Goal: Task Accomplishment & Management: Use online tool/utility

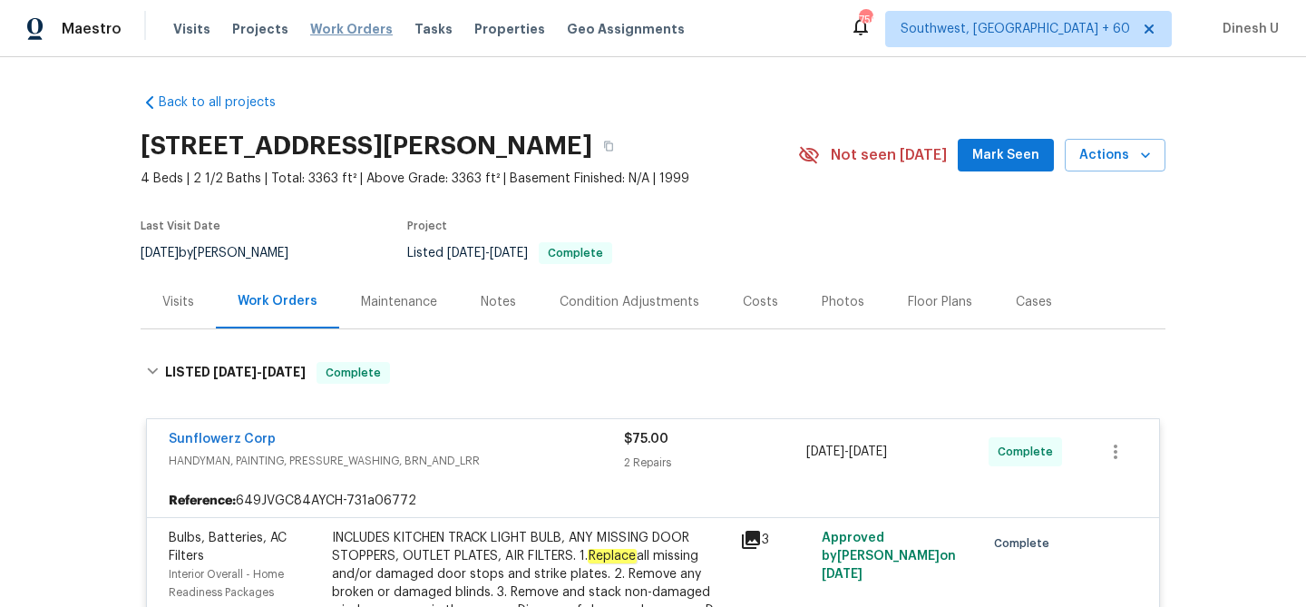
click at [340, 26] on span "Work Orders" at bounding box center [351, 29] width 83 height 18
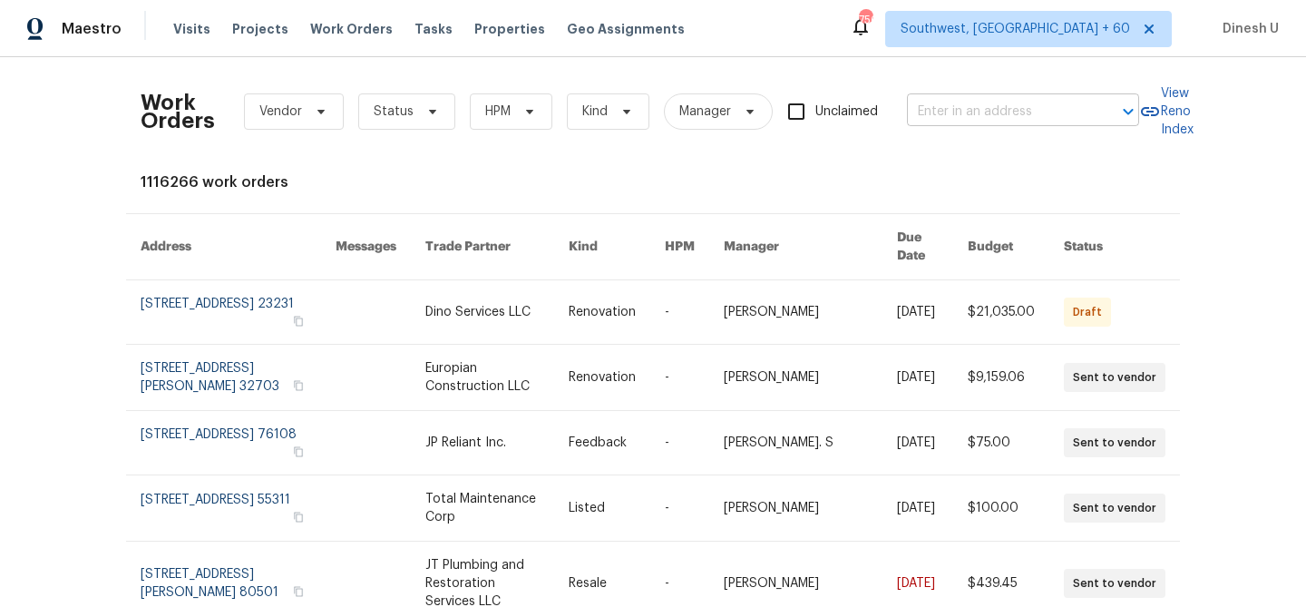
click at [1004, 121] on input "text" at bounding box center [997, 112] width 181 height 28
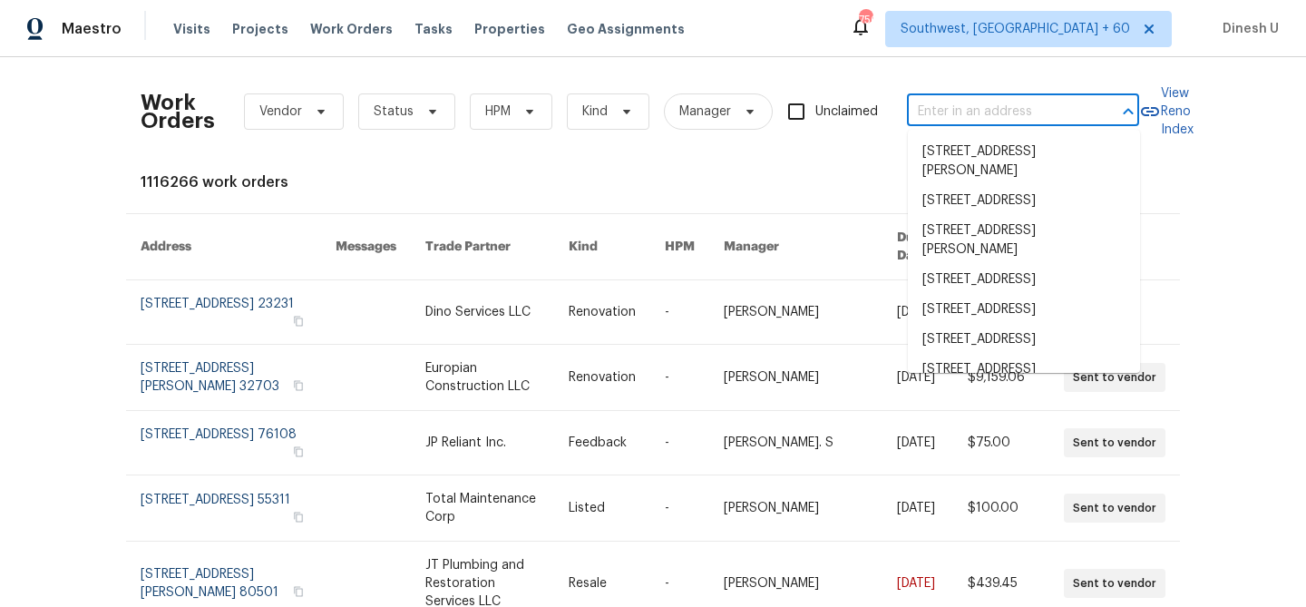
paste input "25012 Balestrieri Rd, Hemet, CA 92544"
type input "25012 Balestrieri Rd, Hemet, CA 92544"
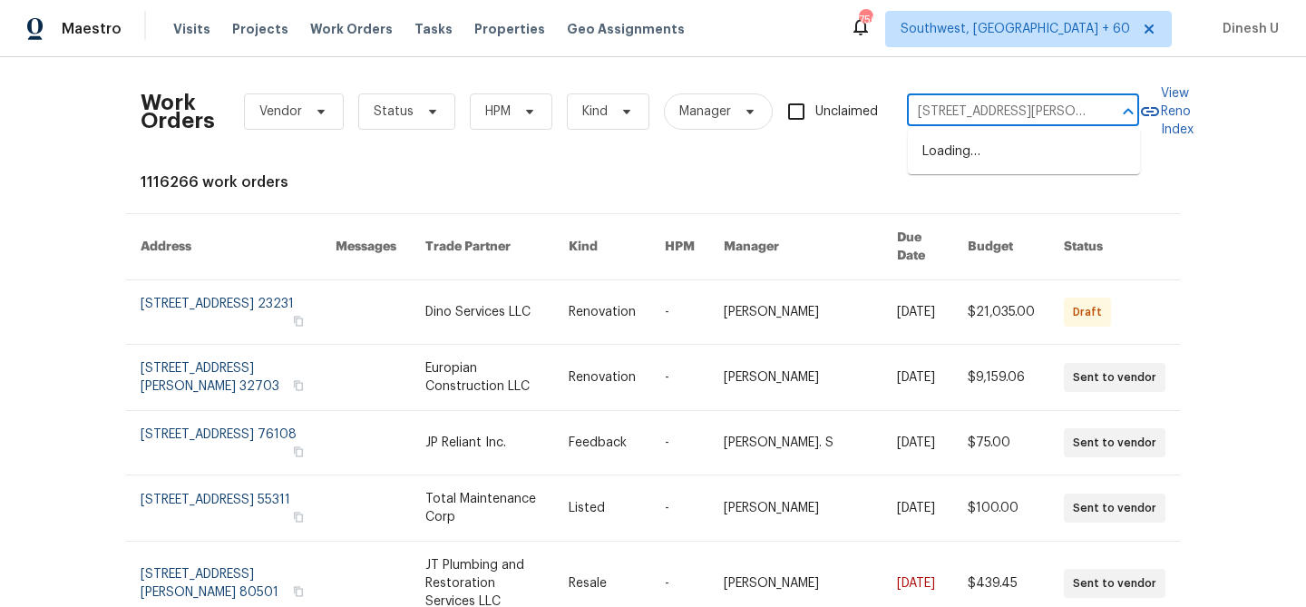
scroll to position [0, 58]
click at [960, 149] on li "25012 Balestrieri Rd, Hemet, CA 92544" at bounding box center [1024, 161] width 232 height 49
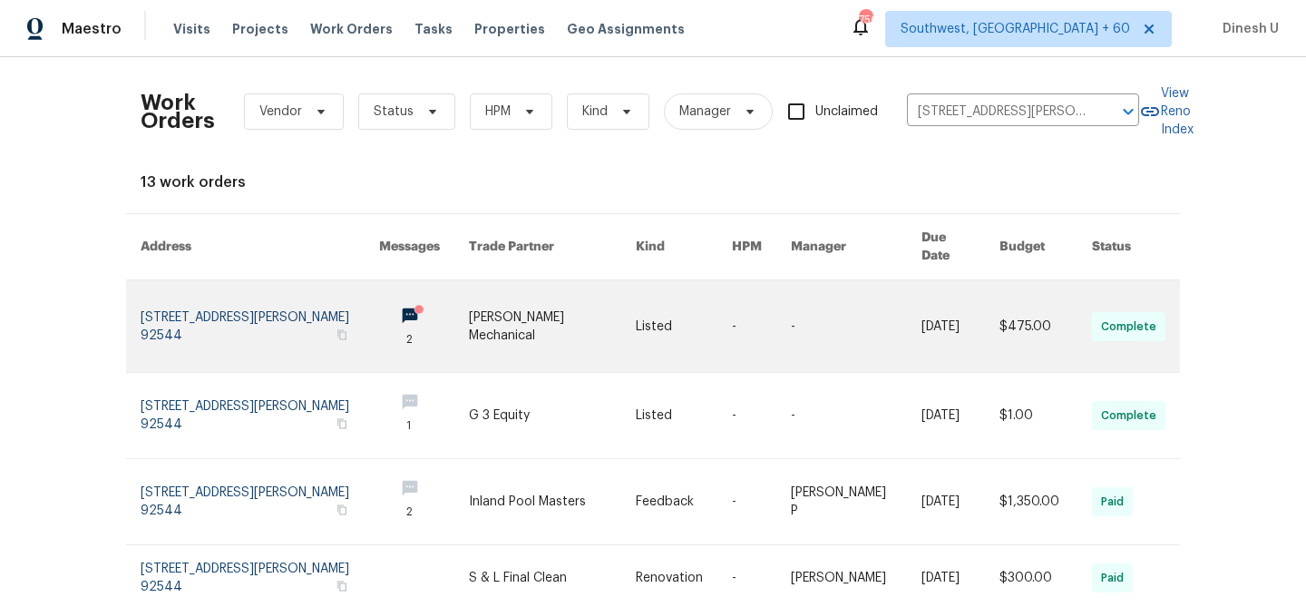
click at [178, 298] on link at bounding box center [260, 326] width 239 height 92
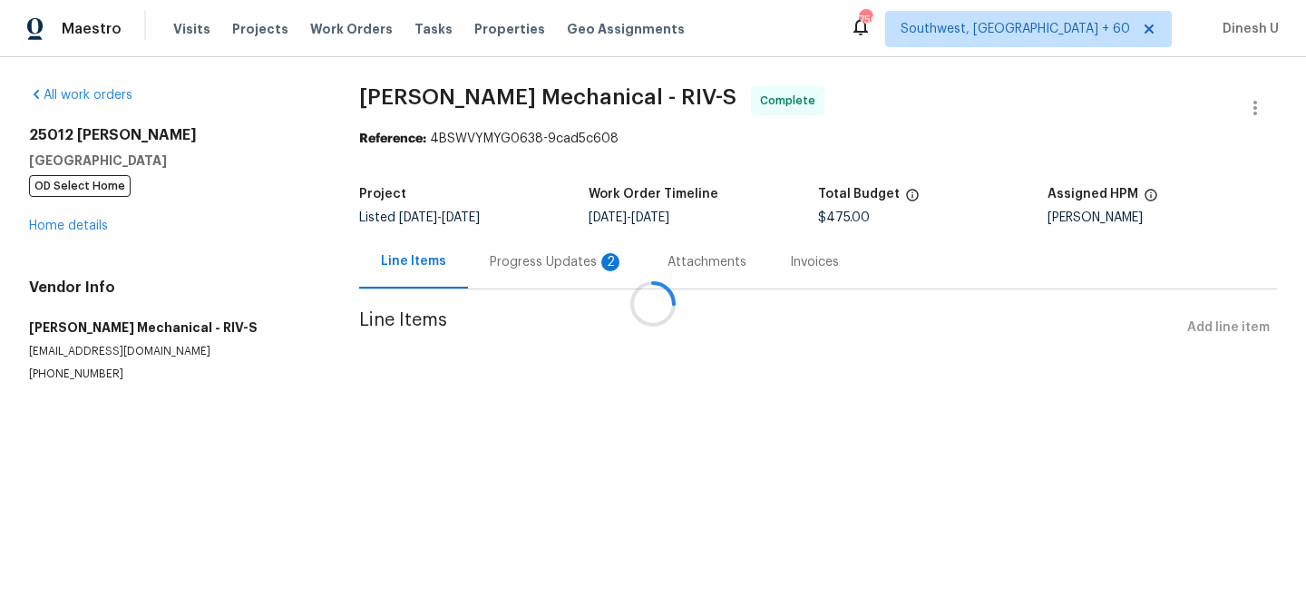
click at [80, 222] on div at bounding box center [653, 303] width 1306 height 607
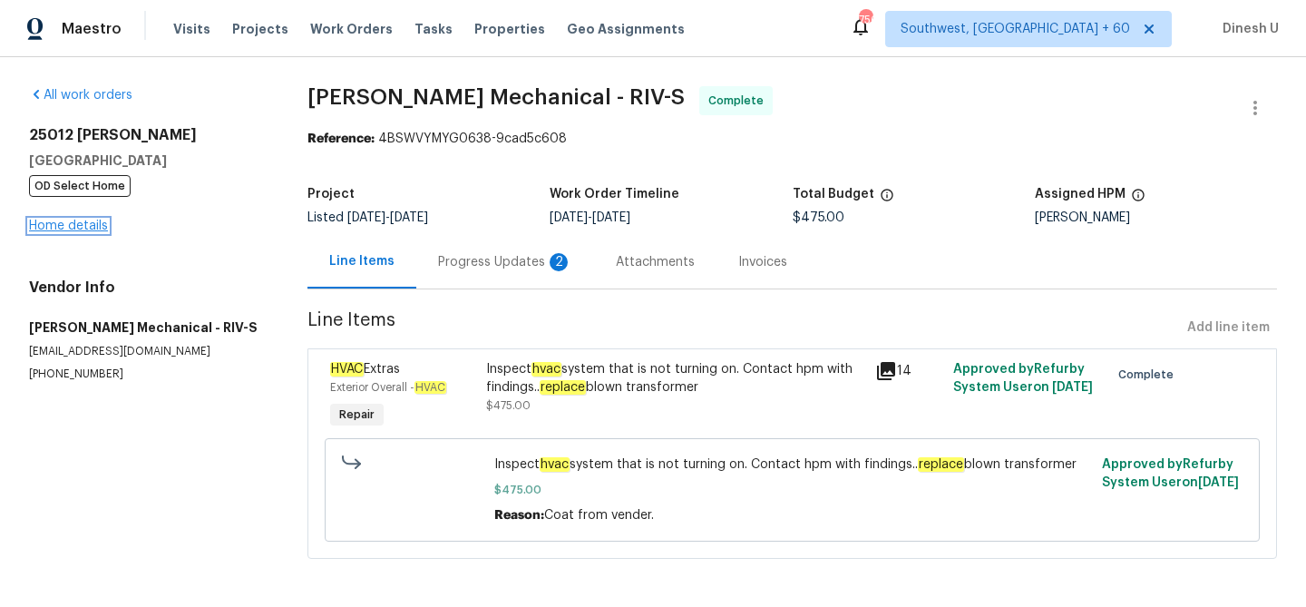
click at [75, 228] on link "Home details" at bounding box center [68, 226] width 79 height 13
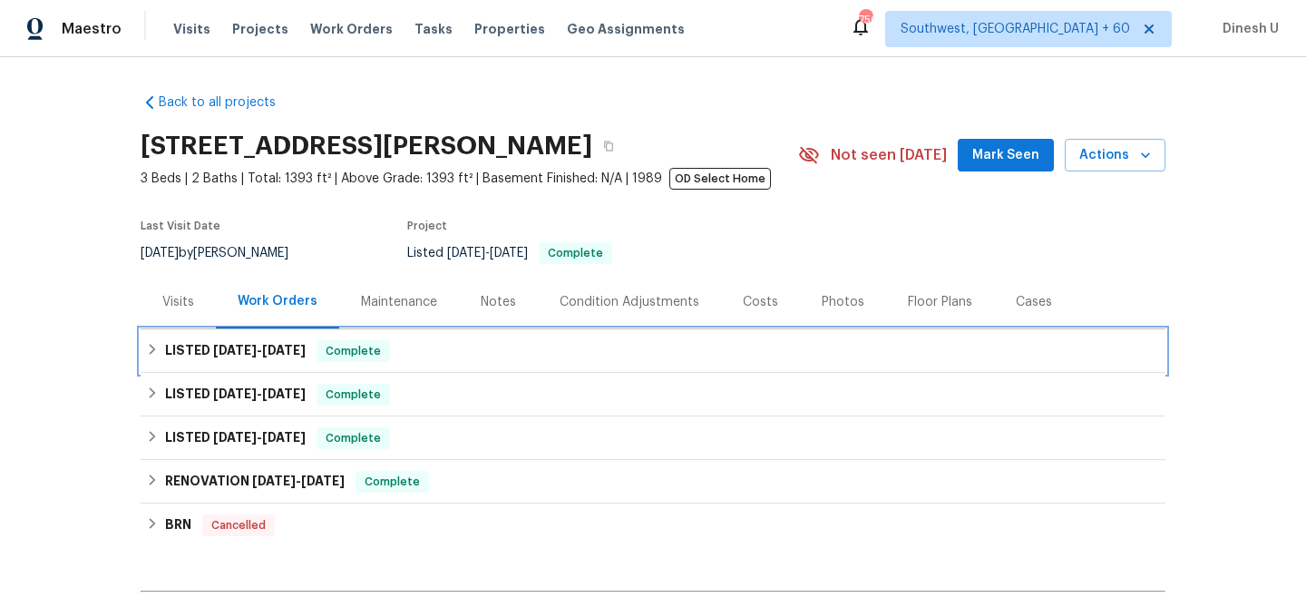
click at [285, 348] on span "8/29/25" at bounding box center [284, 350] width 44 height 13
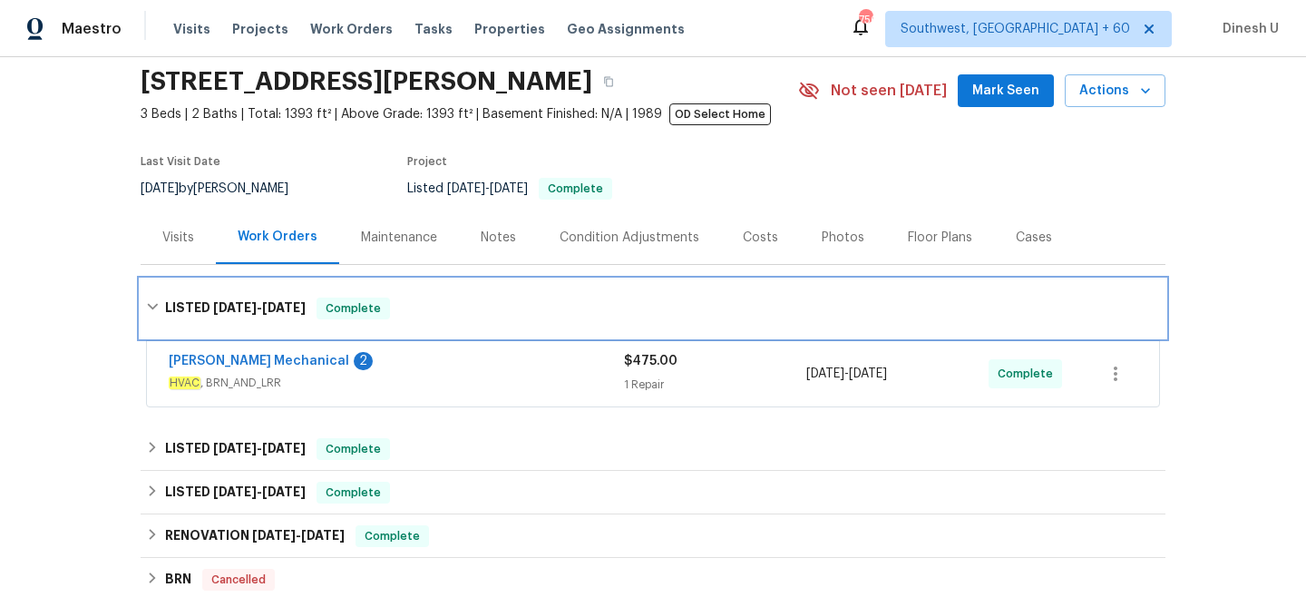
scroll to position [188, 0]
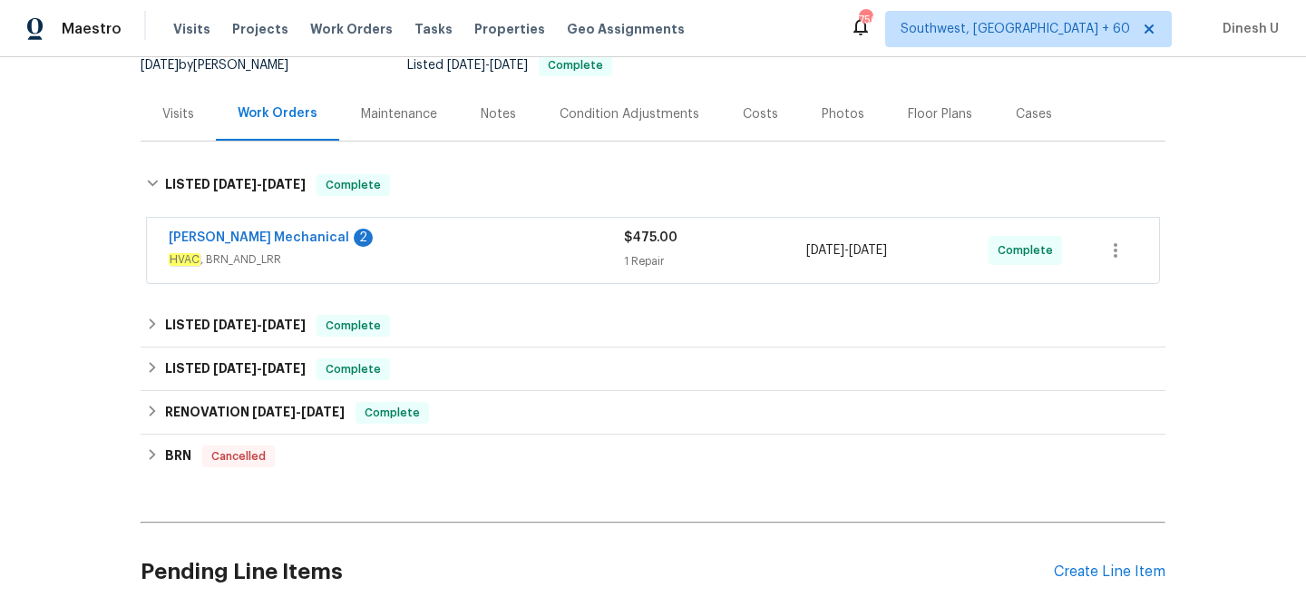
click at [656, 255] on div "1 Repair" at bounding box center [715, 261] width 182 height 18
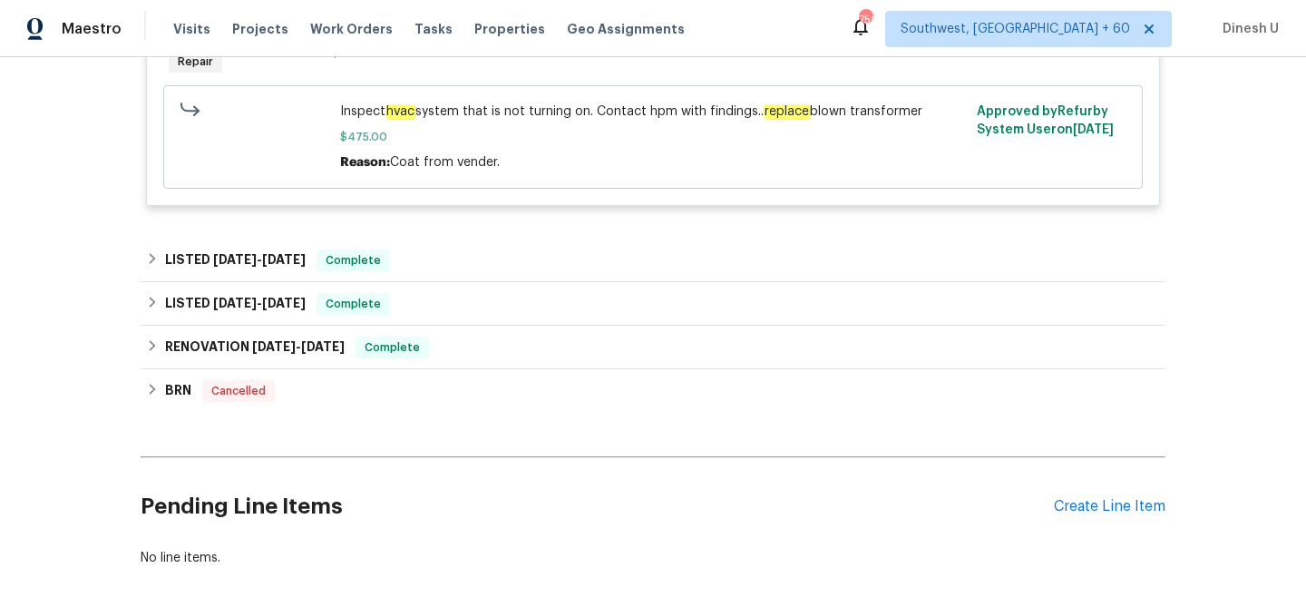
scroll to position [536, 0]
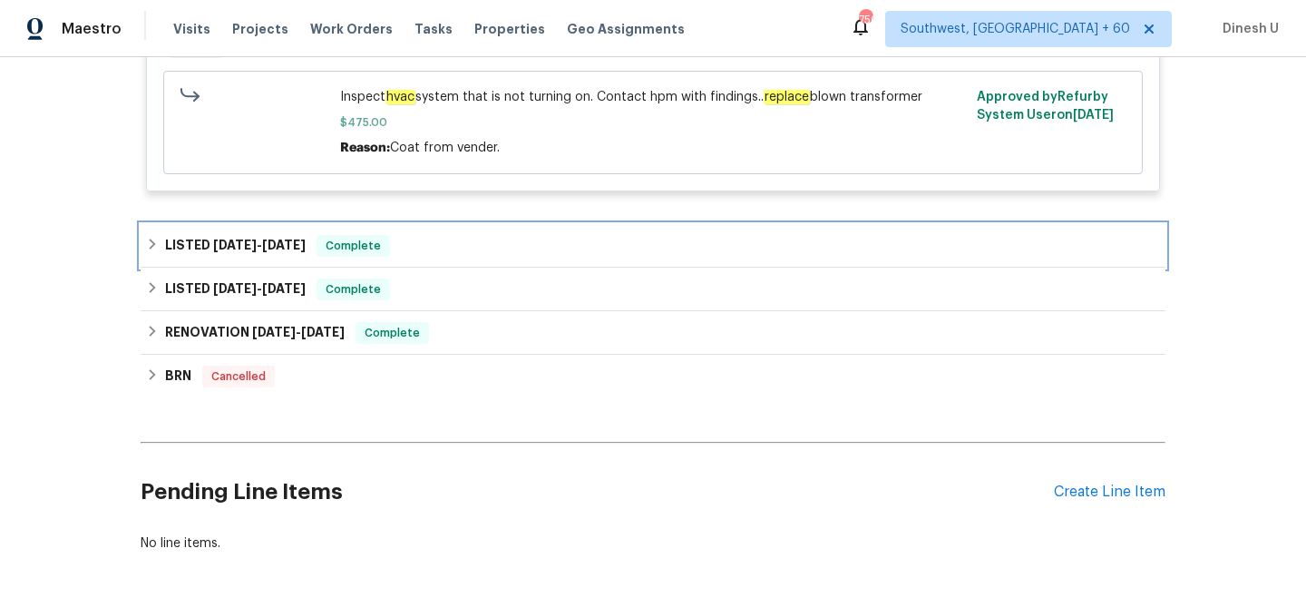
click at [327, 253] on div "Complete" at bounding box center [353, 246] width 73 height 22
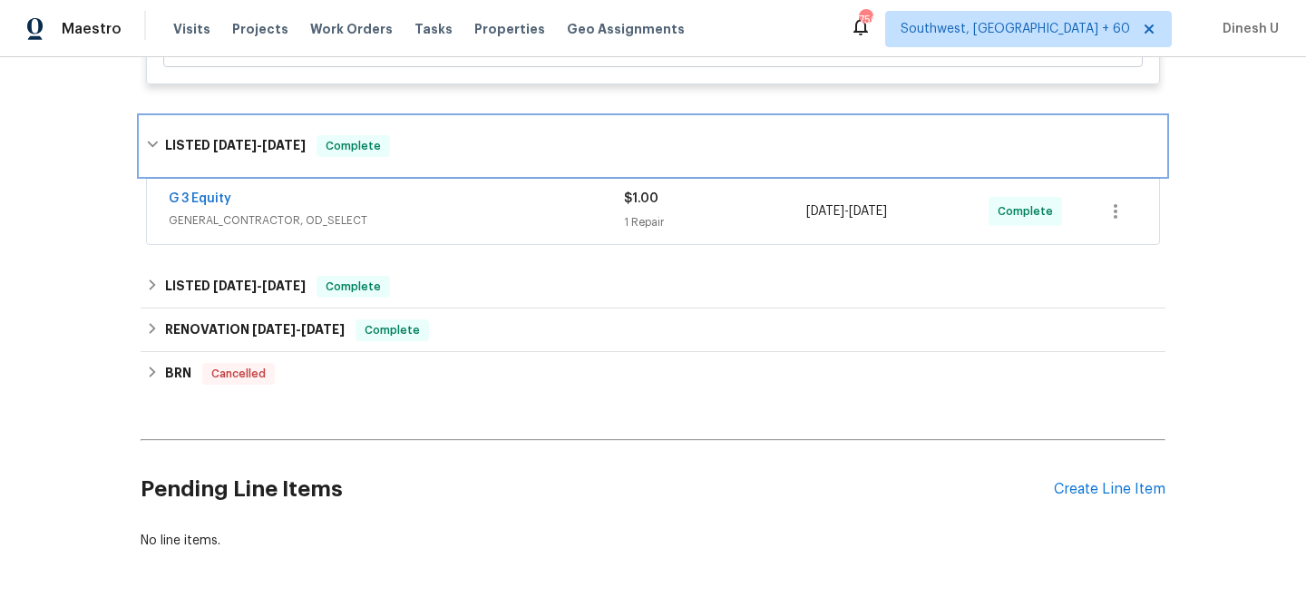
scroll to position [0, 0]
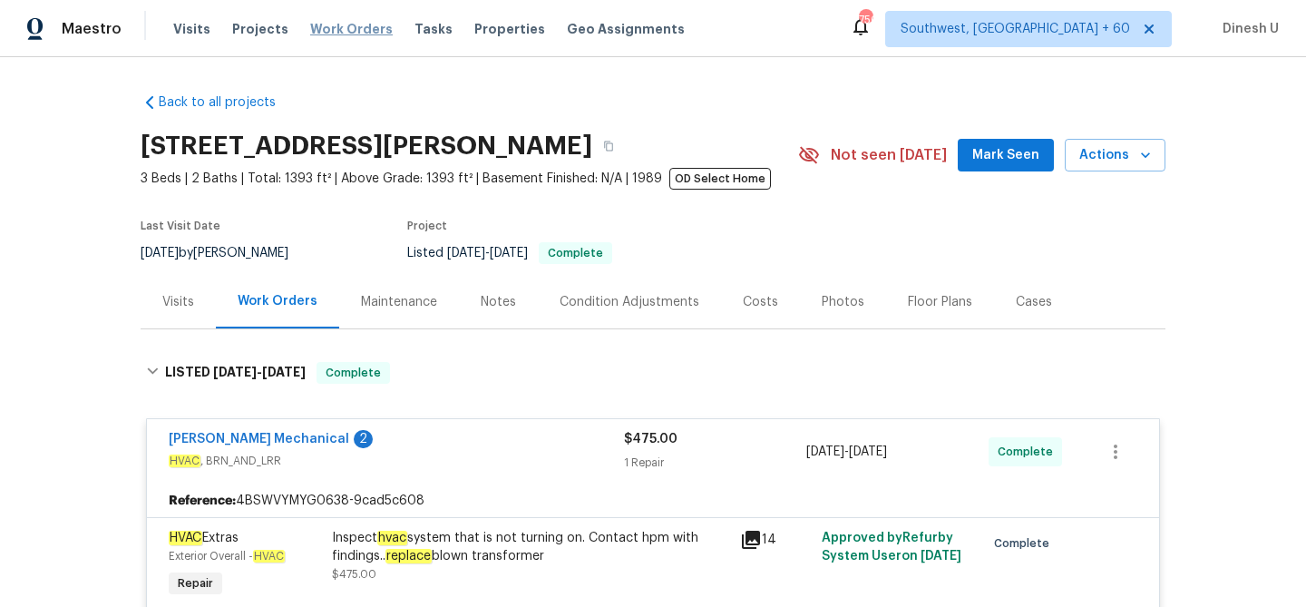
click at [351, 28] on span "Work Orders" at bounding box center [351, 29] width 83 height 18
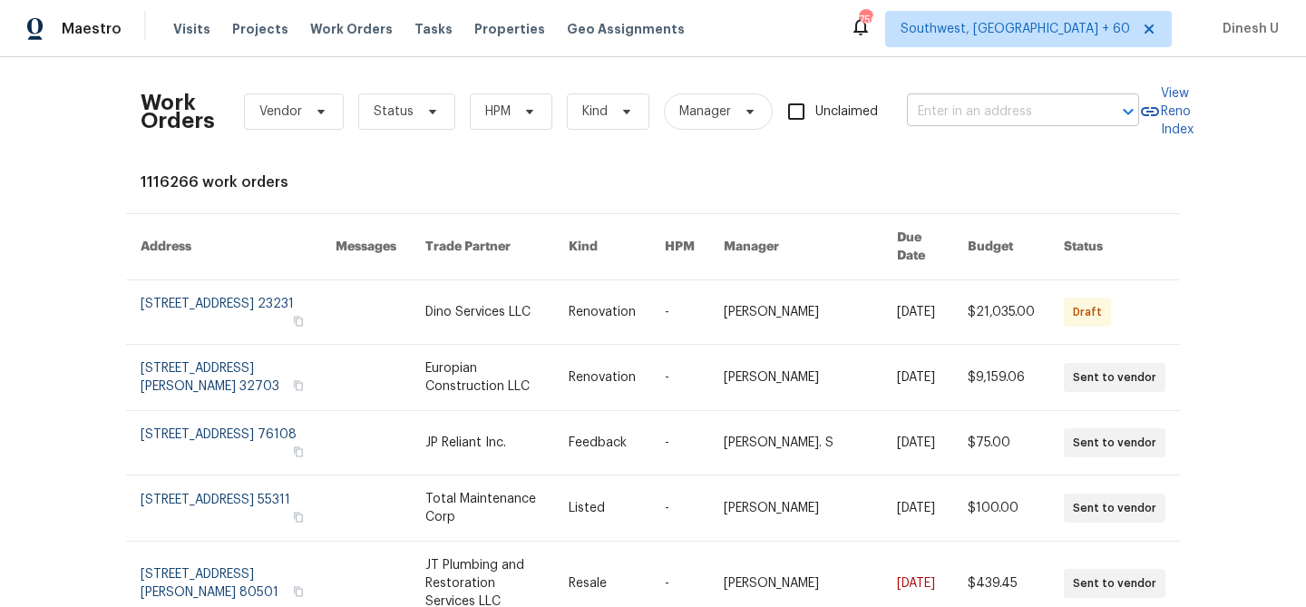
click at [975, 119] on input "text" at bounding box center [997, 112] width 181 height 28
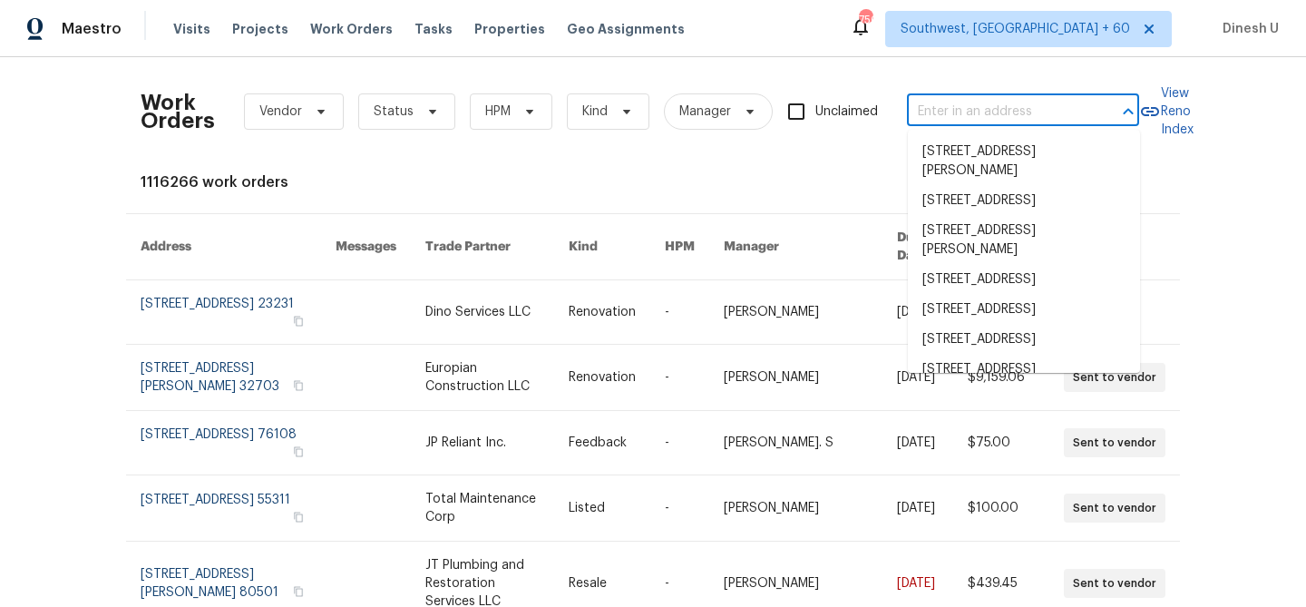
paste input "8204 Coosa Ct, Raleigh, NC 27616"
type input "8204 Coosa Ct, Raleigh, NC 27616"
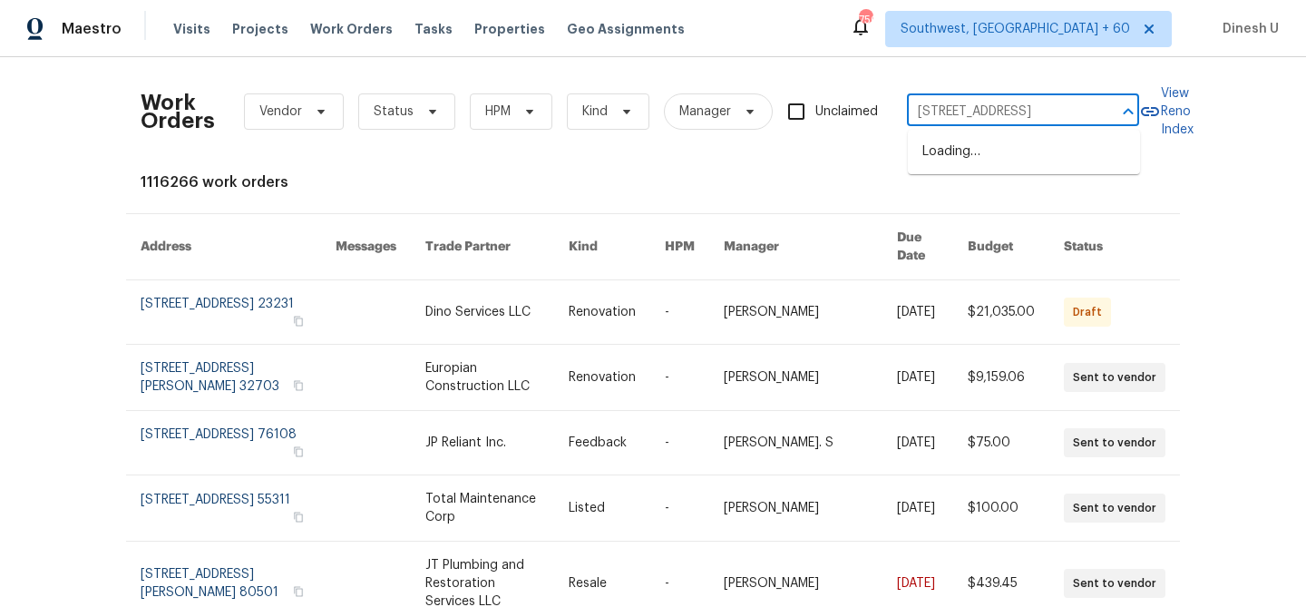
scroll to position [0, 32]
click at [935, 155] on li "8204 Coosa Ct, Raleigh, NC 27616" at bounding box center [1024, 152] width 232 height 30
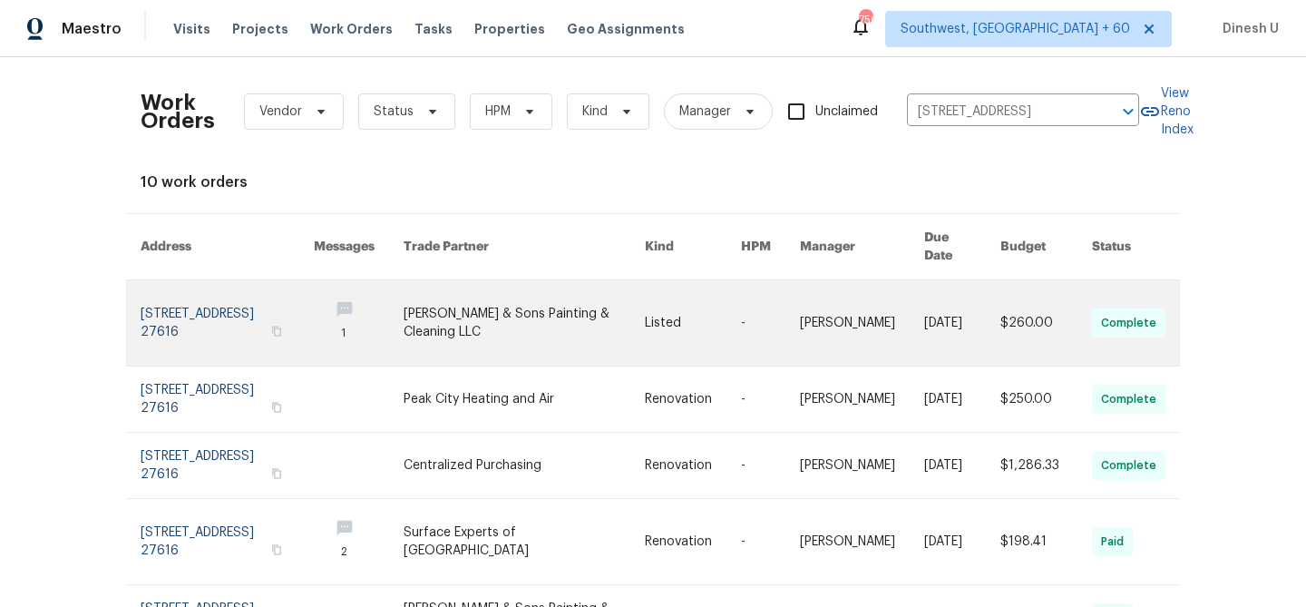
click at [231, 289] on link at bounding box center [227, 322] width 173 height 85
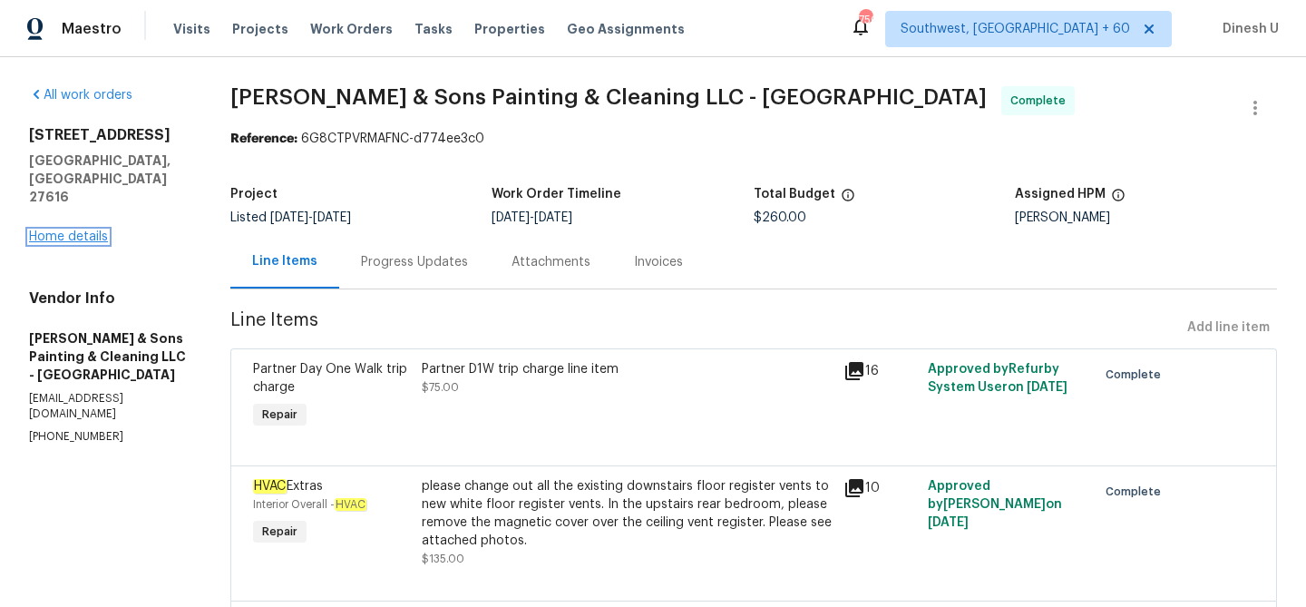
click at [65, 230] on link "Home details" at bounding box center [68, 236] width 79 height 13
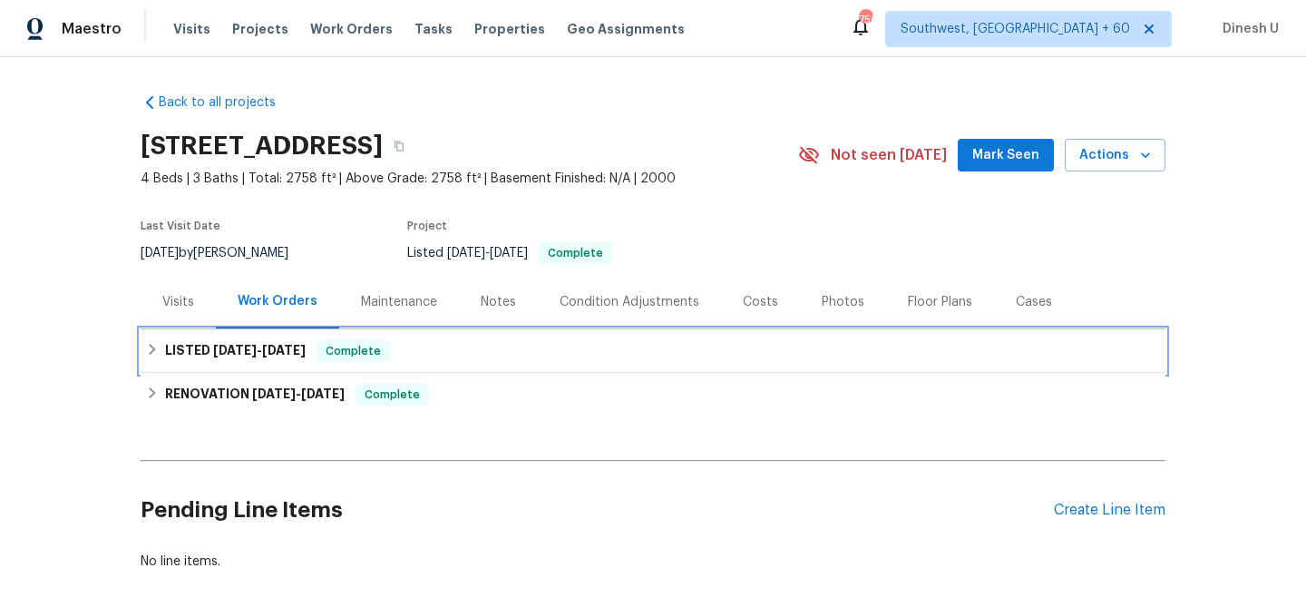
click at [252, 354] on span "8/27/25" at bounding box center [235, 350] width 44 height 13
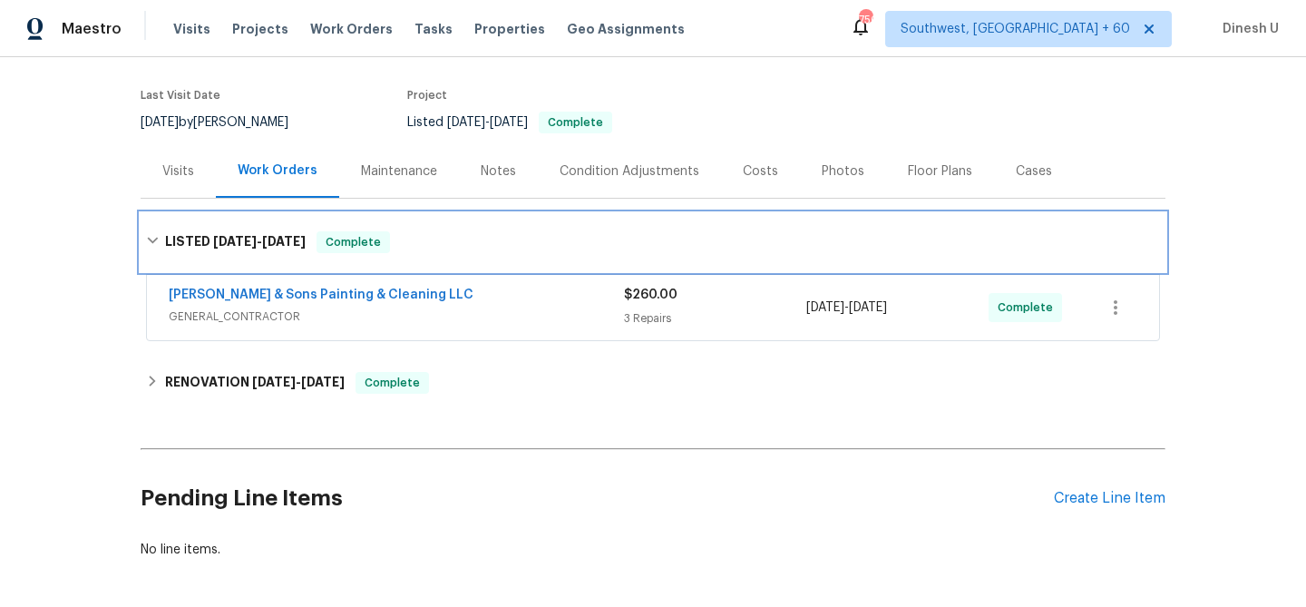
scroll to position [142, 0]
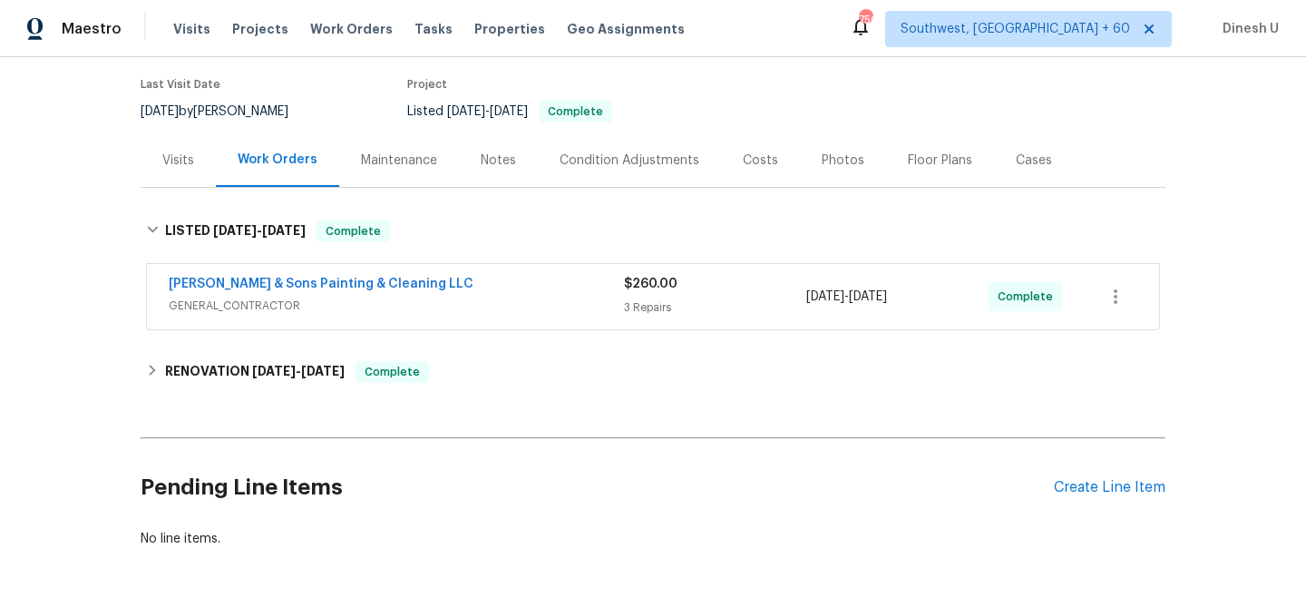
click at [649, 302] on div "3 Repairs" at bounding box center [715, 307] width 182 height 18
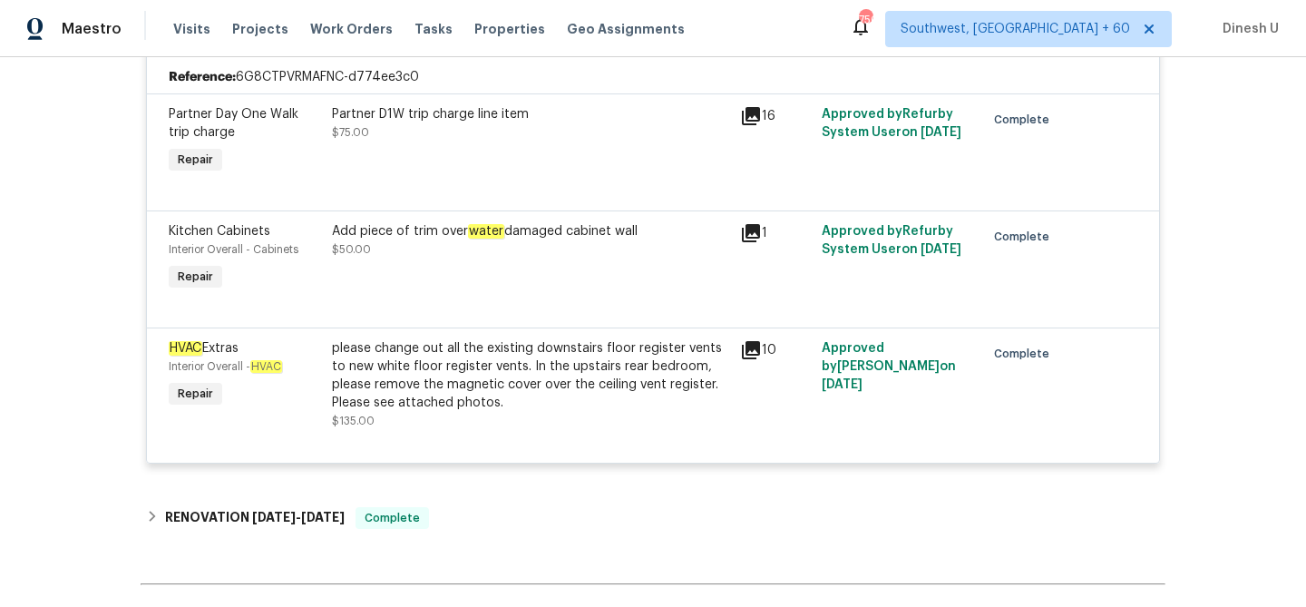
scroll to position [405, 0]
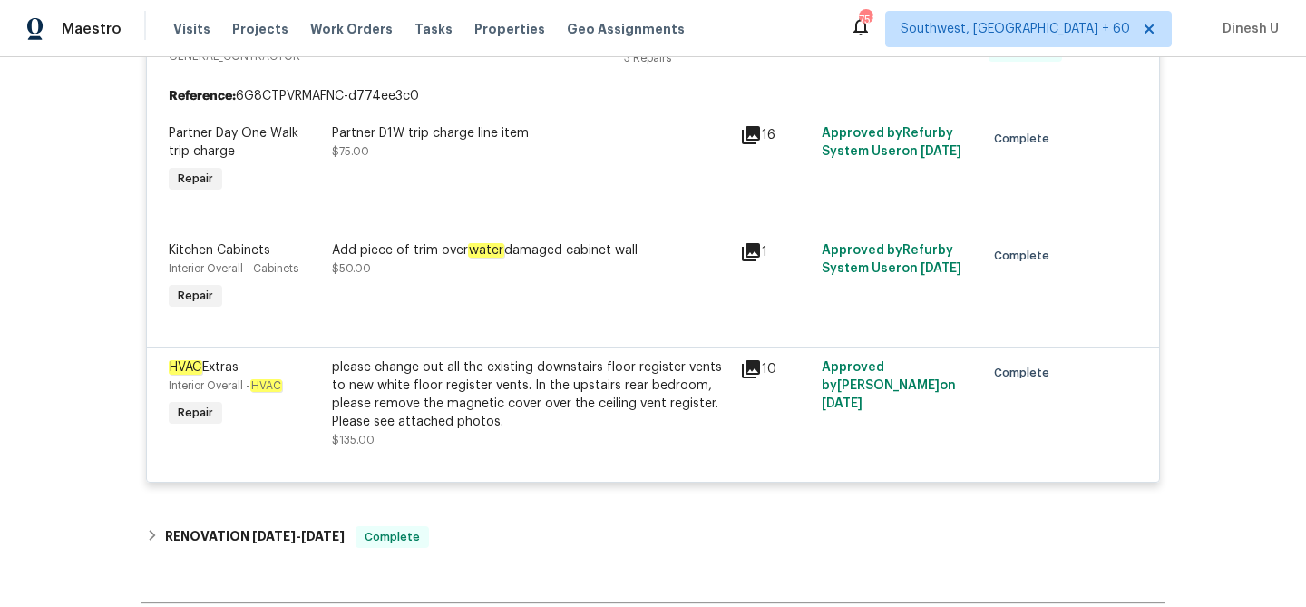
click at [753, 247] on icon at bounding box center [751, 252] width 18 height 18
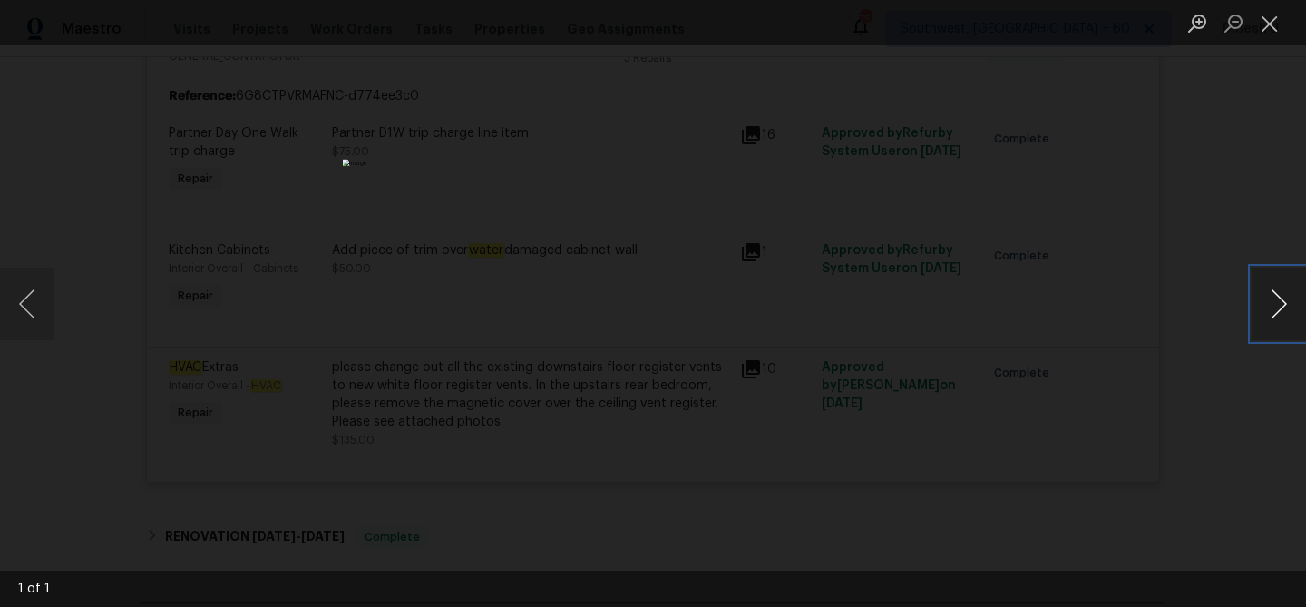
click at [1280, 293] on button "Next image" at bounding box center [1279, 304] width 54 height 73
click at [1271, 28] on button "Close lightbox" at bounding box center [1270, 23] width 36 height 32
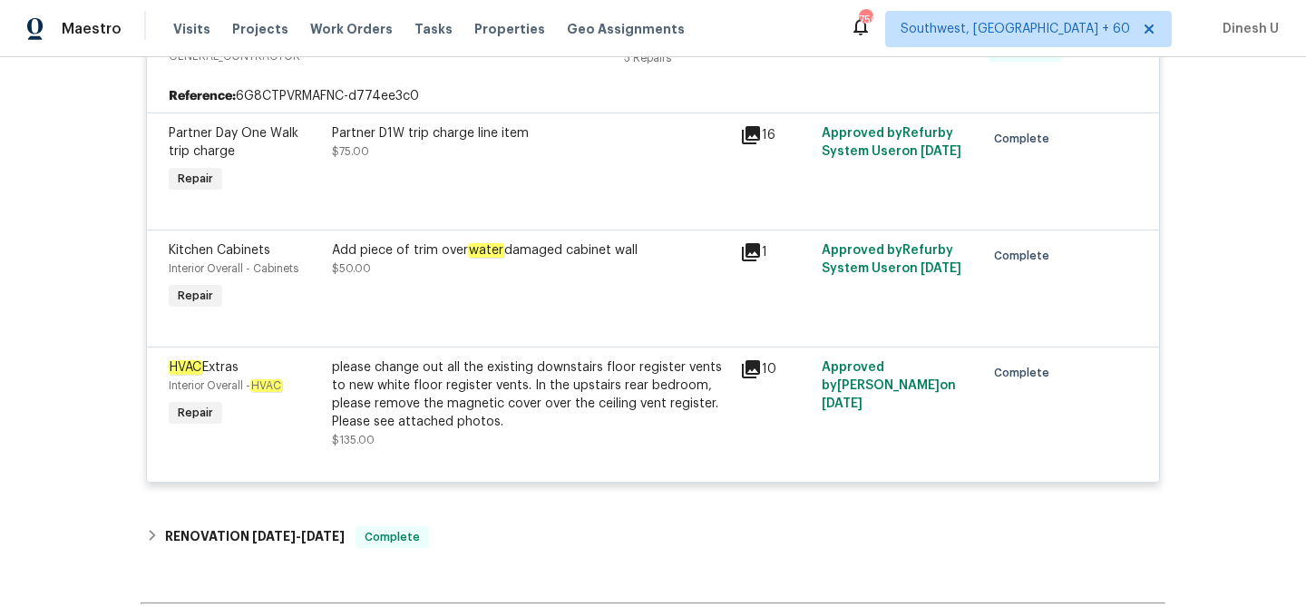
click at [751, 249] on icon at bounding box center [751, 252] width 18 height 18
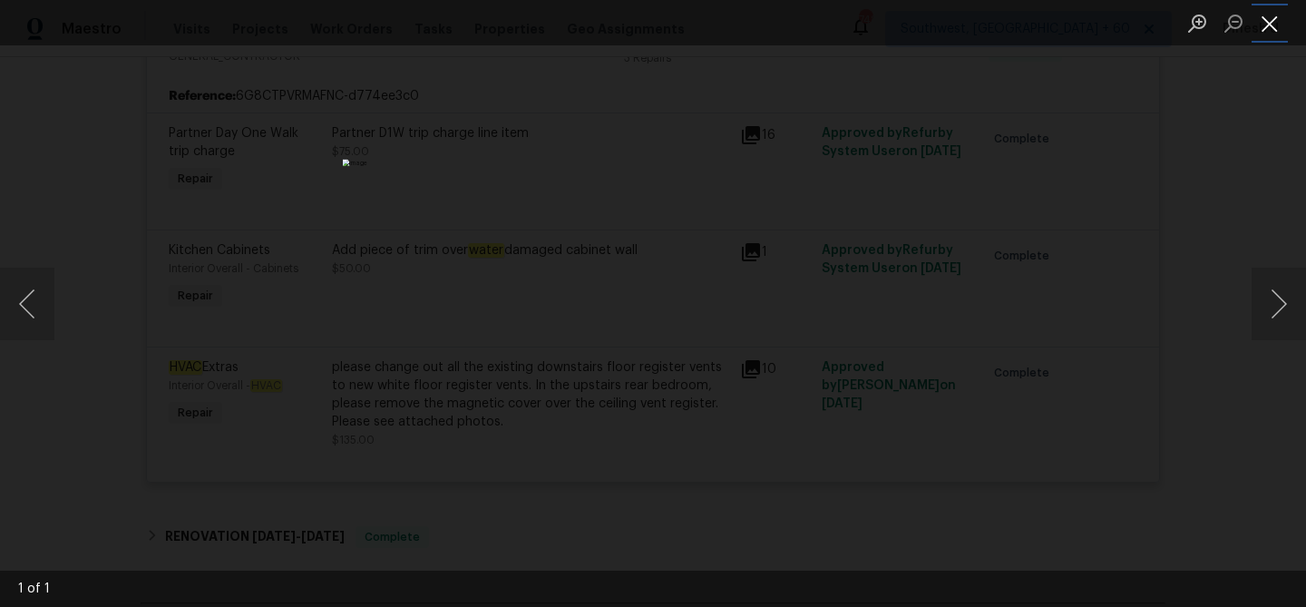
click at [1278, 20] on button "Close lightbox" at bounding box center [1270, 23] width 36 height 32
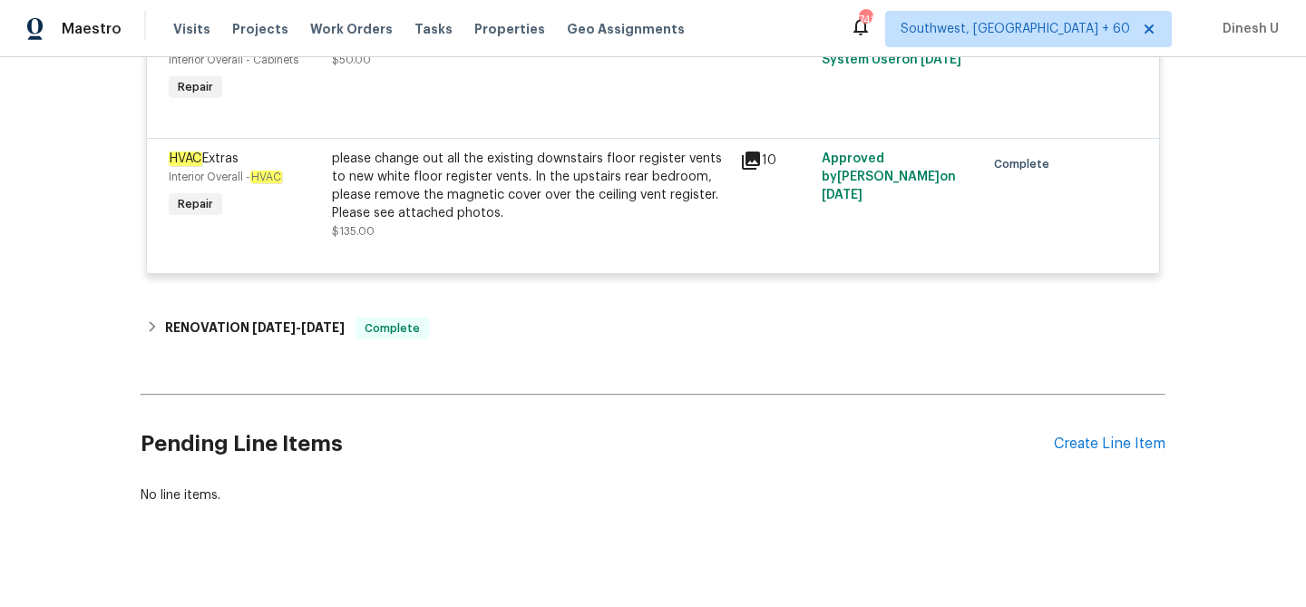
scroll to position [635, 0]
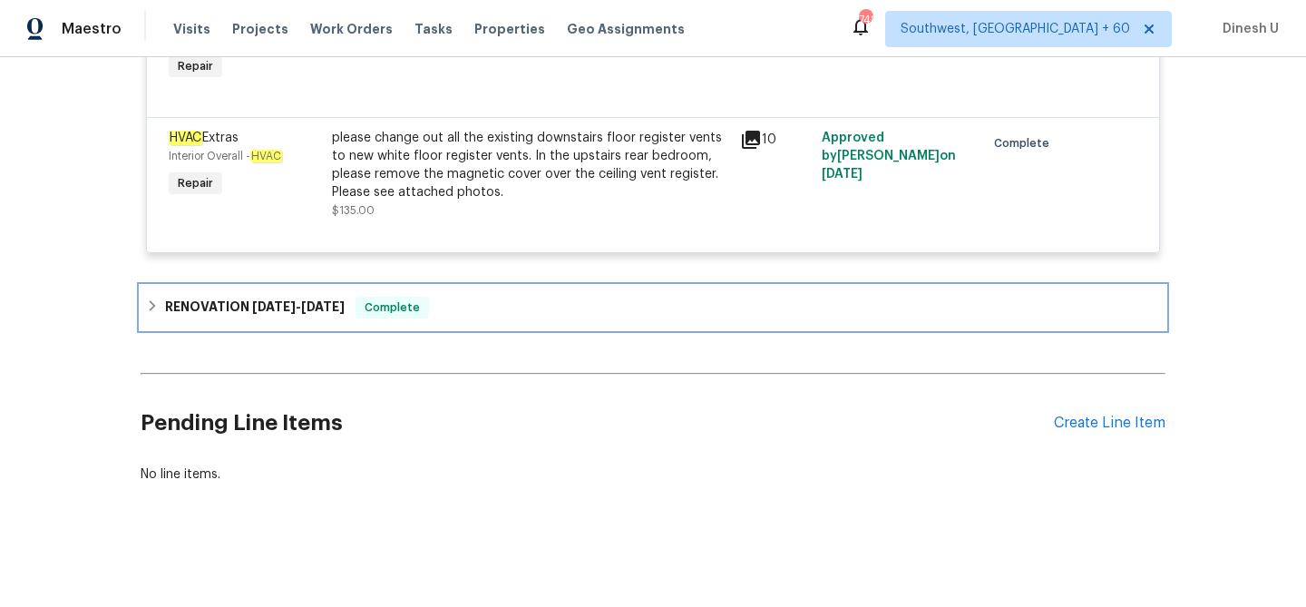
click at [314, 301] on span "8/27/25" at bounding box center [323, 306] width 44 height 13
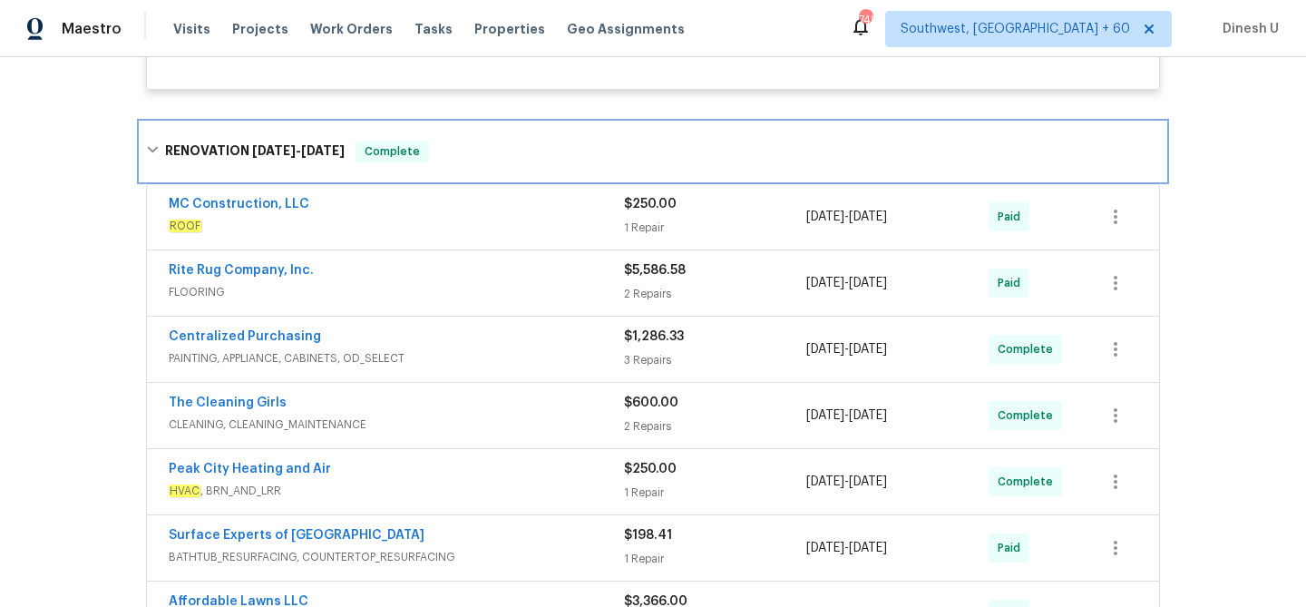
scroll to position [808, 0]
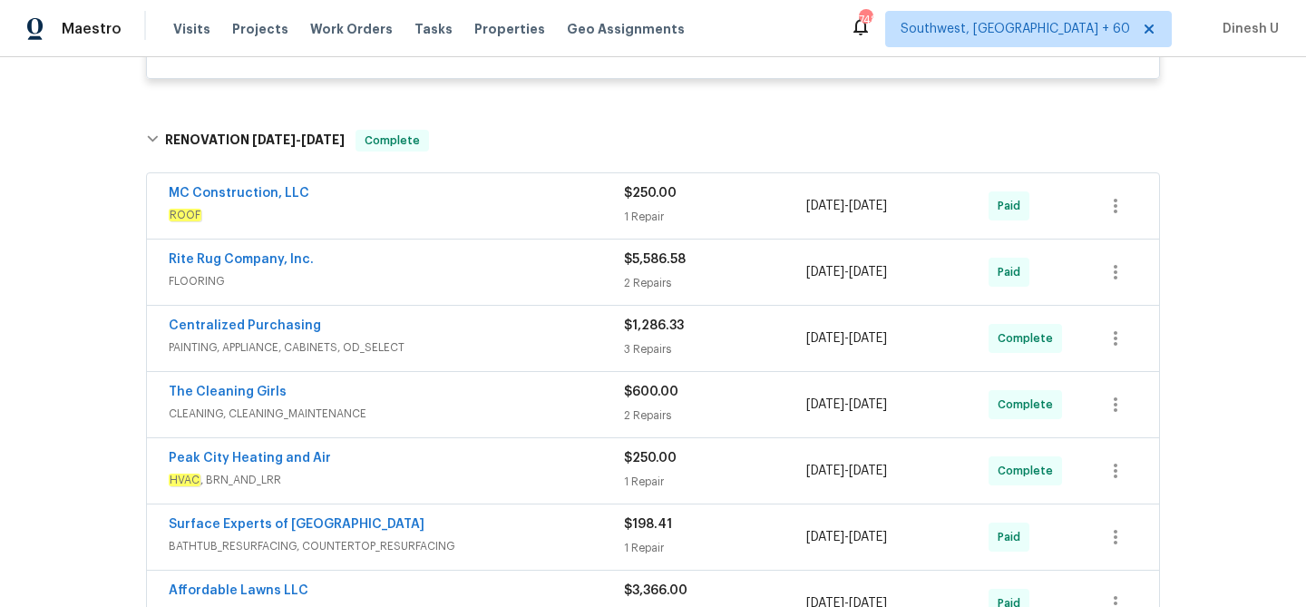
click at [632, 211] on div "1 Repair" at bounding box center [715, 217] width 182 height 18
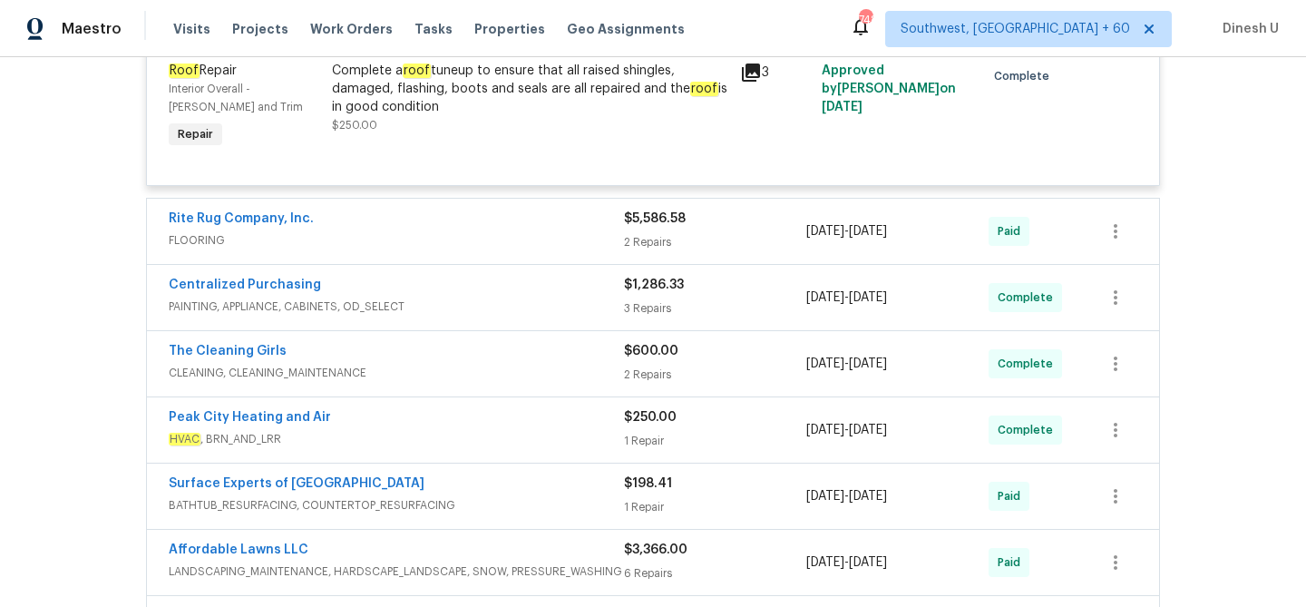
scroll to position [1045, 0]
click at [646, 243] on div "2 Repairs" at bounding box center [715, 240] width 182 height 18
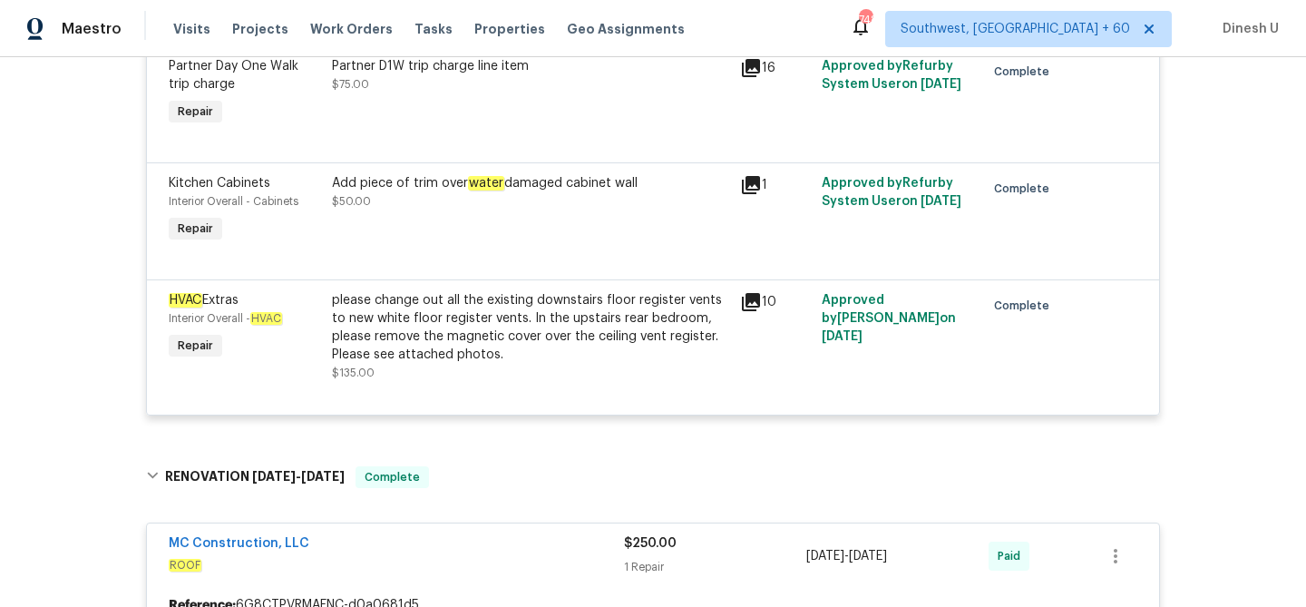
scroll to position [477, 0]
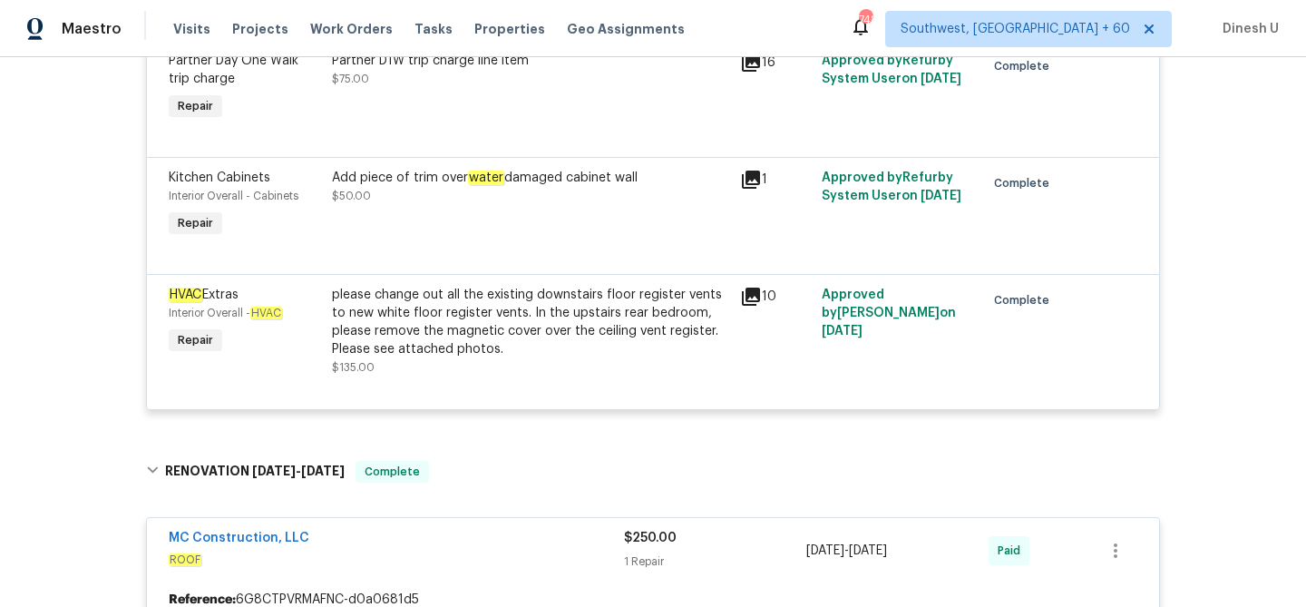
click at [422, 174] on div "Add piece of trim over water damaged cabinet wall" at bounding box center [530, 178] width 397 height 18
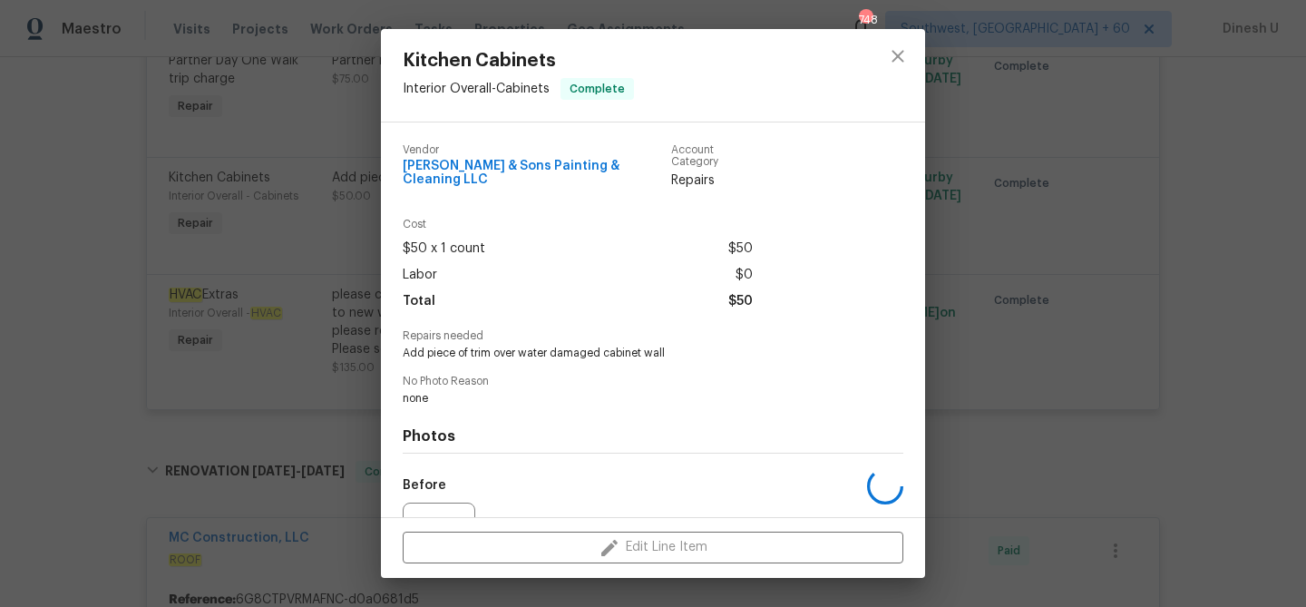
click at [422, 174] on div "Vendor Hodge & Sons Painting & Cleaning LLC" at bounding box center [537, 166] width 269 height 45
click at [431, 351] on div "Vendor Hodge & Sons Painting & Cleaning LLC Account Category Repairs Cost $50 x…" at bounding box center [653, 417] width 501 height 575
click at [424, 346] on span "Add piece of trim over water damaged cabinet wall" at bounding box center [628, 353] width 451 height 15
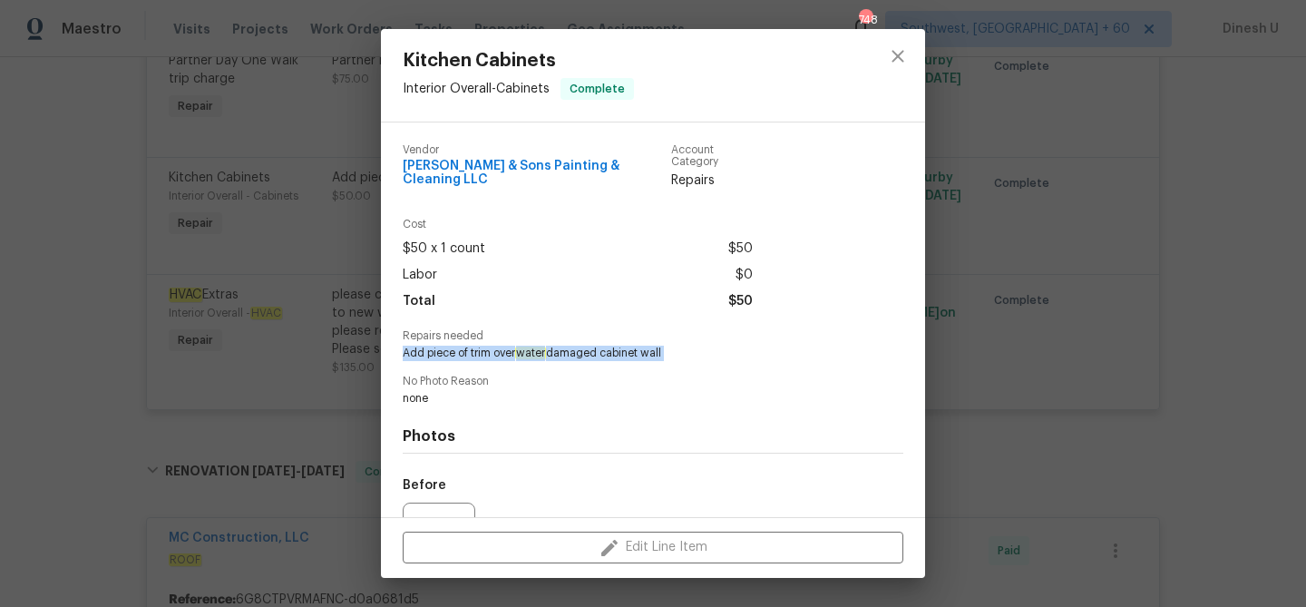
click at [424, 346] on span "Add piece of trim over water damaged cabinet wall" at bounding box center [628, 353] width 451 height 15
copy span "Add piece of trim over water damaged cabinet wall"
click at [261, 257] on div "Kitchen Cabinets Interior Overall - Cabinets Complete Vendor Hodge & Sons Paint…" at bounding box center [653, 303] width 1306 height 607
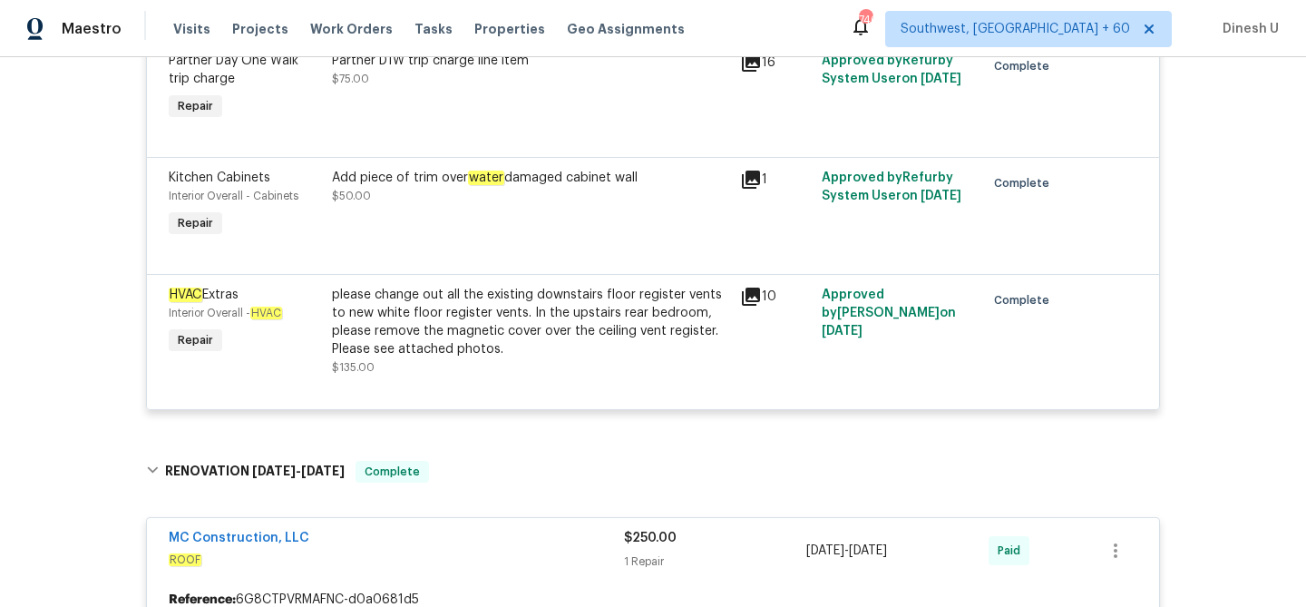
scroll to position [0, 0]
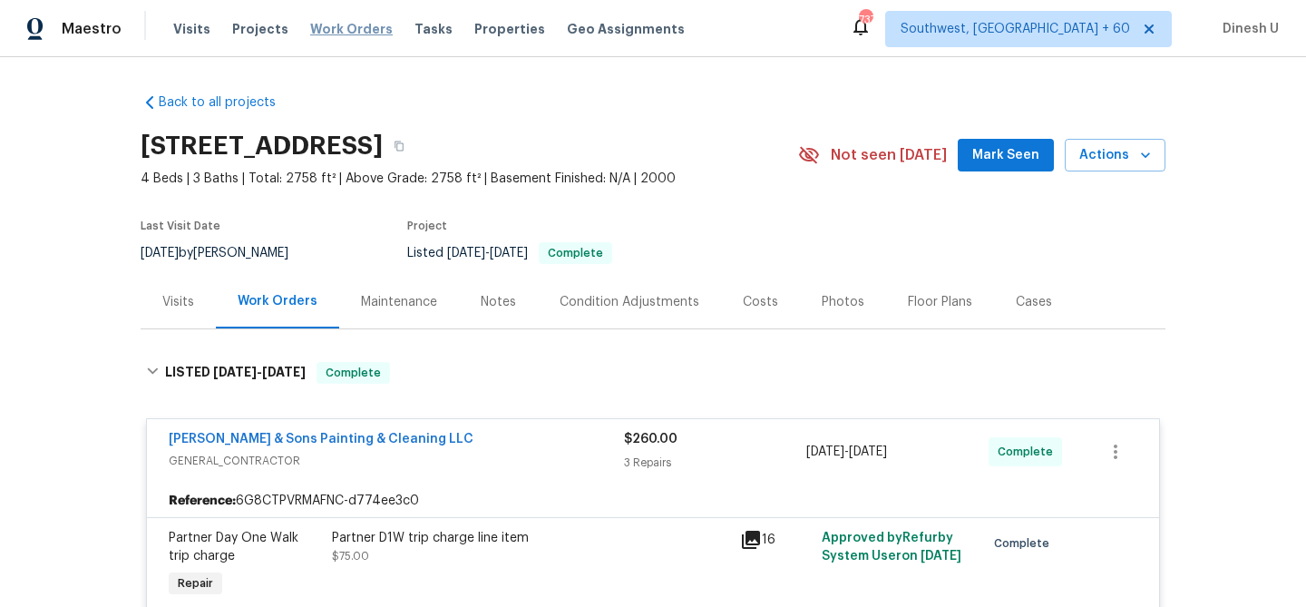
click at [353, 30] on span "Work Orders" at bounding box center [351, 29] width 83 height 18
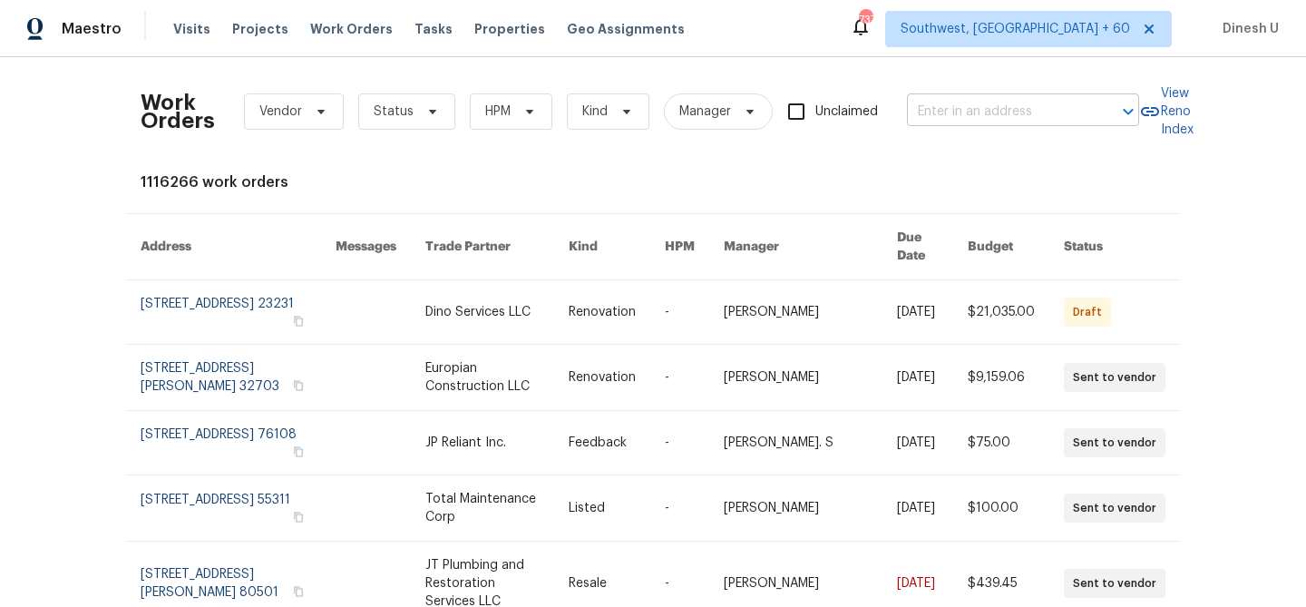
click at [963, 109] on input "text" at bounding box center [997, 112] width 181 height 28
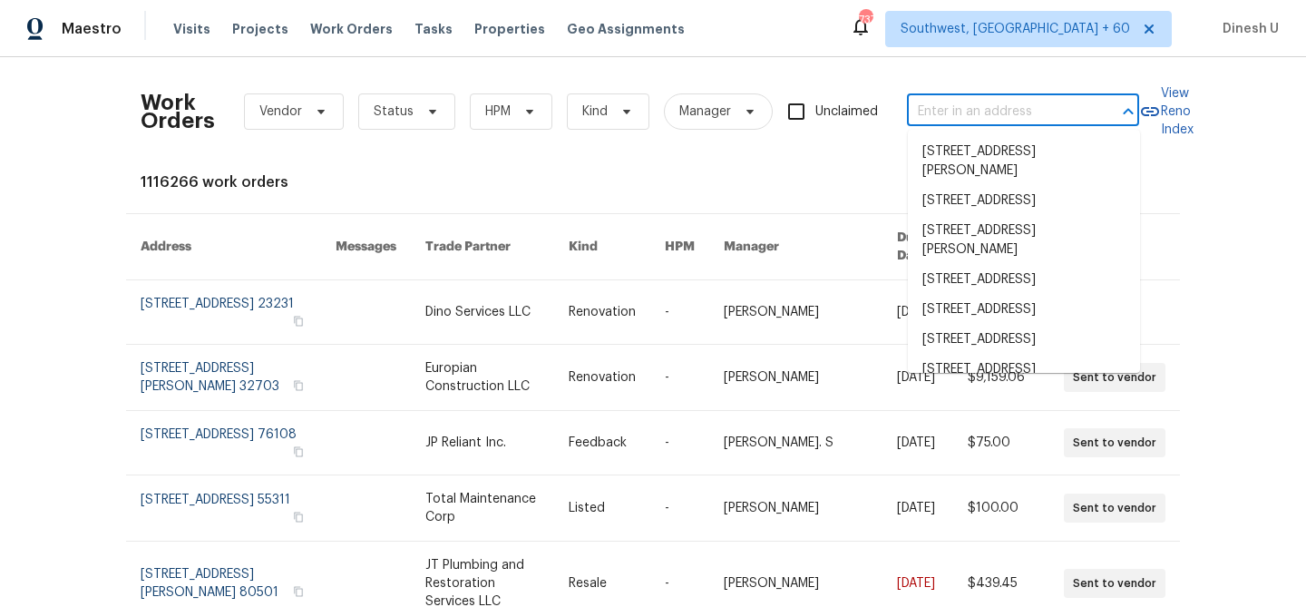
paste input "7925 Boone Trce, Nashville, TN 37221"
type input "7925 Boone Trce, Nashville, TN 37221"
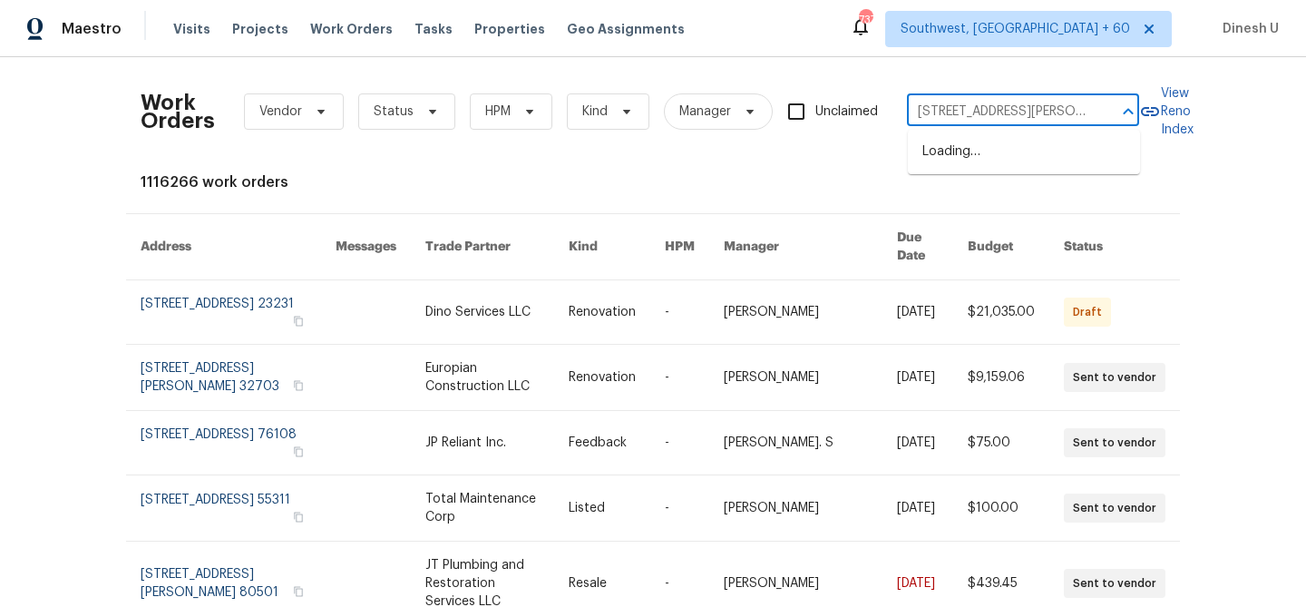
scroll to position [0, 48]
click at [923, 150] on li "7925 Boone Trce, Nashville, TN 37221" at bounding box center [1024, 161] width 232 height 49
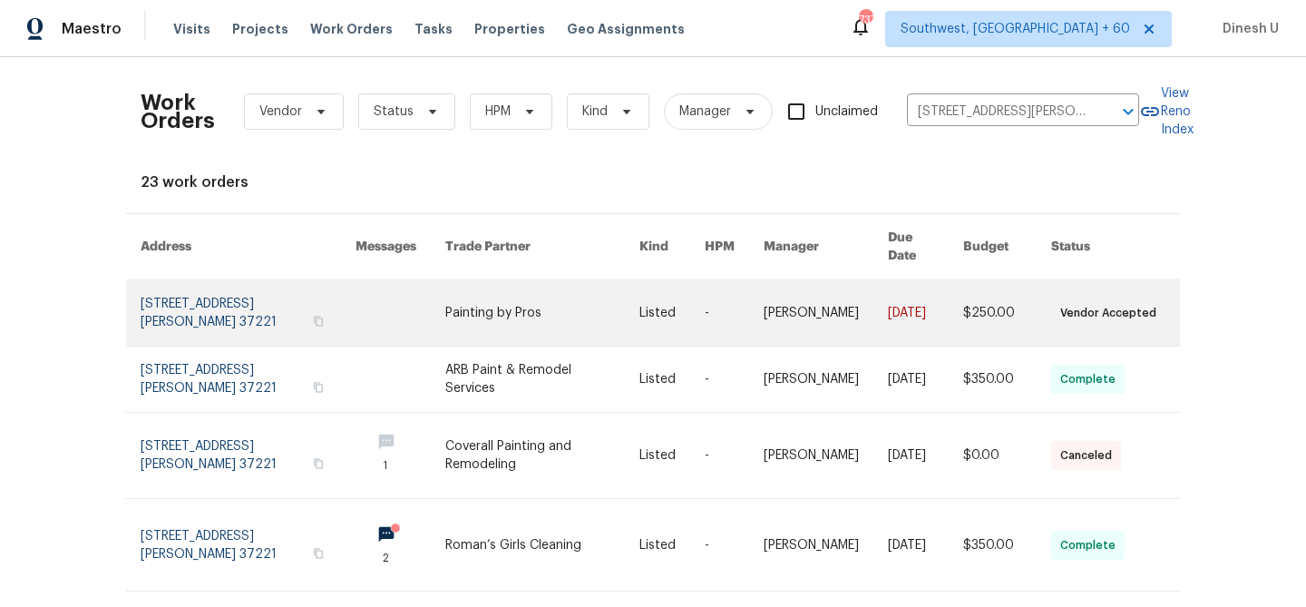
click at [194, 280] on link at bounding box center [248, 312] width 215 height 65
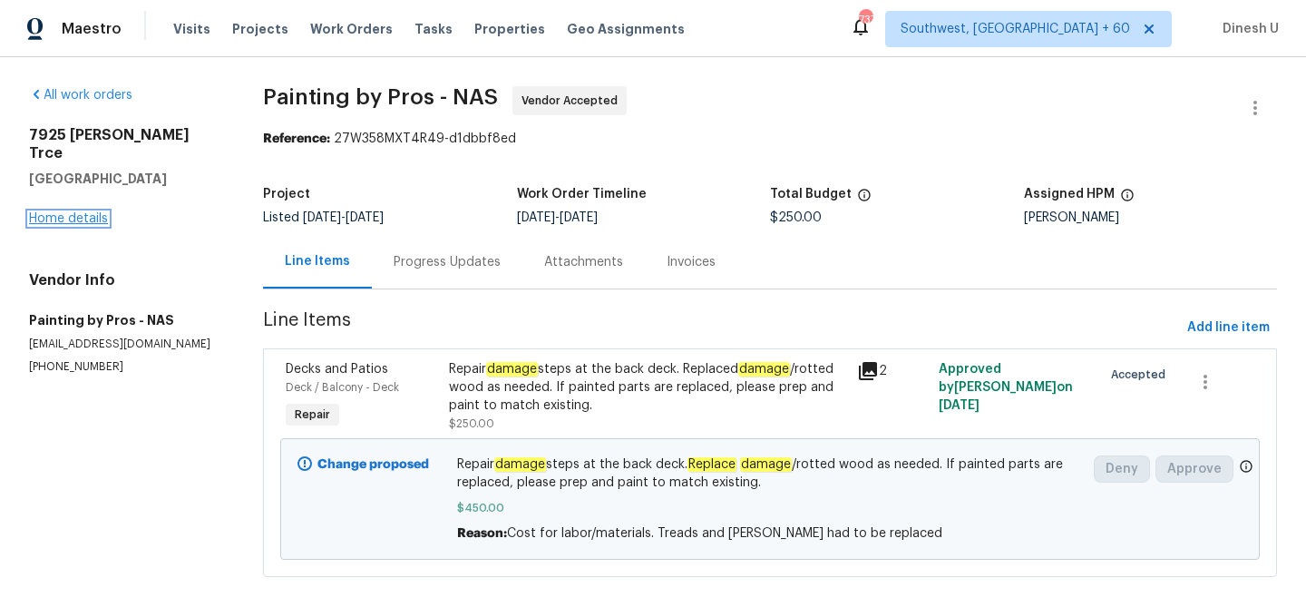
click at [76, 212] on link "Home details" at bounding box center [68, 218] width 79 height 13
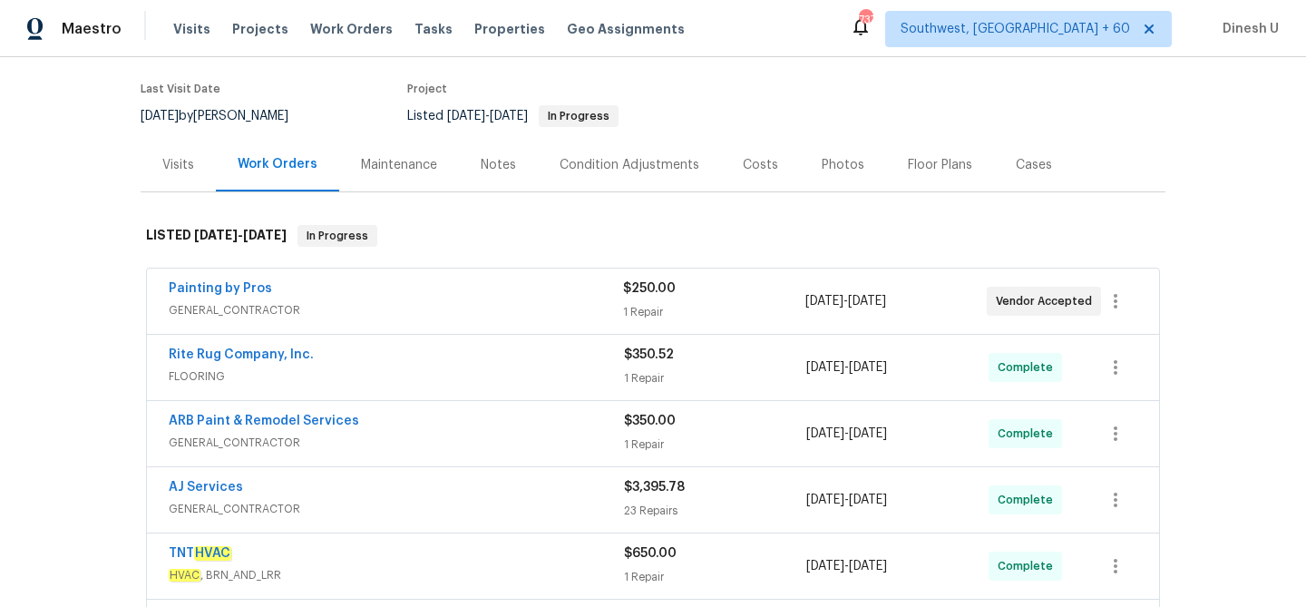
scroll to position [205, 0]
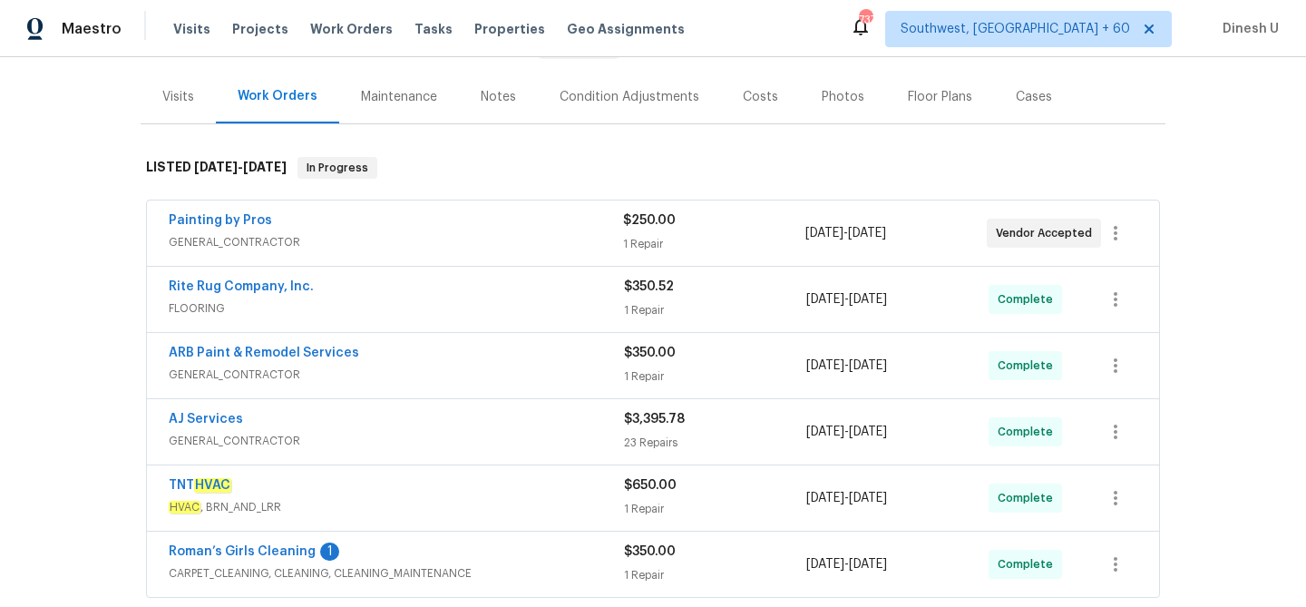
click at [646, 249] on div "1 Repair" at bounding box center [713, 244] width 181 height 18
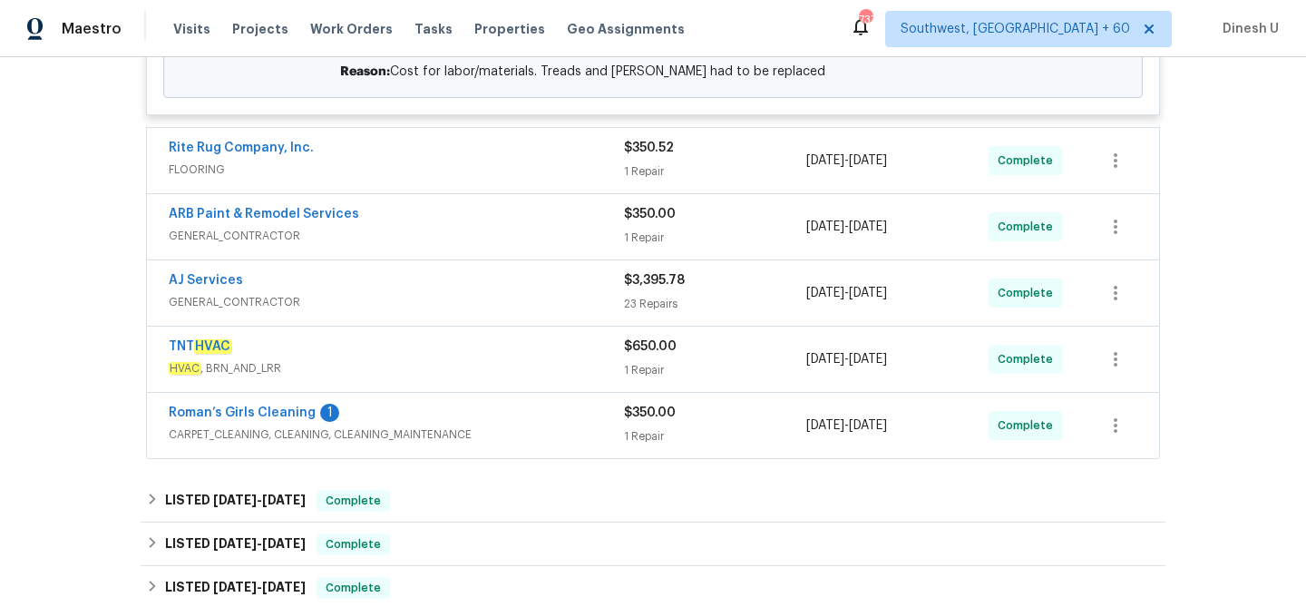
scroll to position [660, 0]
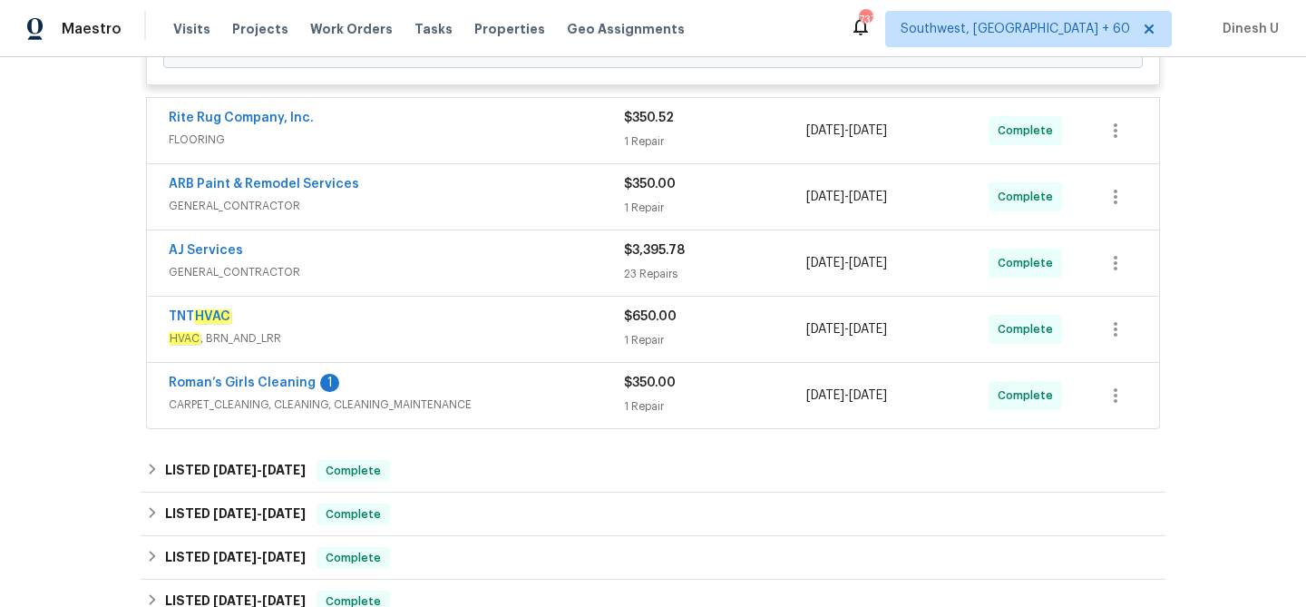
click at [634, 138] on div "1 Repair" at bounding box center [715, 141] width 182 height 18
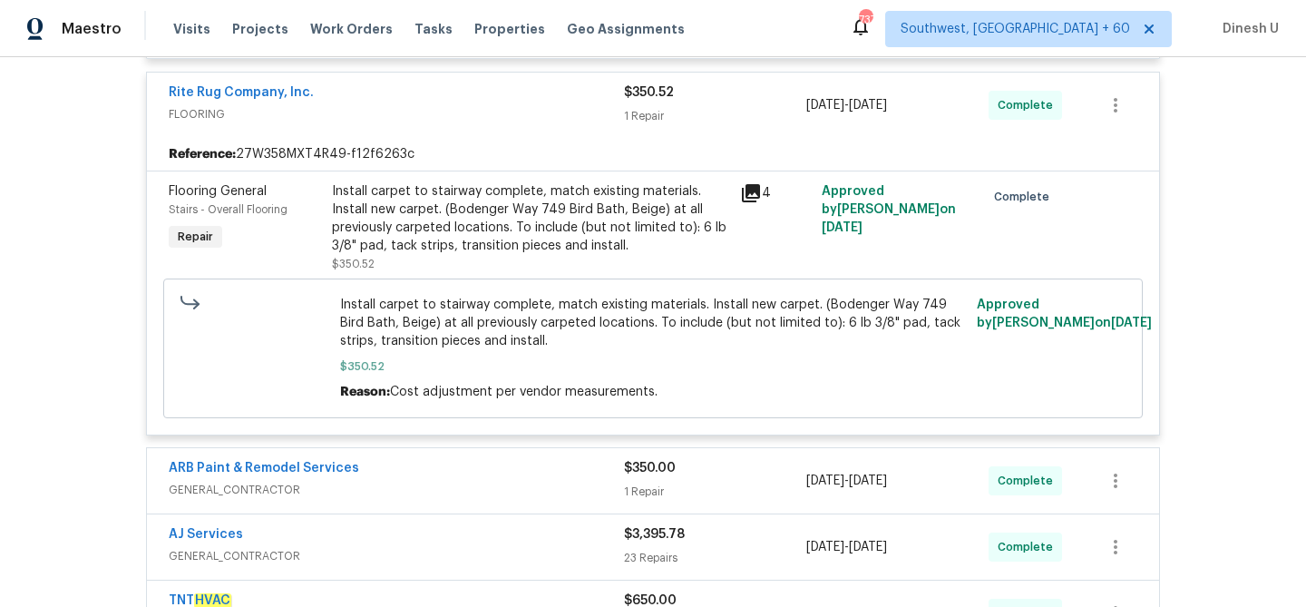
scroll to position [690, 0]
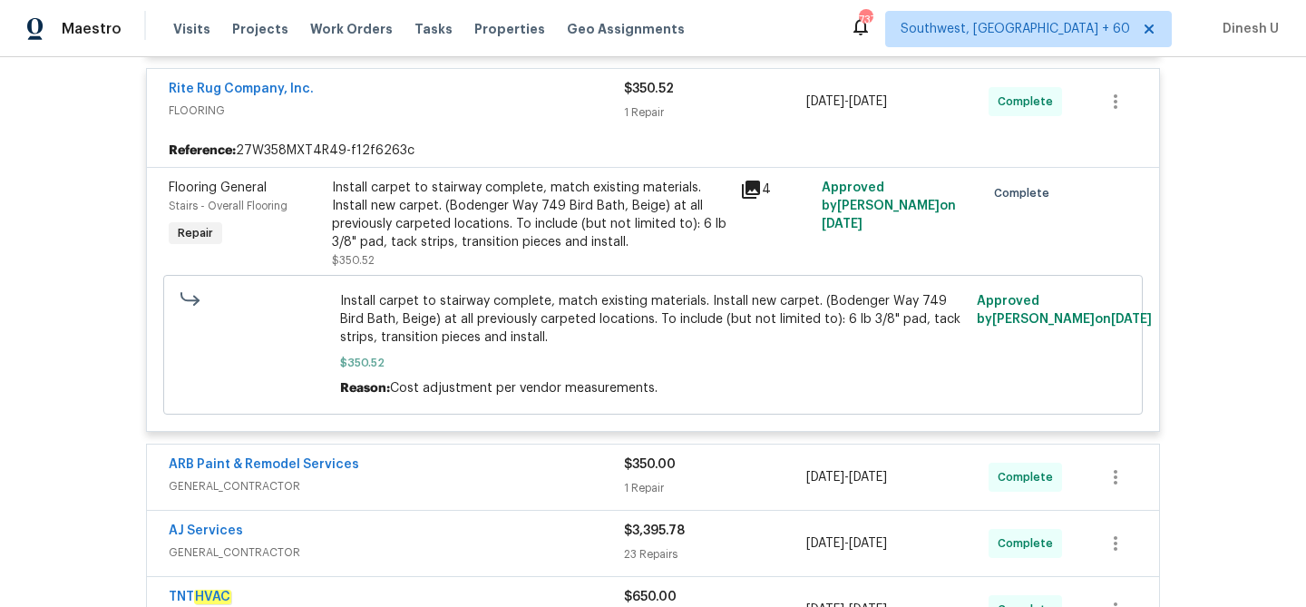
click at [748, 187] on icon at bounding box center [751, 190] width 18 height 18
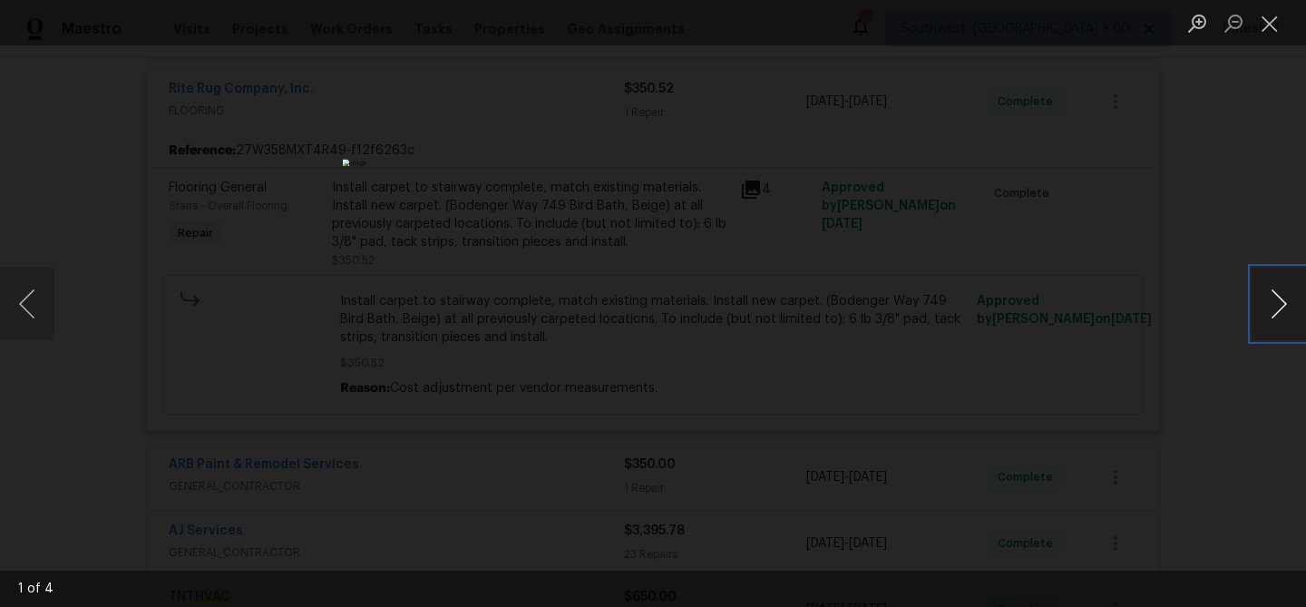
click at [1279, 300] on button "Next image" at bounding box center [1279, 304] width 54 height 73
click at [1270, 27] on button "Close lightbox" at bounding box center [1270, 23] width 36 height 32
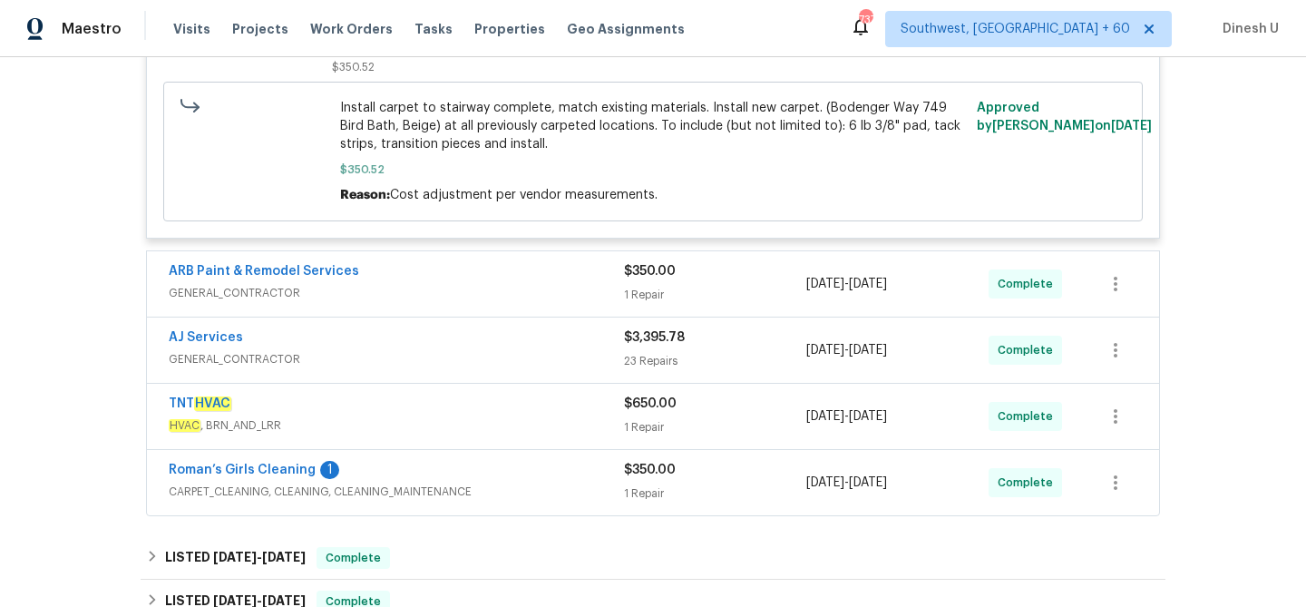
scroll to position [895, 0]
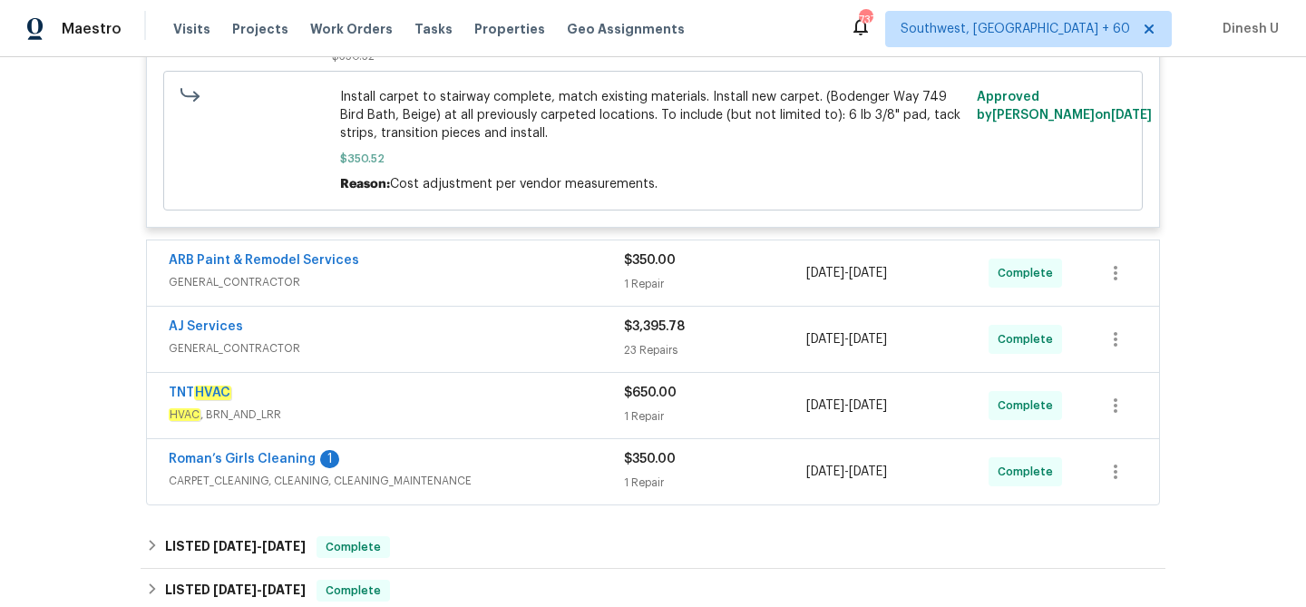
click at [634, 279] on div "1 Repair" at bounding box center [715, 284] width 182 height 18
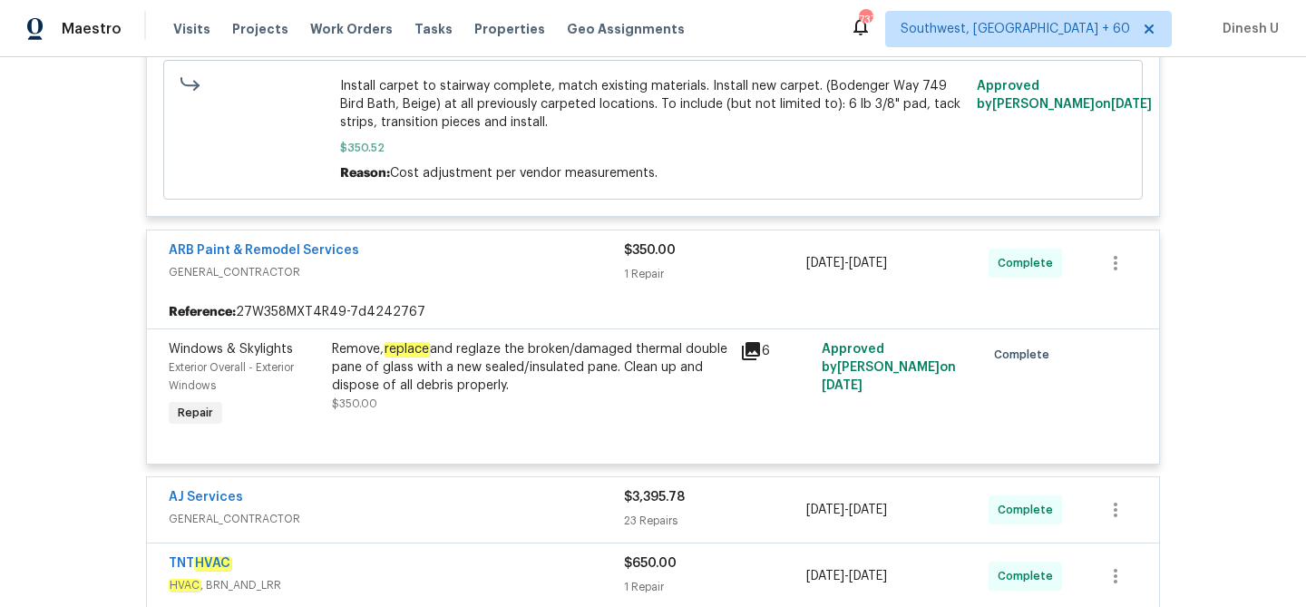
scroll to position [1022, 0]
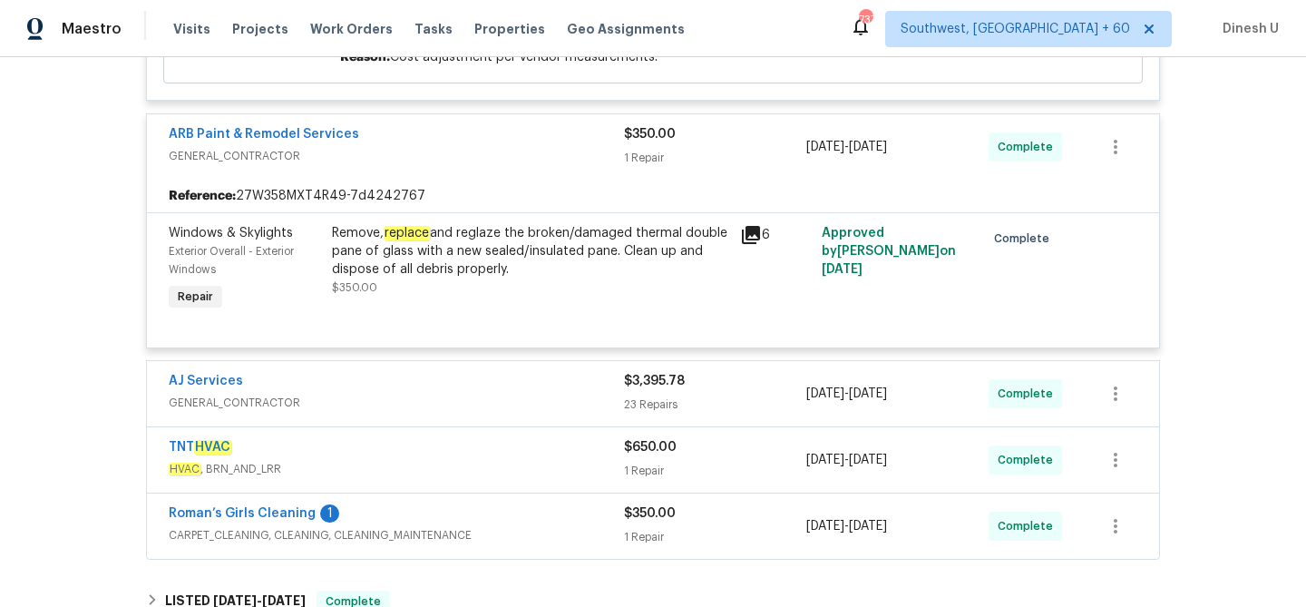
click at [455, 239] on div "Remove, replace and reglaze the broken/damaged thermal double pane of glass wit…" at bounding box center [530, 251] width 397 height 54
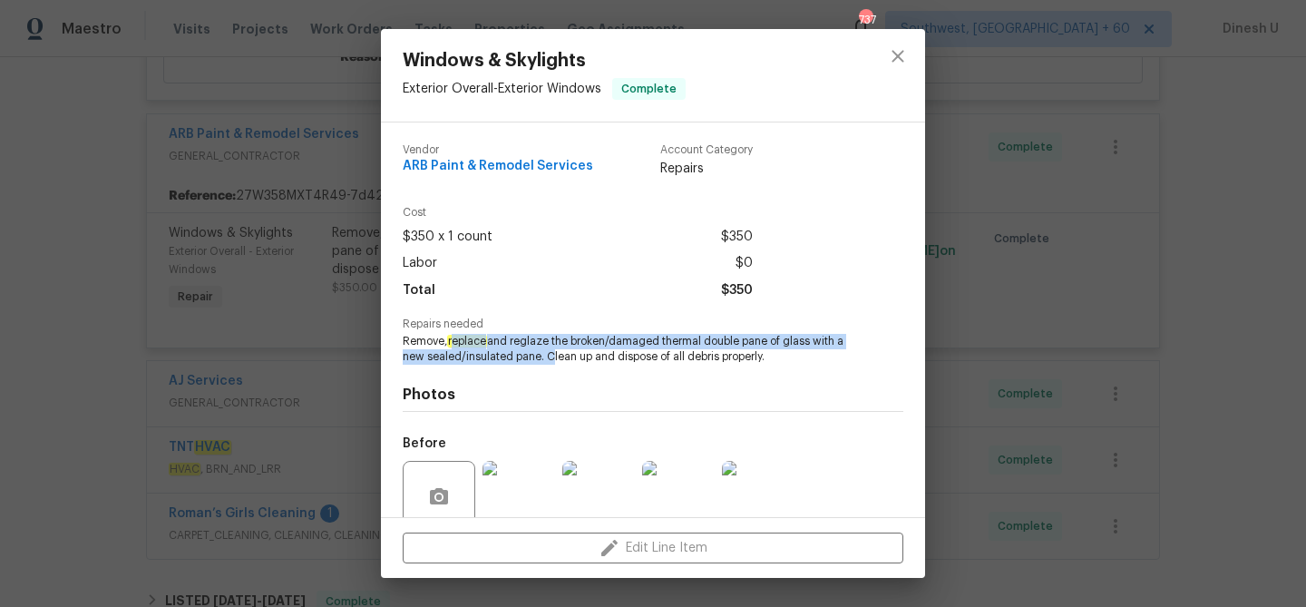
drag, startPoint x: 455, startPoint y: 341, endPoint x: 546, endPoint y: 358, distance: 93.2
click at [546, 358] on span "Remove, replace and reglaze the broken/damaged thermal double pane of glass wit…" at bounding box center [628, 349] width 451 height 31
copy span "eplace and reglaze the broken/damaged thermal double pane of glass with a new s…"
click at [199, 305] on div "Windows & Skylights Exterior Overall - Exterior Windows Complete Vendor ARB Pai…" at bounding box center [653, 303] width 1306 height 607
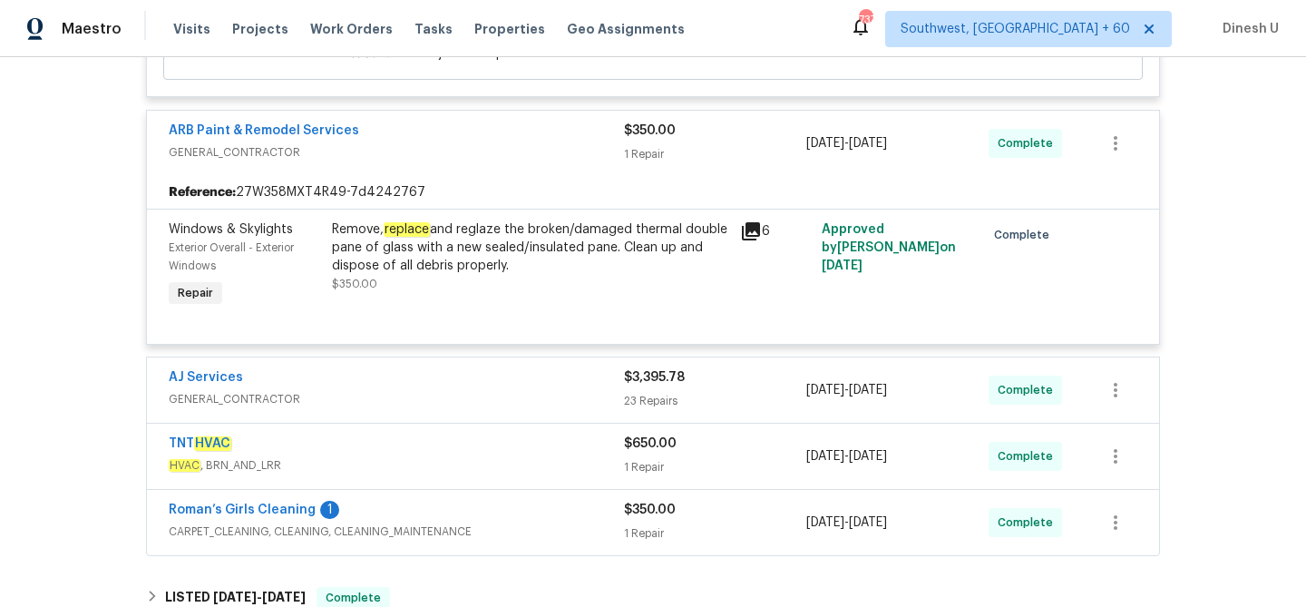
scroll to position [1072, 0]
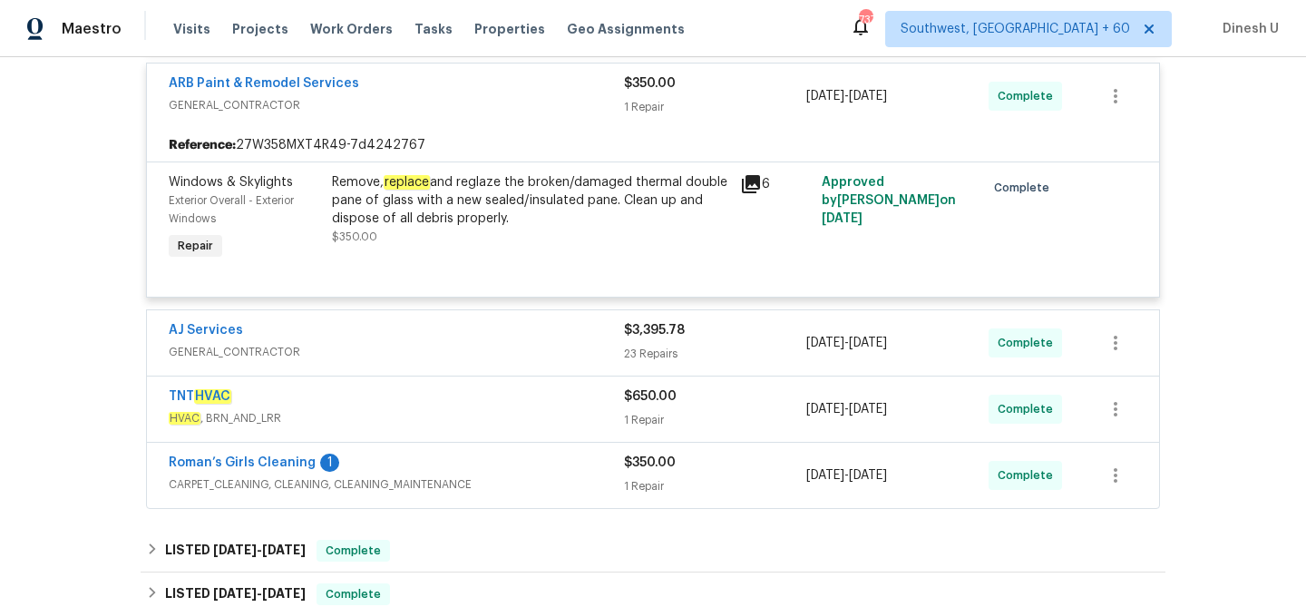
click at [643, 348] on div "23 Repairs" at bounding box center [715, 354] width 182 height 18
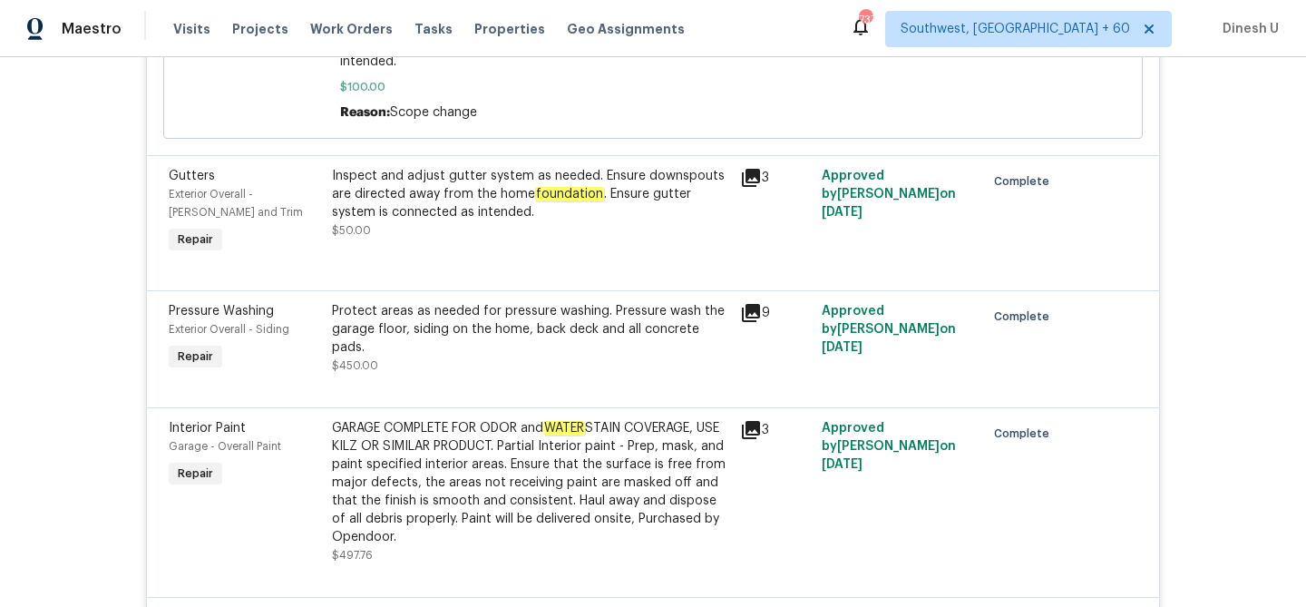
scroll to position [2128, 0]
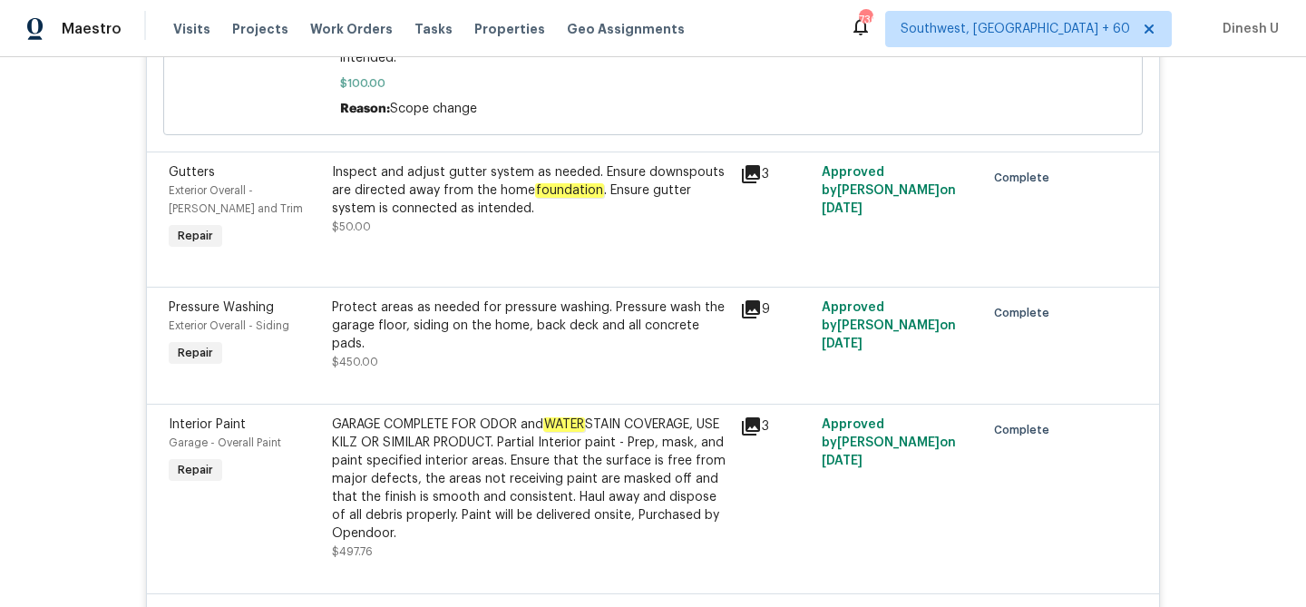
click at [373, 186] on div "Inspect and adjust gutter system as needed. Ensure downspouts are directed away…" at bounding box center [530, 190] width 397 height 54
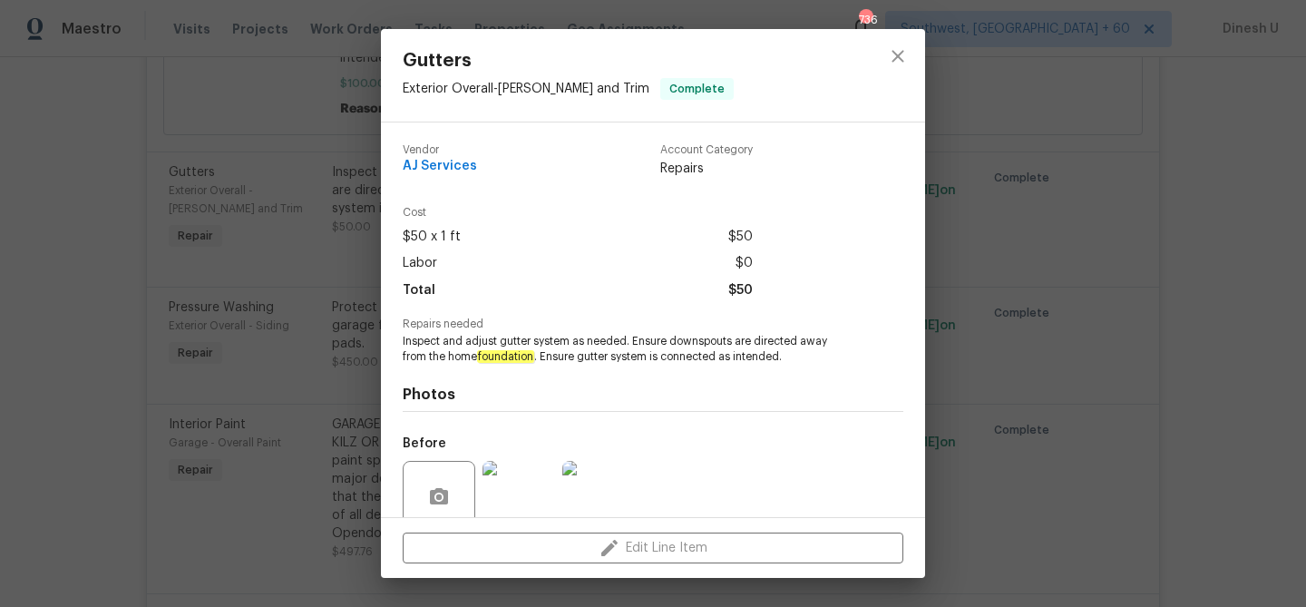
click at [1077, 370] on div "Gutters Exterior Overall - Eaves and Trim Complete Vendor AJ Services Account C…" at bounding box center [653, 303] width 1306 height 607
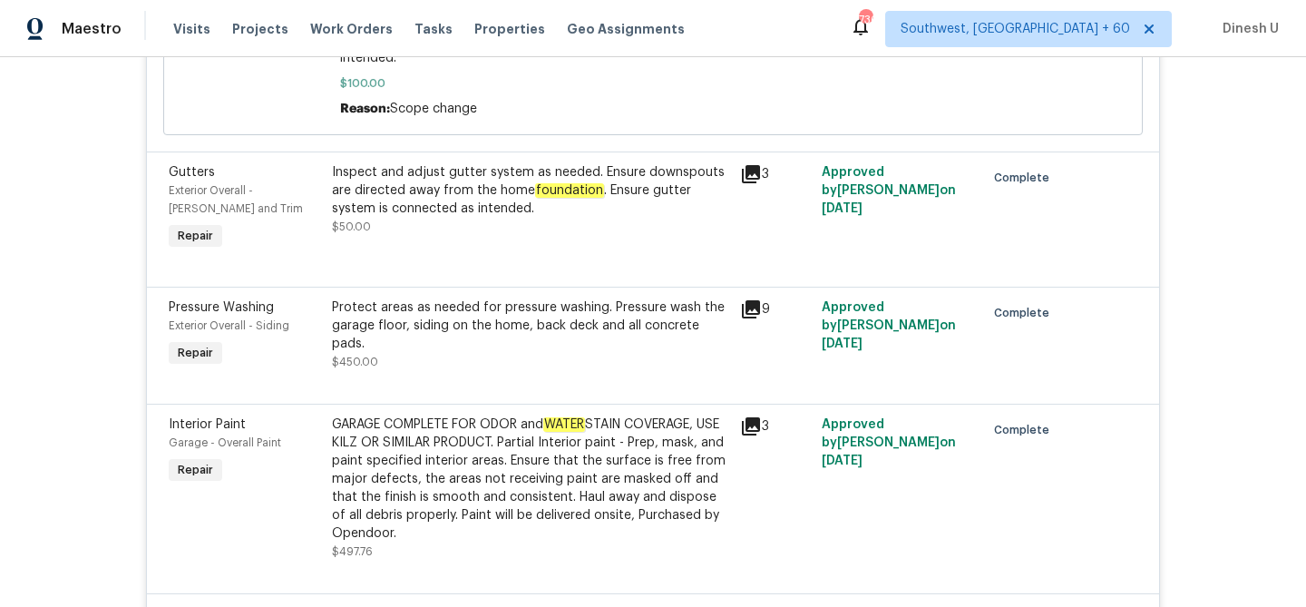
click at [752, 171] on icon at bounding box center [751, 174] width 18 height 18
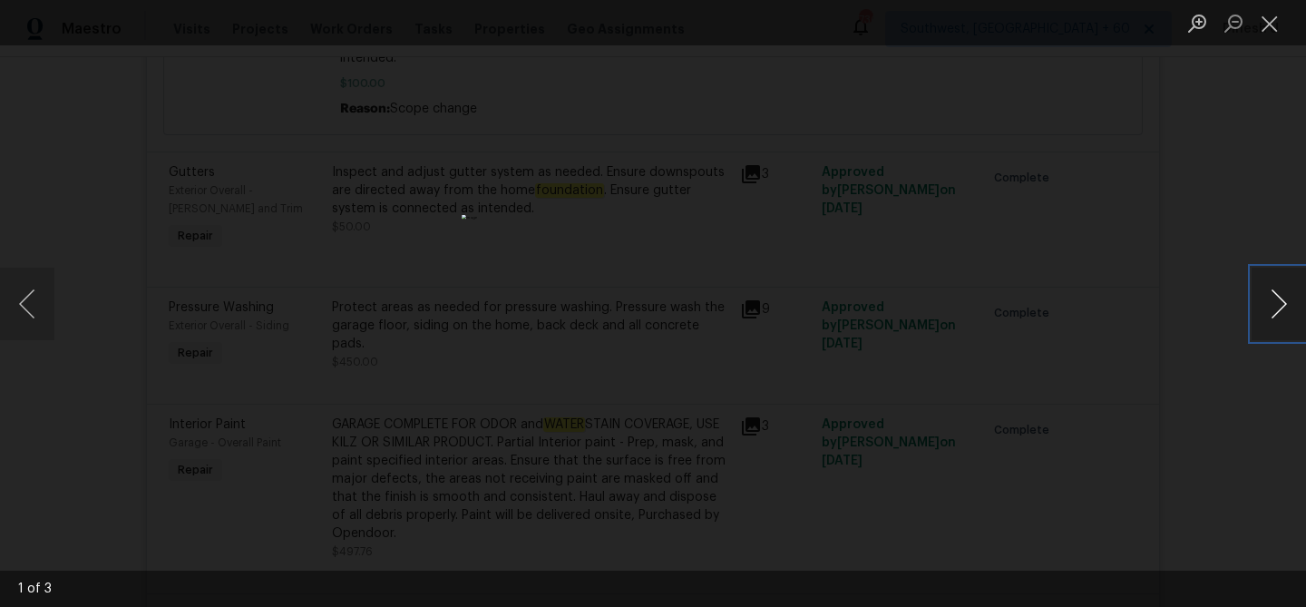
click at [1284, 300] on button "Next image" at bounding box center [1279, 304] width 54 height 73
click at [1276, 17] on button "Close lightbox" at bounding box center [1270, 23] width 36 height 32
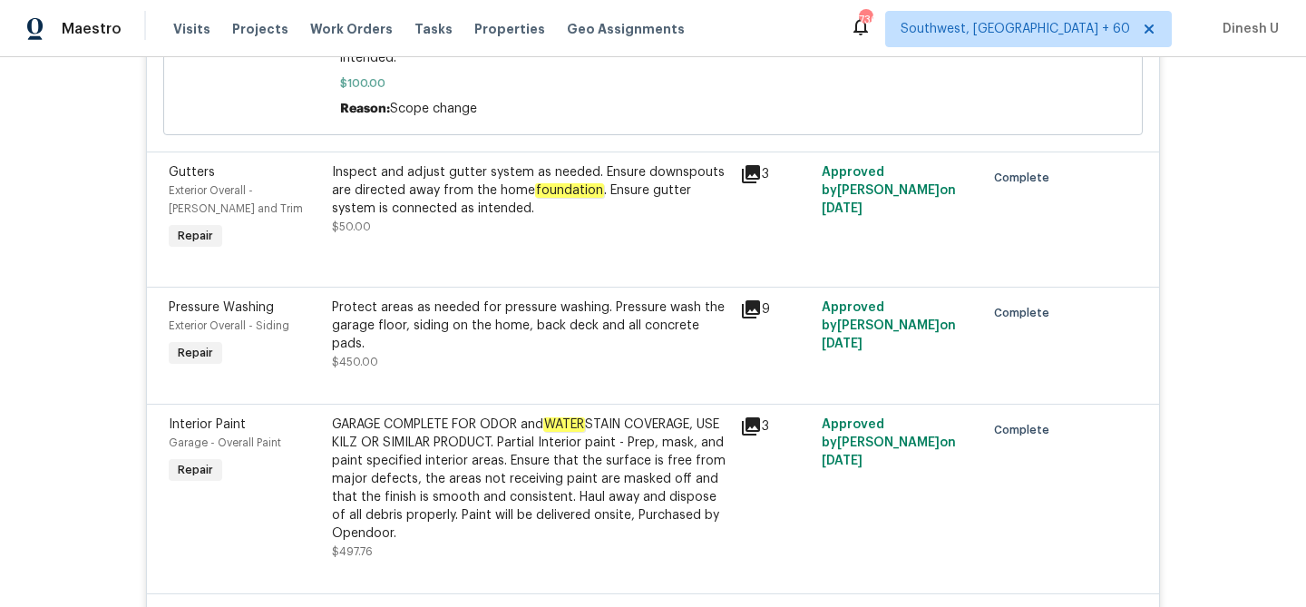
scroll to position [2137, 0]
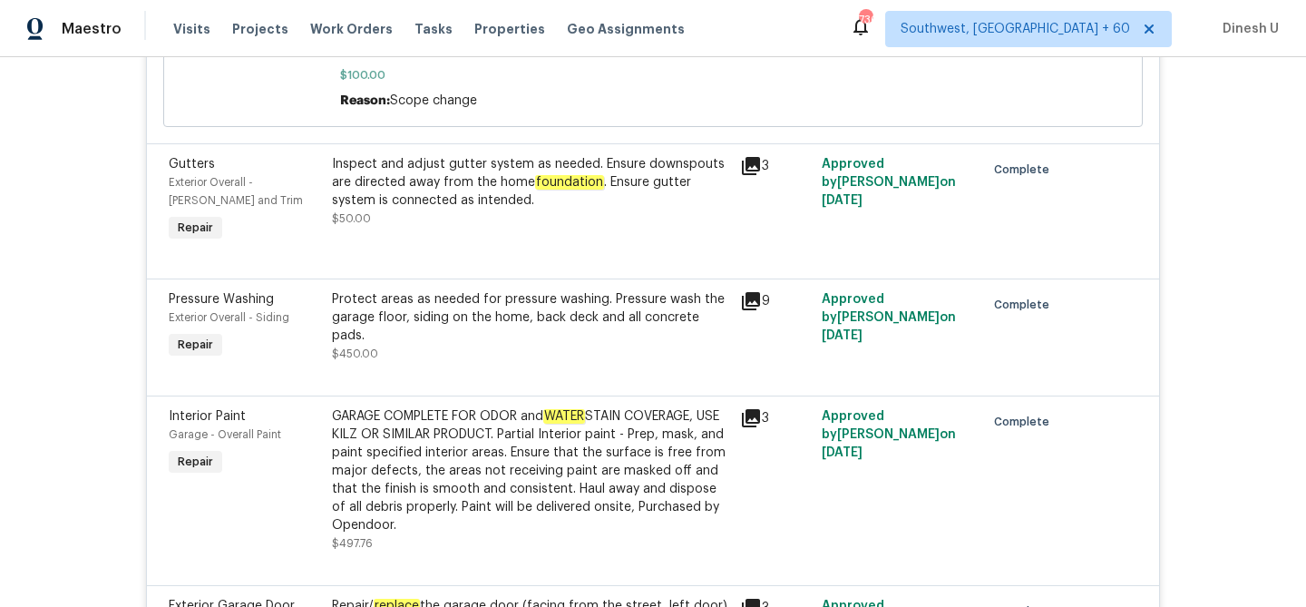
click at [755, 162] on icon at bounding box center [751, 166] width 18 height 18
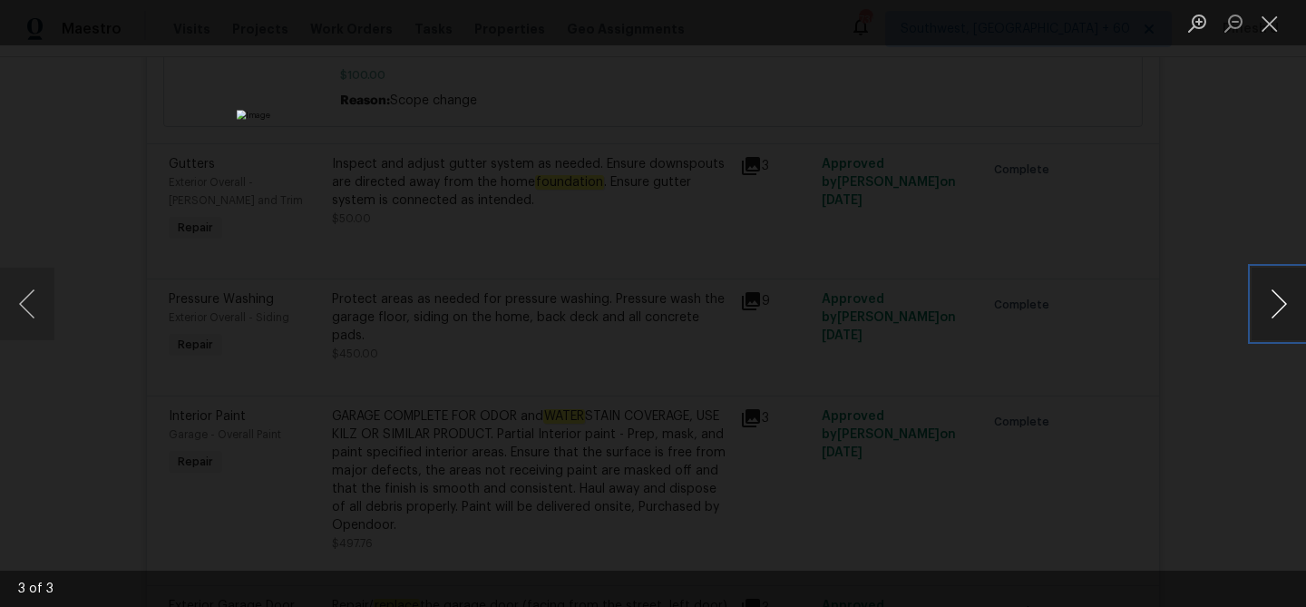
click at [1282, 302] on button "Next image" at bounding box center [1279, 304] width 54 height 73
click at [1268, 21] on button "Close lightbox" at bounding box center [1270, 23] width 36 height 32
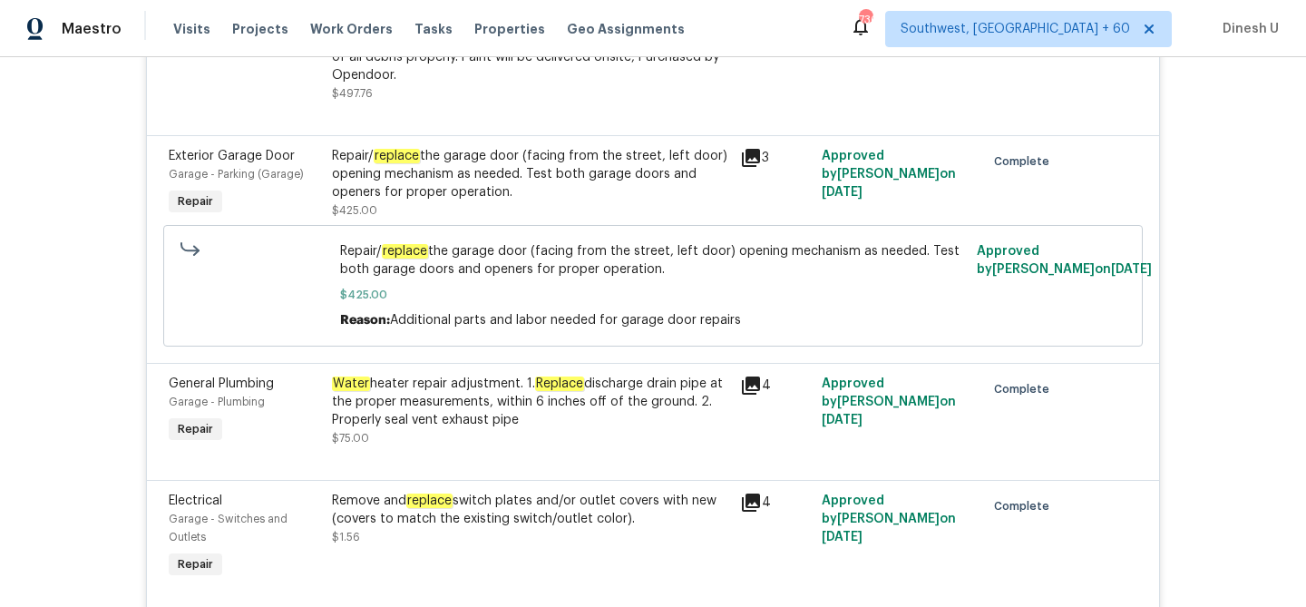
scroll to position [2588, 0]
click at [409, 183] on div "Repair/ replace the garage door (facing from the street, left door) opening mec…" at bounding box center [530, 172] width 397 height 54
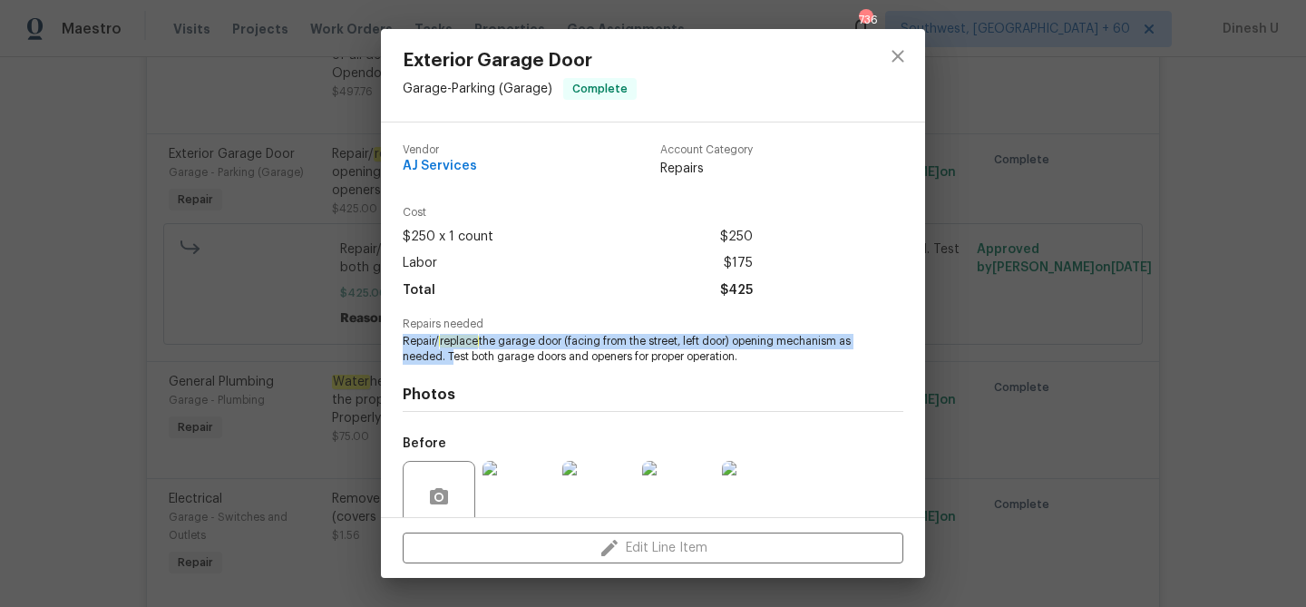
drag, startPoint x: 401, startPoint y: 337, endPoint x: 462, endPoint y: 353, distance: 62.7
click at [462, 353] on div "Vendor AJ Services Account Category Repairs Cost $250 x 1 count $250 Labor $175…" at bounding box center [653, 319] width 544 height 395
copy span "Repair/ replace the garage door (facing from the street, left door) opening mec…"
click at [249, 309] on div "Exterior Garage Door Garage - Parking (Garage) Complete Vendor AJ Services Acco…" at bounding box center [653, 303] width 1306 height 607
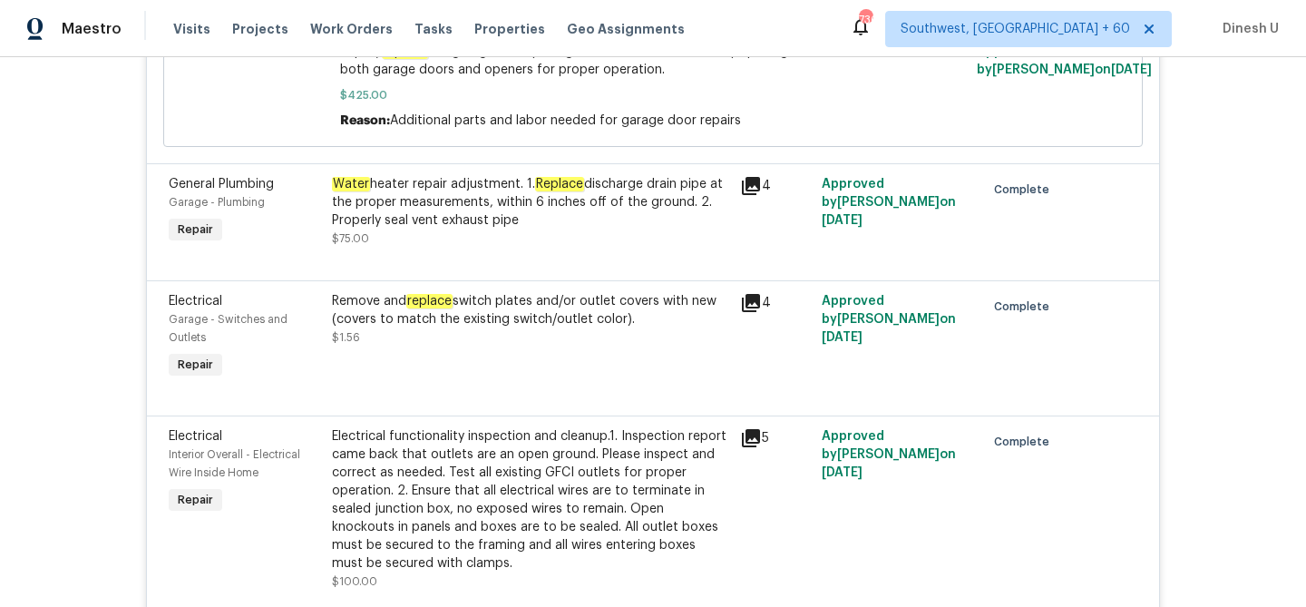
scroll to position [2804, 0]
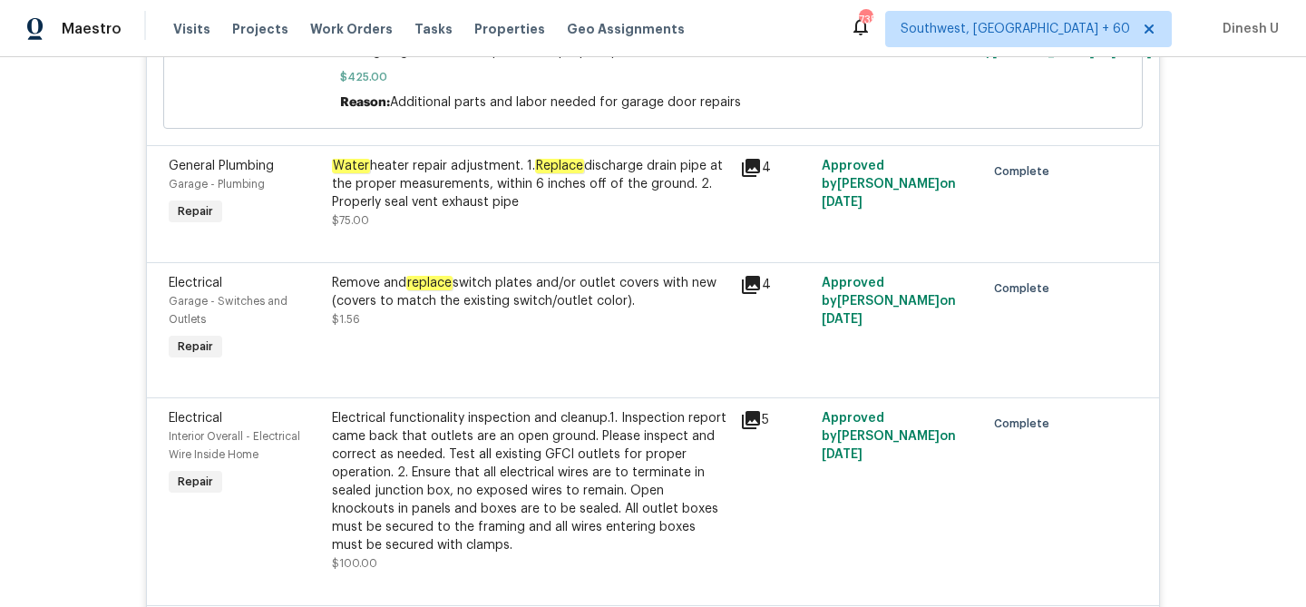
click at [552, 167] on em "Replace" at bounding box center [559, 166] width 49 height 15
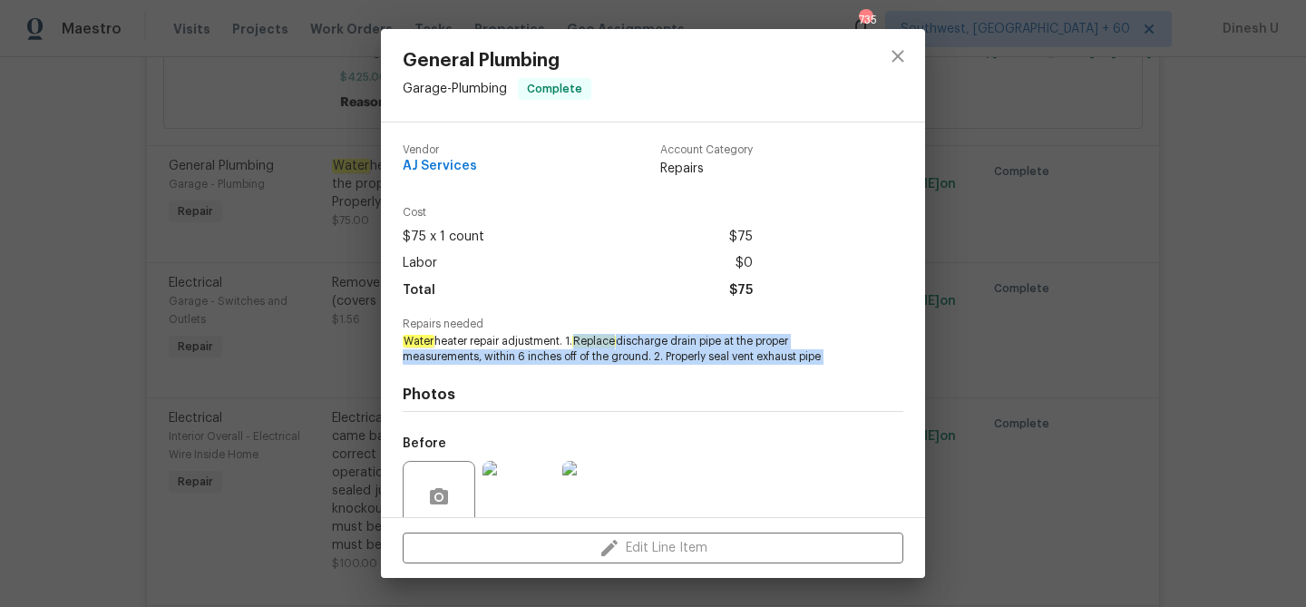
drag, startPoint x: 579, startPoint y: 337, endPoint x: 709, endPoint y: 369, distance: 134.4
click at [709, 369] on div "Vendor AJ Services Account Category Repairs Cost $75 x 1 count $75 Labor $0 Tot…" at bounding box center [653, 396] width 501 height 533
copy span "Replace discharge drain pipe at the proper measurements, within 6 inches off of…"
click at [275, 356] on div "General Plumbing Garage - Plumbing Complete Vendor AJ Services Account Category…" at bounding box center [653, 303] width 1306 height 607
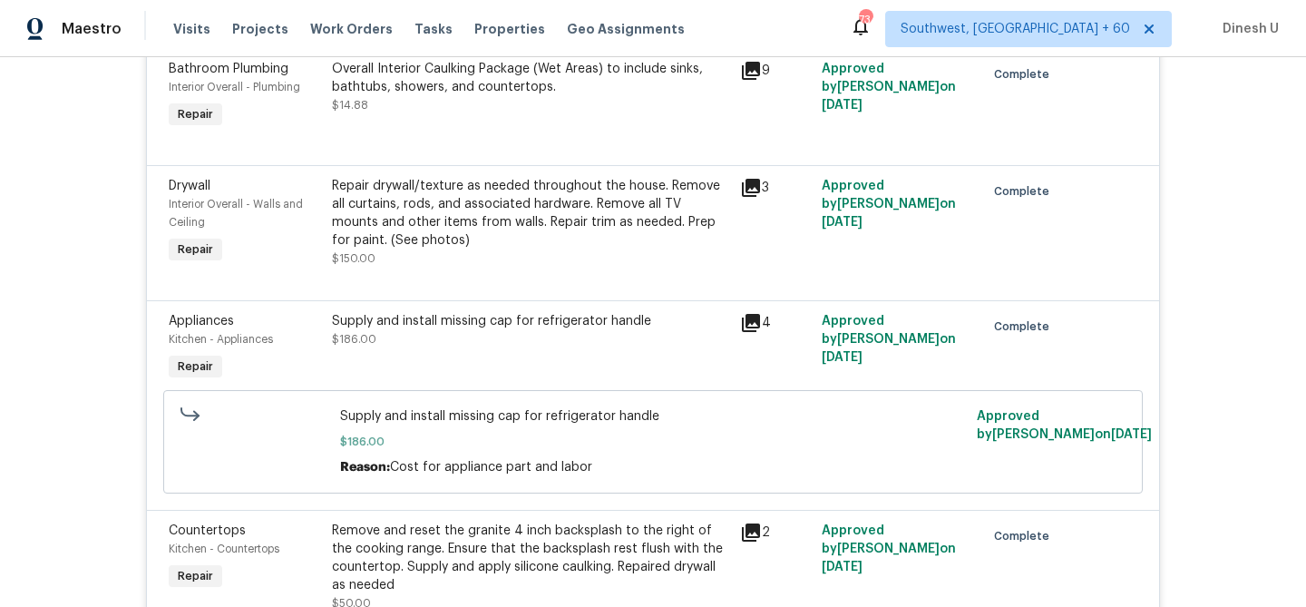
scroll to position [3794, 0]
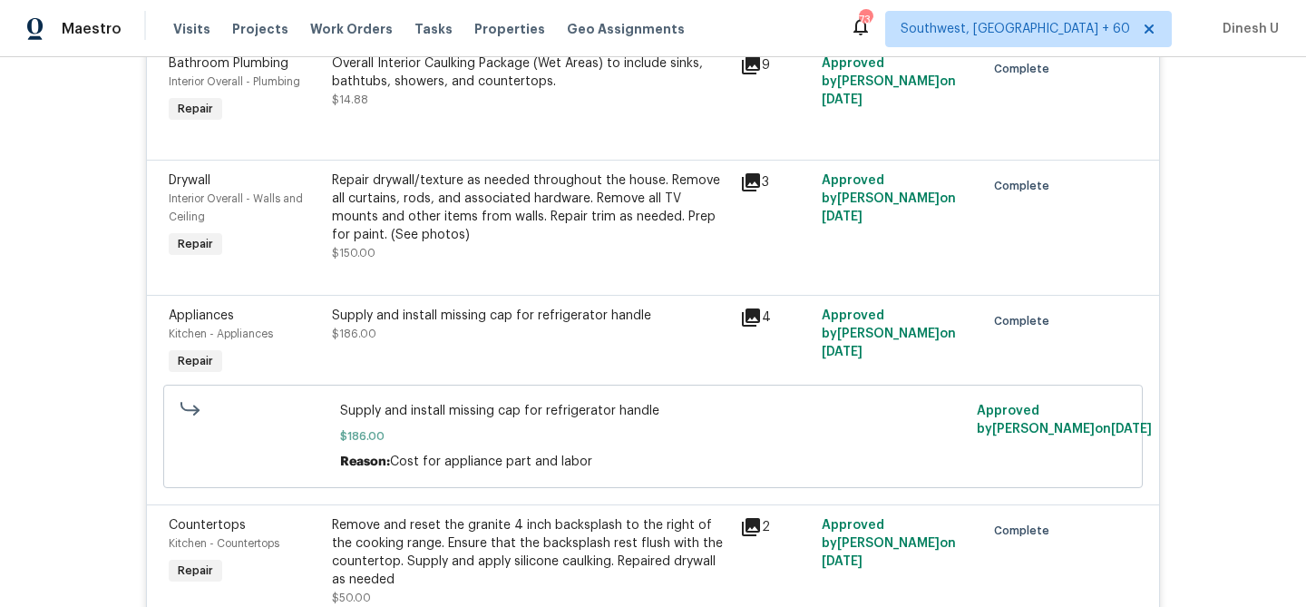
click at [759, 189] on icon at bounding box center [751, 182] width 18 height 18
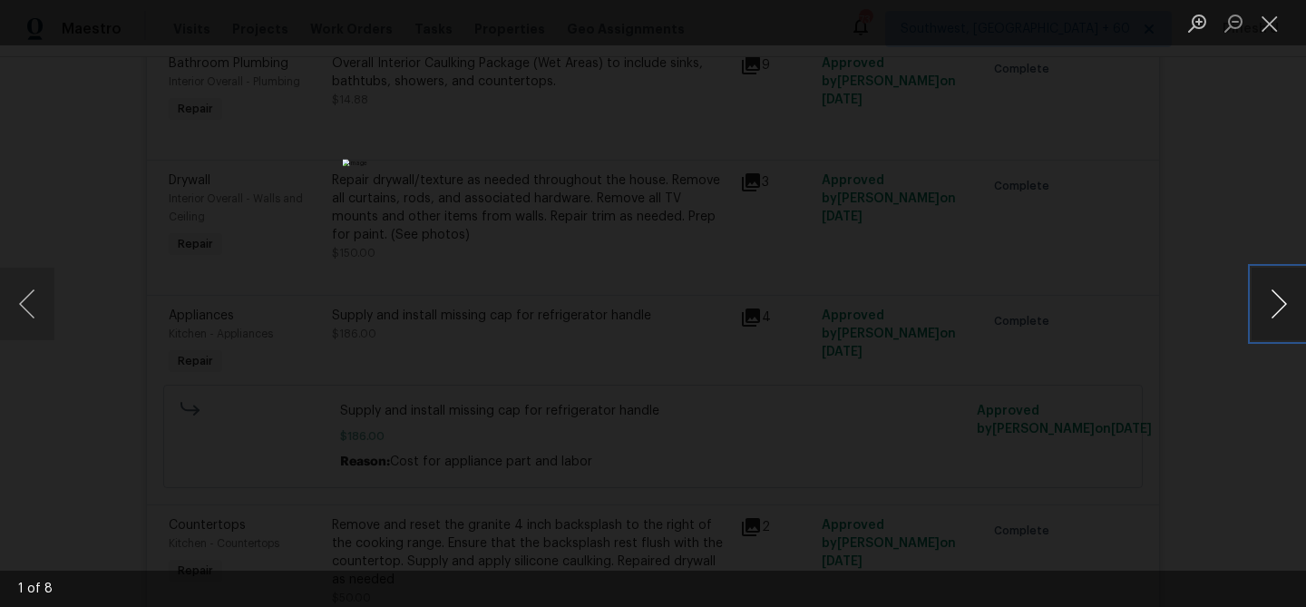
click at [1276, 308] on button "Next image" at bounding box center [1279, 304] width 54 height 73
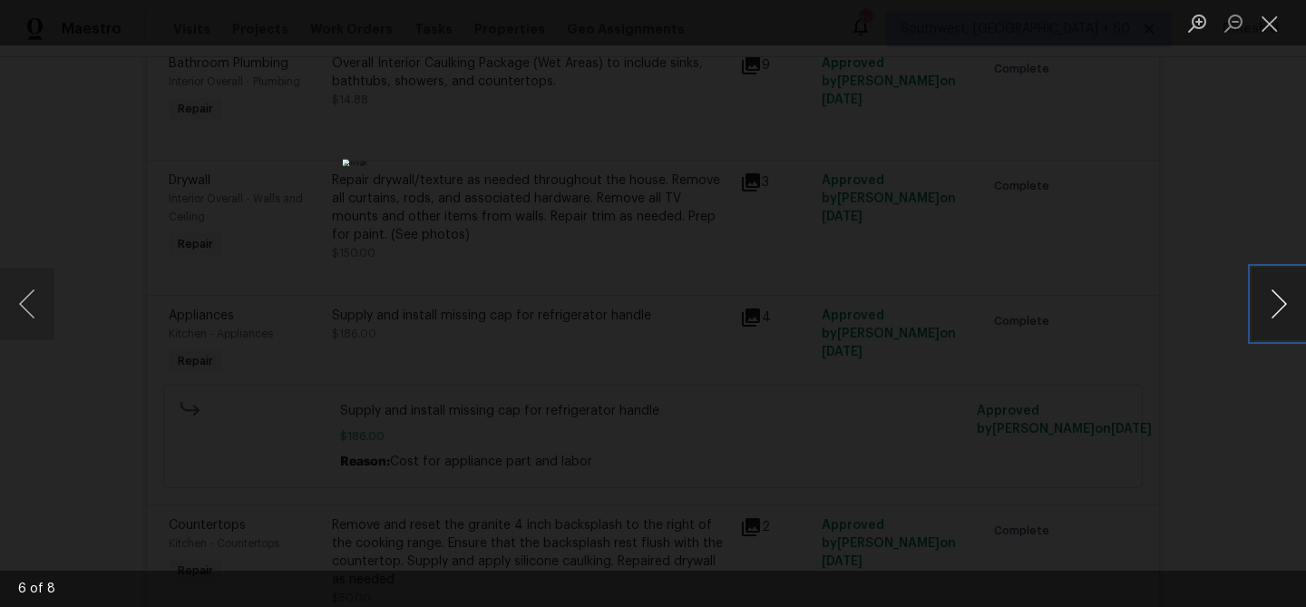
click at [1276, 308] on button "Next image" at bounding box center [1279, 304] width 54 height 73
click at [1260, 21] on button "Close lightbox" at bounding box center [1270, 23] width 36 height 32
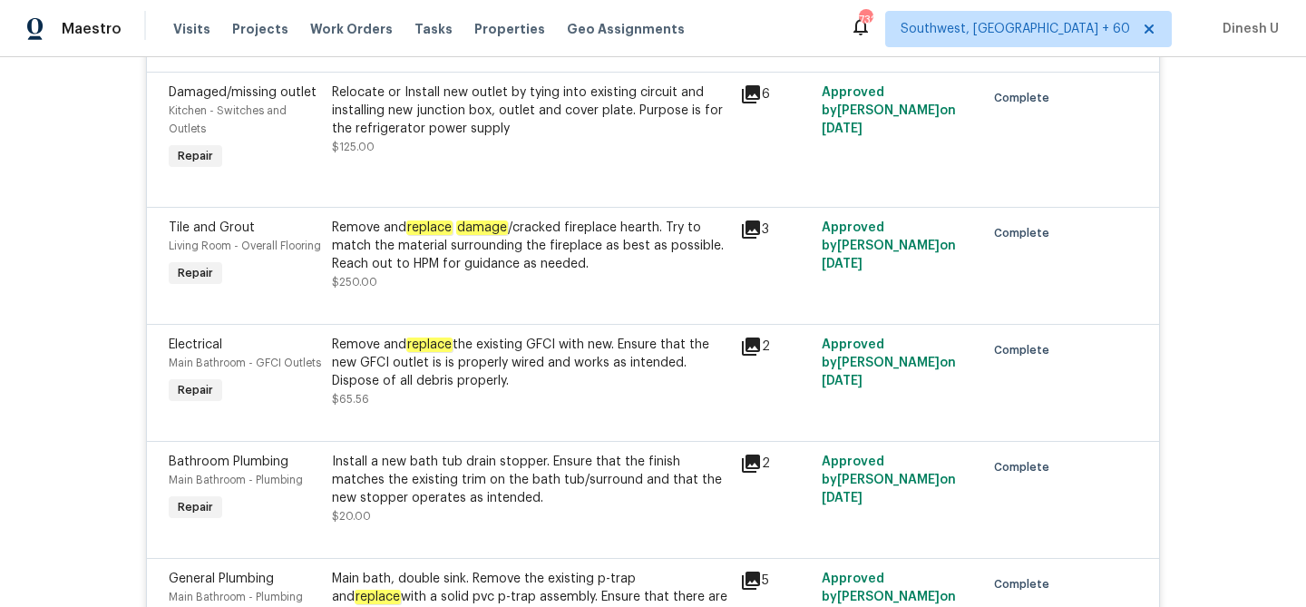
scroll to position [4360, 0]
click at [421, 259] on div "Remove and replace damage /cracked fireplace hearth. Try to match the material …" at bounding box center [530, 247] width 397 height 54
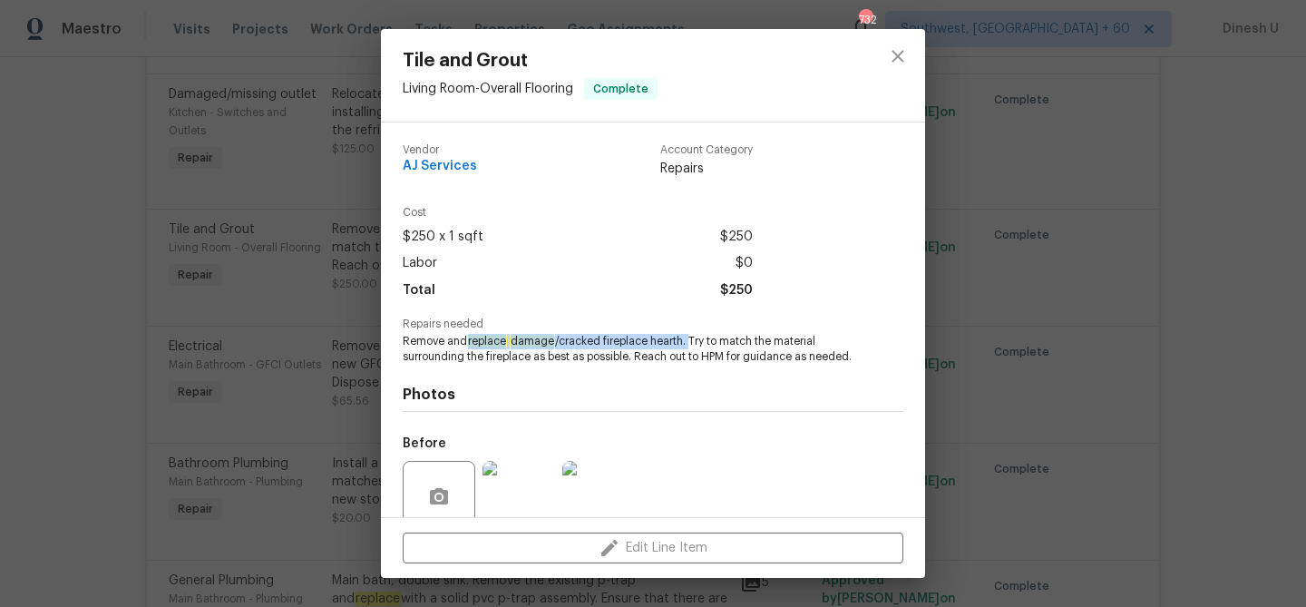
drag, startPoint x: 471, startPoint y: 341, endPoint x: 688, endPoint y: 344, distance: 216.8
click at [689, 344] on span "Remove and replace damage /cracked fireplace hearth. Try to match the material …" at bounding box center [628, 349] width 451 height 31
copy span "replace damage /cracked fireplace hearth."
click at [305, 273] on div "Tile and Grout Living Room - Overall Flooring Complete Vendor AJ Services Accou…" at bounding box center [653, 303] width 1306 height 607
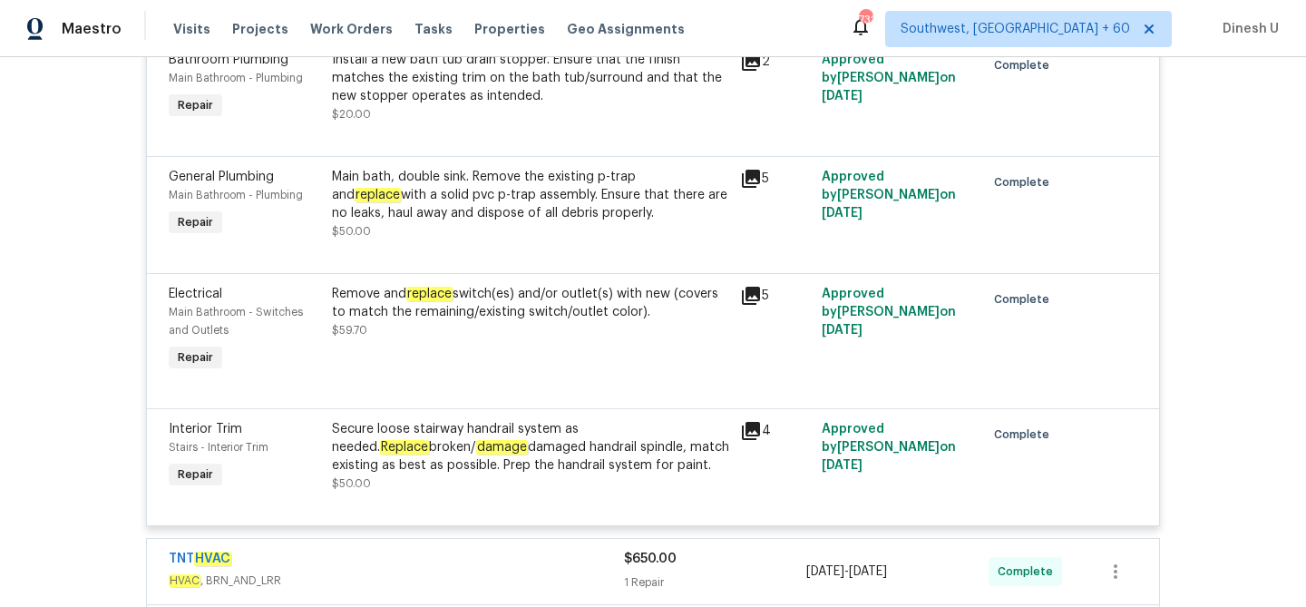
scroll to position [4769, 0]
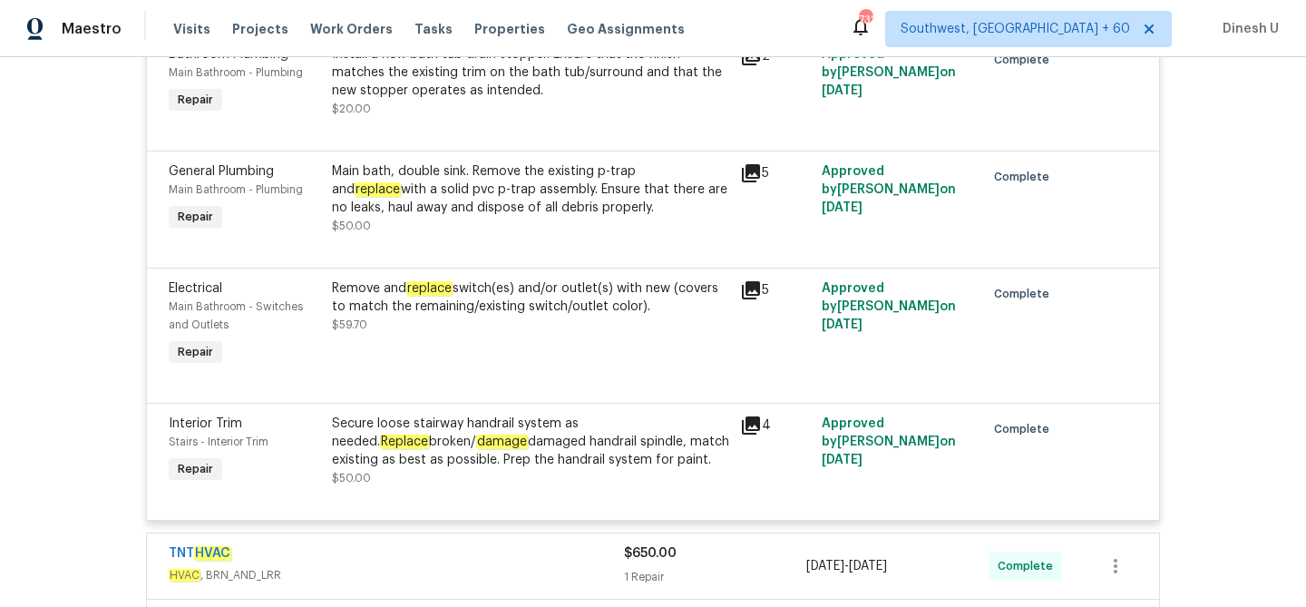
click at [401, 197] on em "replace" at bounding box center [378, 189] width 46 height 15
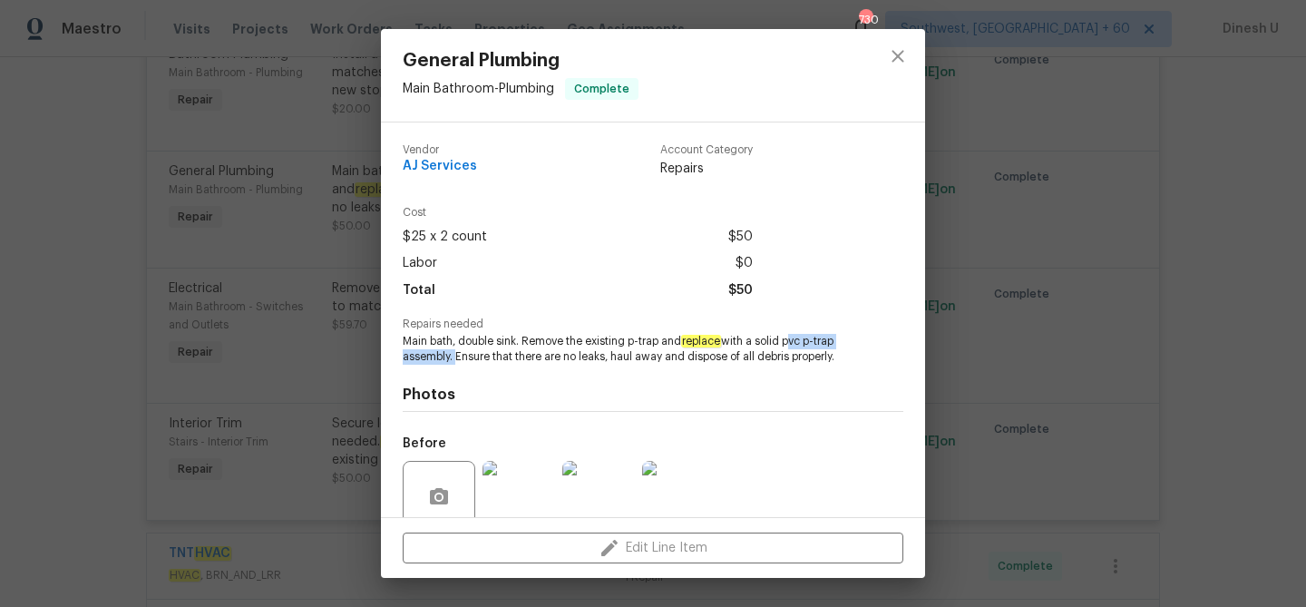
drag, startPoint x: 789, startPoint y: 343, endPoint x: 454, endPoint y: 357, distance: 336.0
click at [454, 357] on span "Main bath, double sink. Remove the existing p-trap and replace with a solid pvc…" at bounding box center [628, 349] width 451 height 31
copy span "pvc p-trap assembly."
click at [330, 289] on div "General Plumbing Main Bathroom - Plumbing Complete Vendor AJ Services Account C…" at bounding box center [653, 303] width 1306 height 607
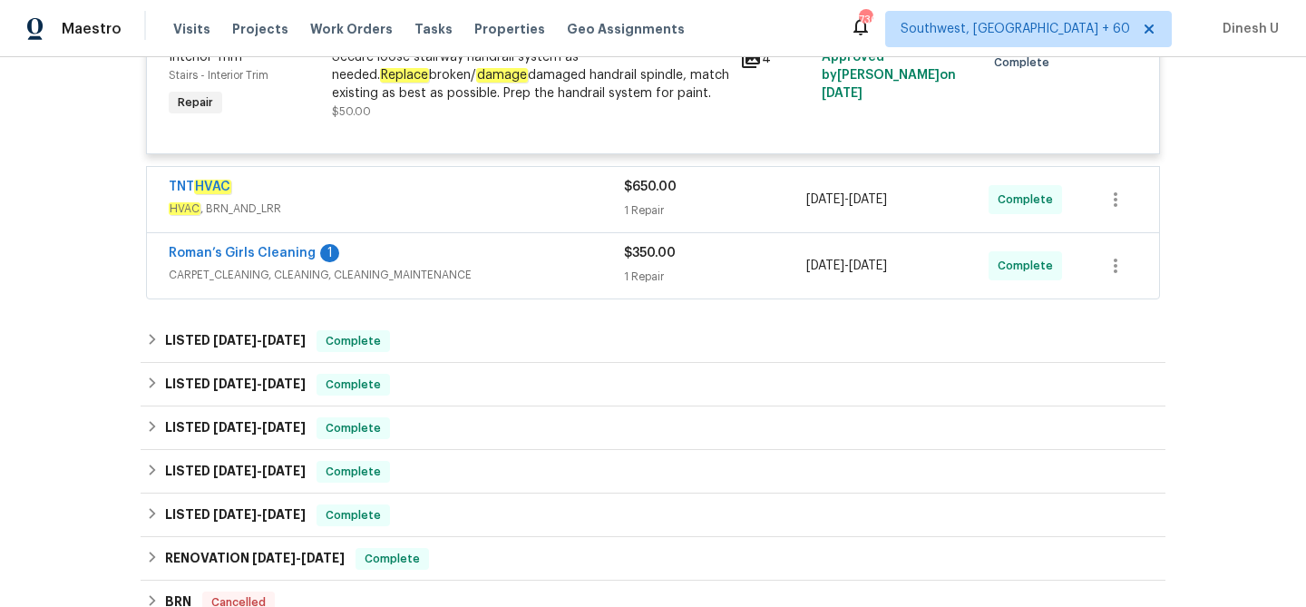
scroll to position [5143, 0]
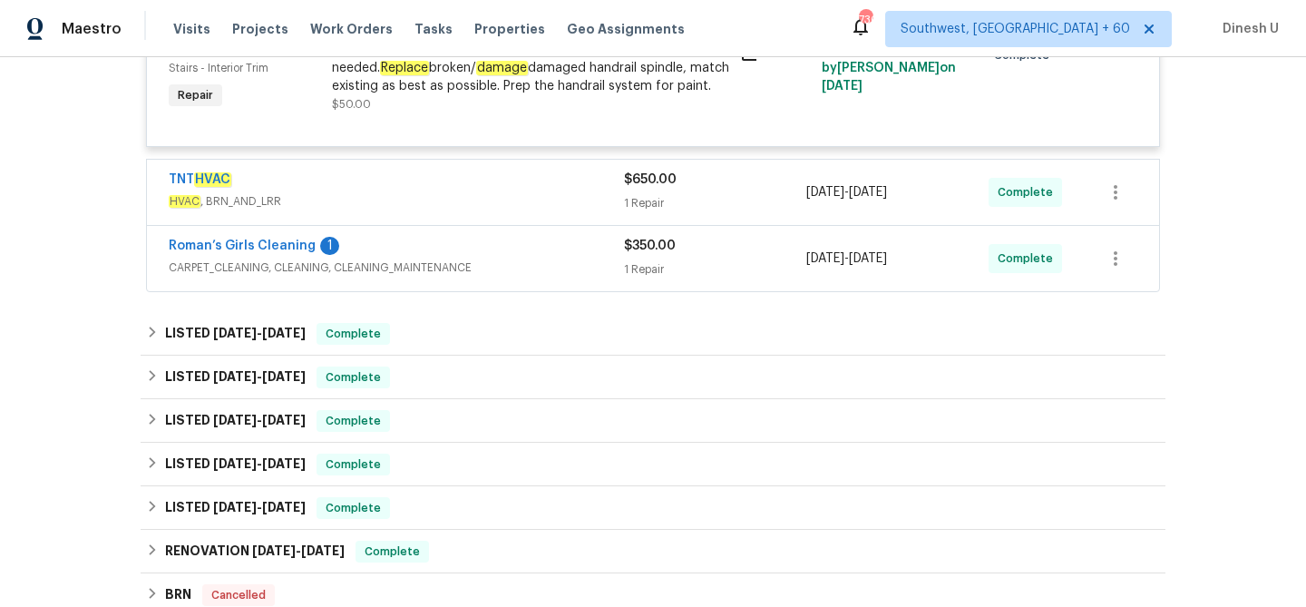
click at [626, 212] on div "1 Repair" at bounding box center [715, 203] width 182 height 18
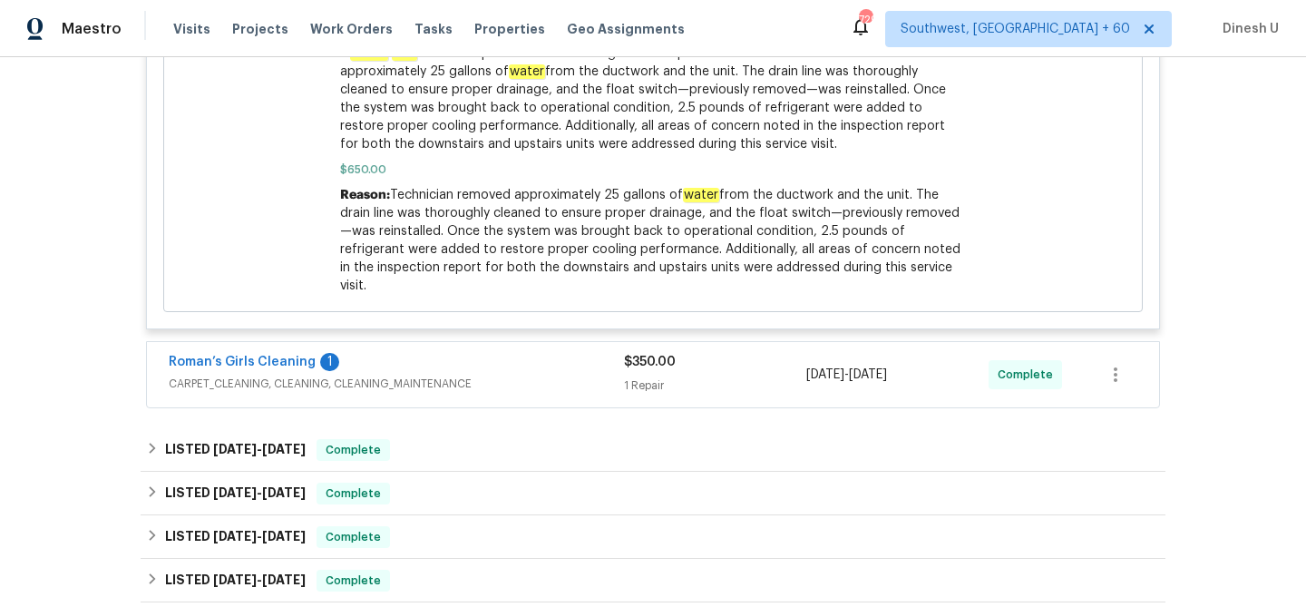
scroll to position [5957, 0]
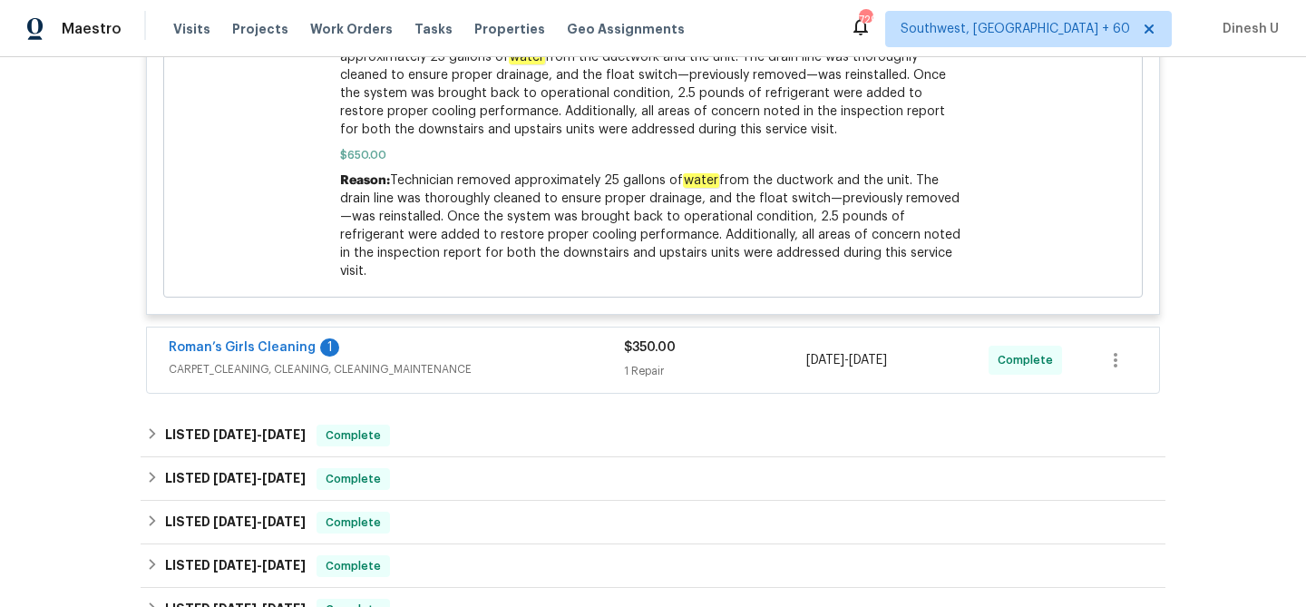
click at [660, 380] on div "1 Repair" at bounding box center [715, 371] width 182 height 18
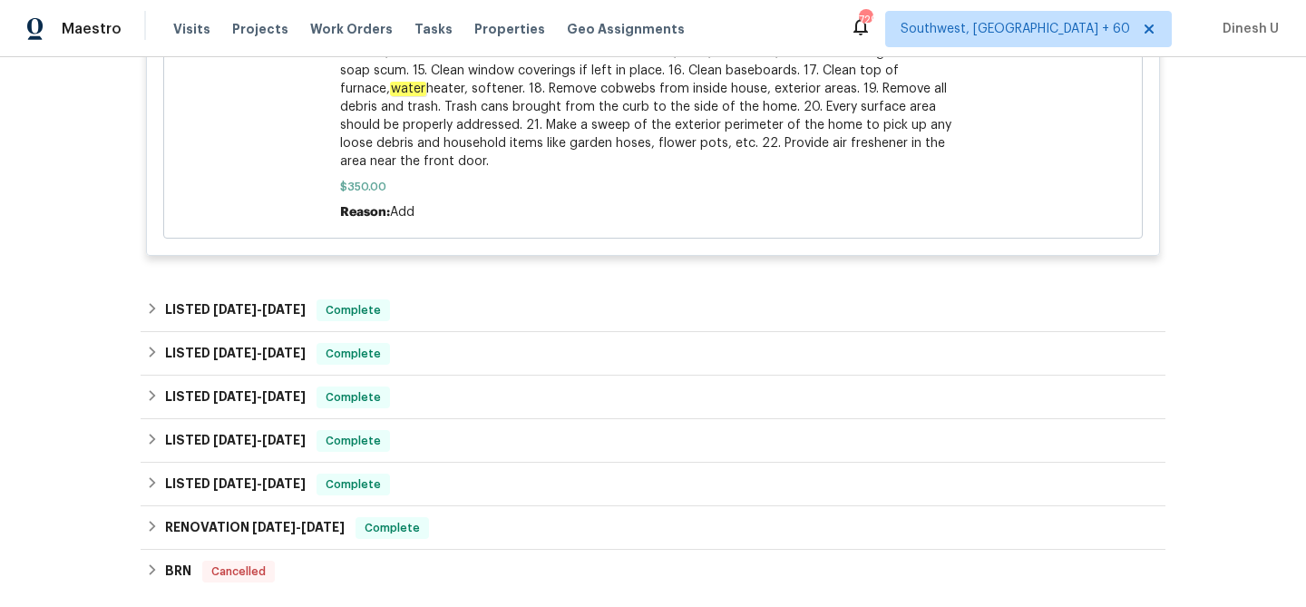
scroll to position [6920, 0]
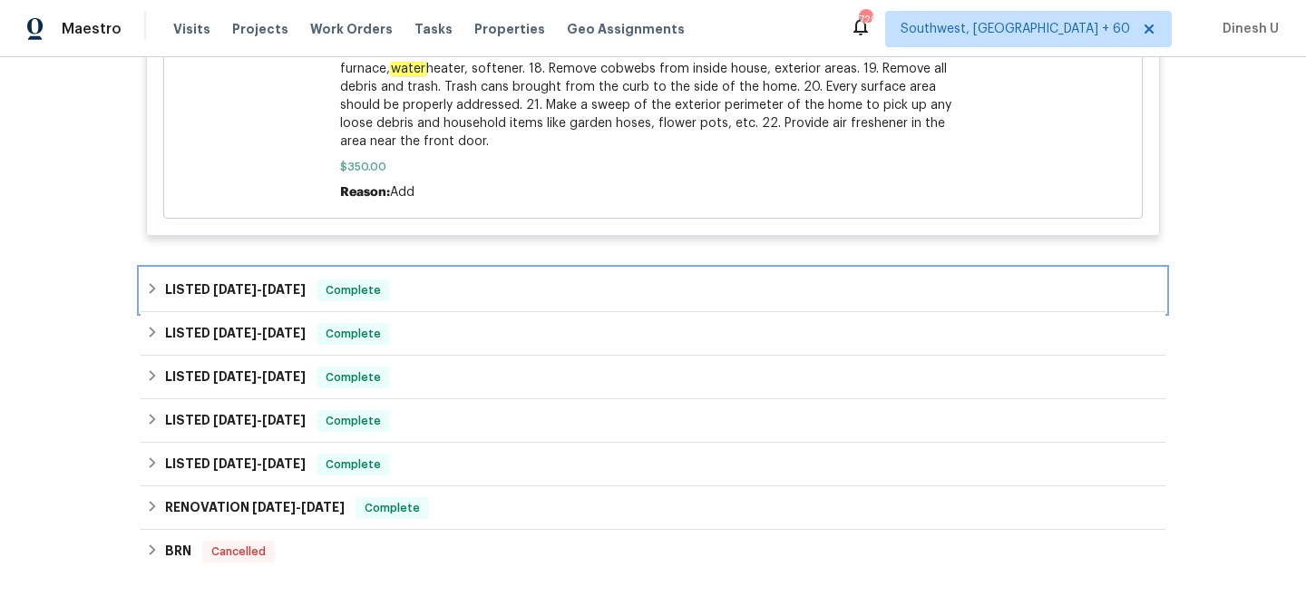
click at [272, 301] on h6 "LISTED 8/14/25 - 8/25/25" at bounding box center [235, 290] width 141 height 22
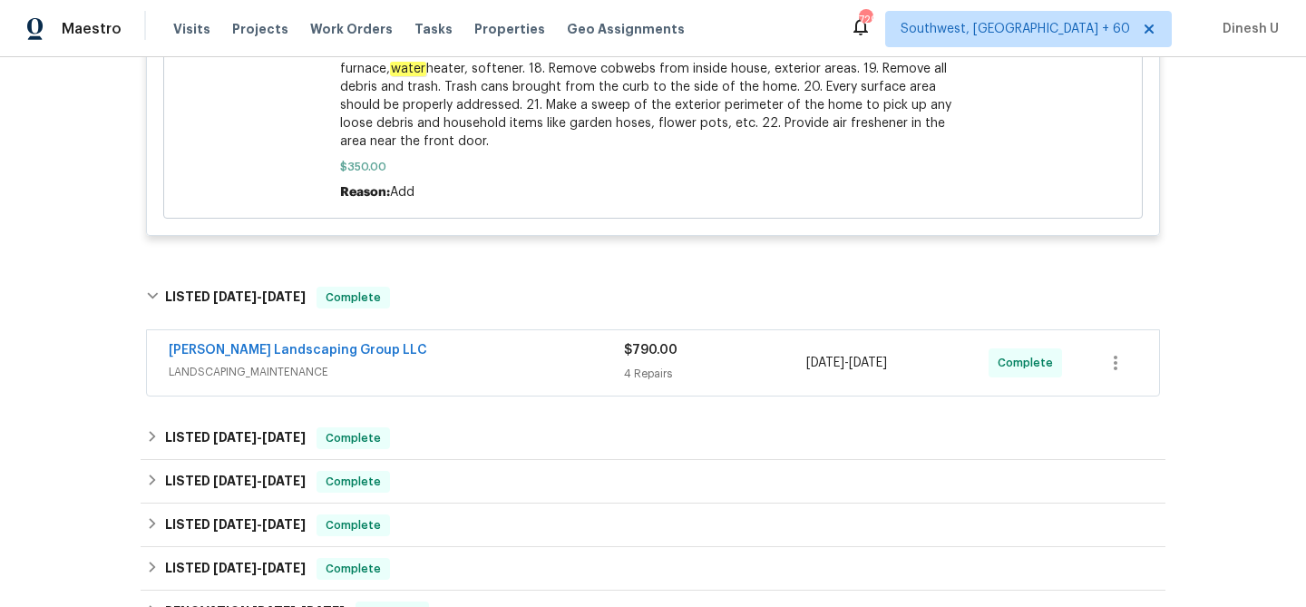
click at [622, 381] on span "LANDSCAPING_MAINTENANCE" at bounding box center [396, 372] width 455 height 18
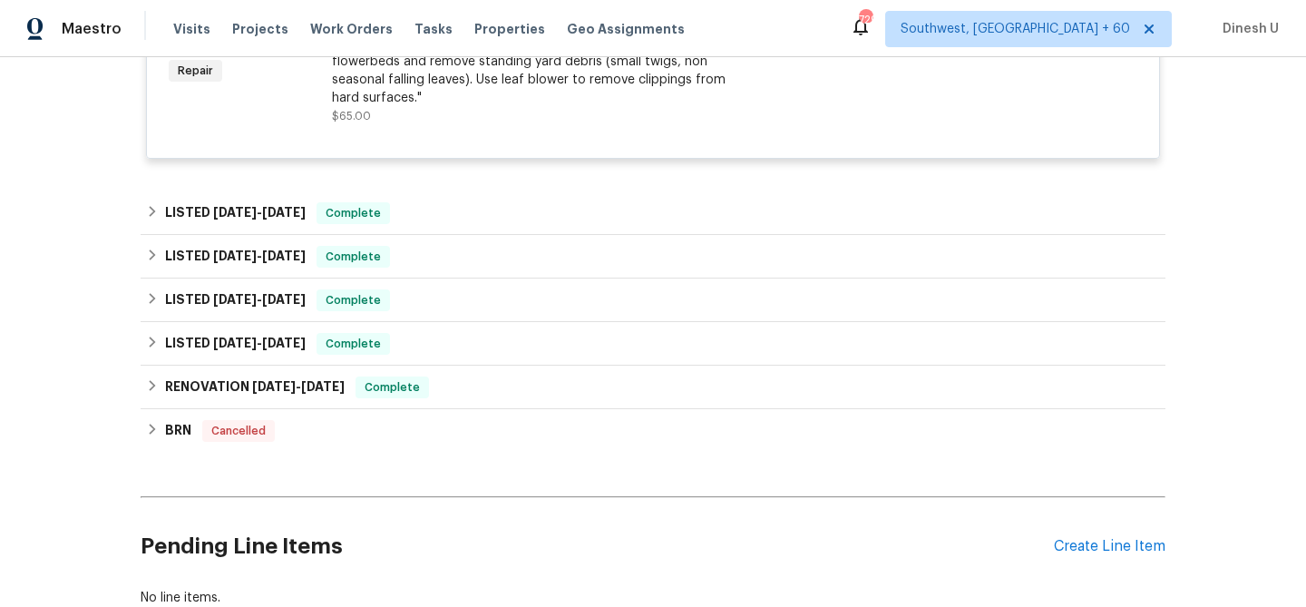
scroll to position [7750, 0]
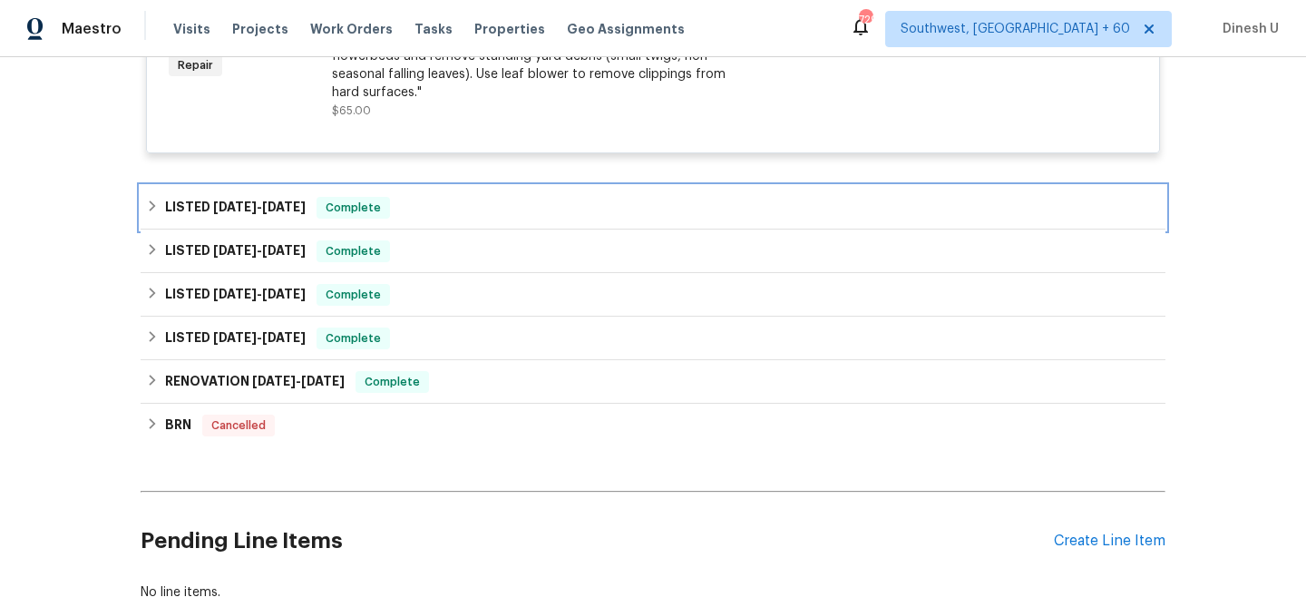
click at [255, 213] on div "LISTED 8/6/25 - 8/7/25 Complete" at bounding box center [653, 208] width 1025 height 44
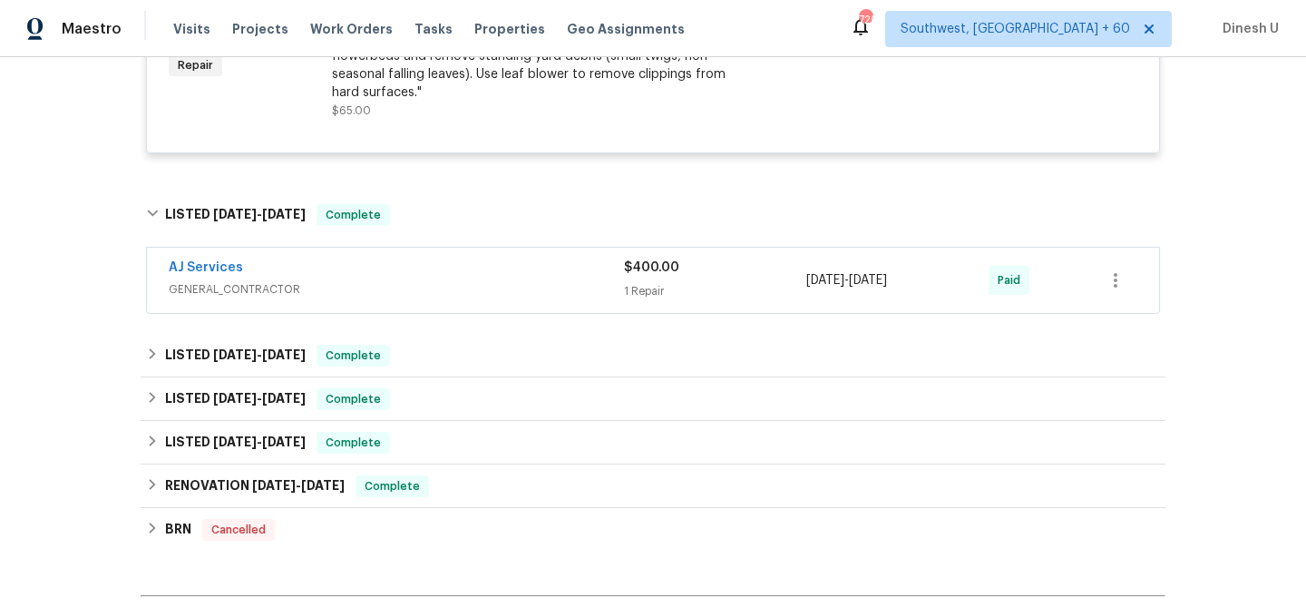
click at [622, 298] on span "GENERAL_CONTRACTOR" at bounding box center [396, 289] width 455 height 18
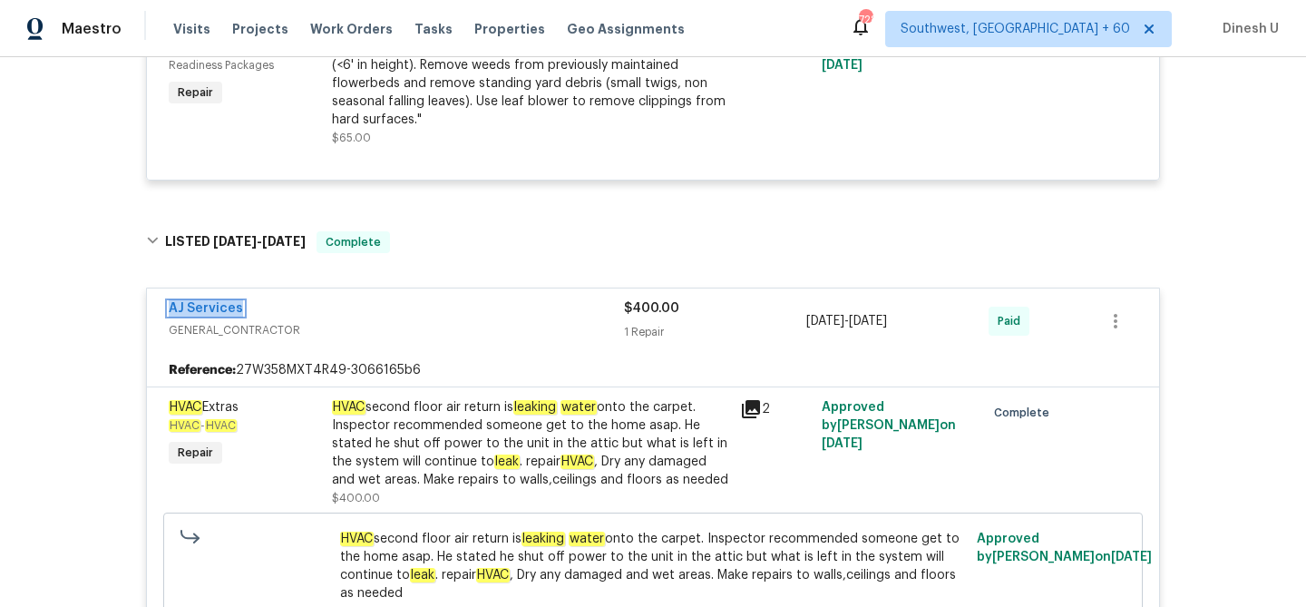
scroll to position [7653, 0]
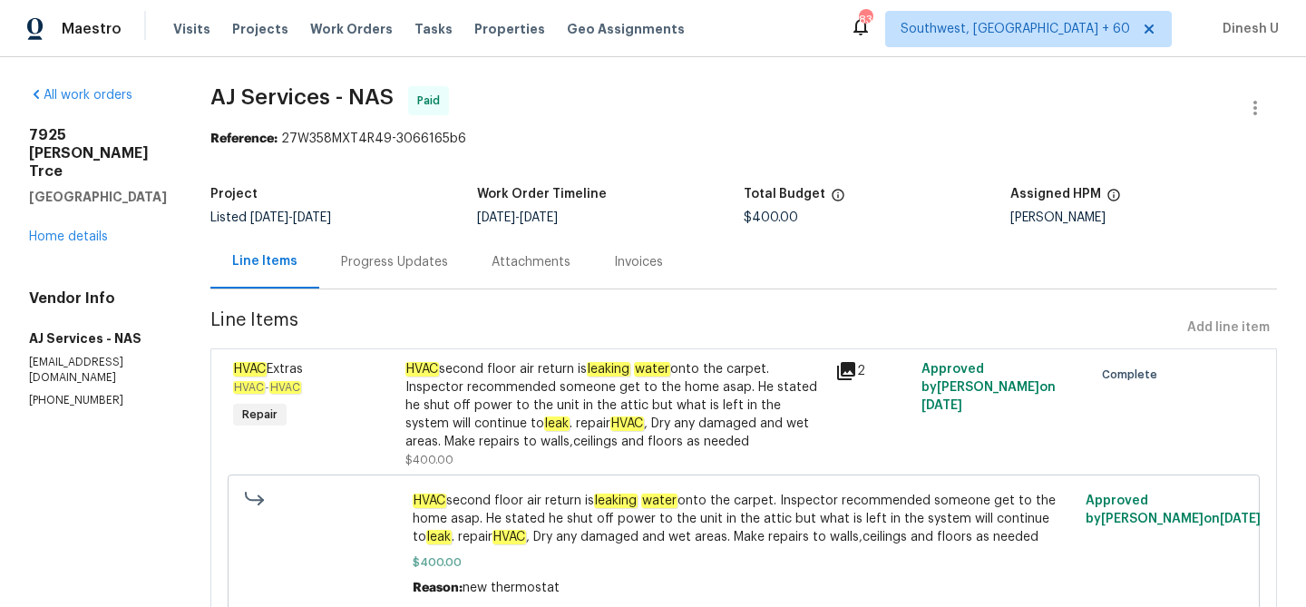
click at [397, 264] on div "Progress Updates" at bounding box center [394, 262] width 107 height 18
